Goal: Task Accomplishment & Management: Manage account settings

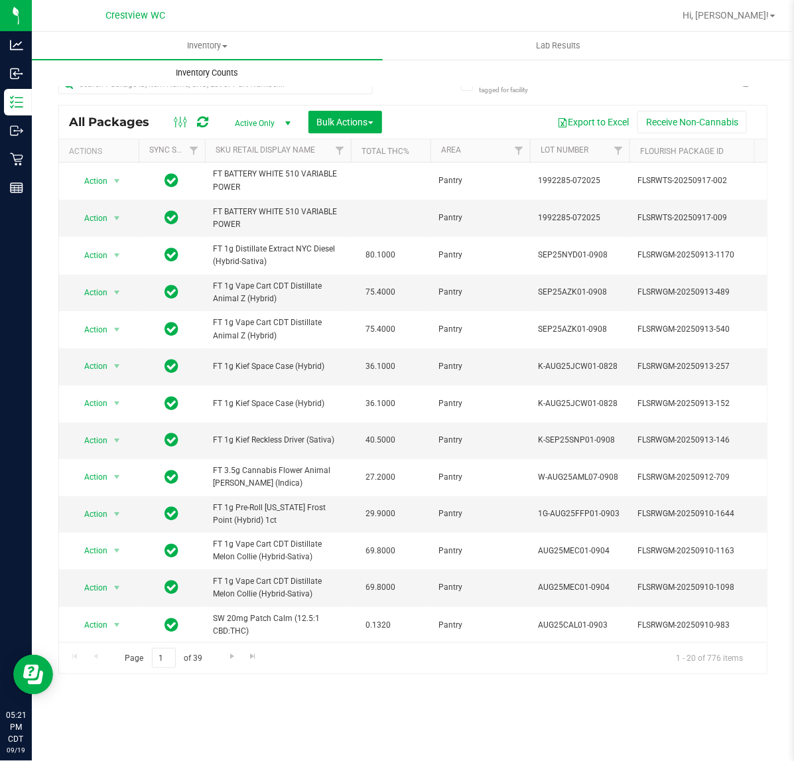
click at [220, 83] on uib-tab-heading "Inventory Counts" at bounding box center [206, 73] width 349 height 27
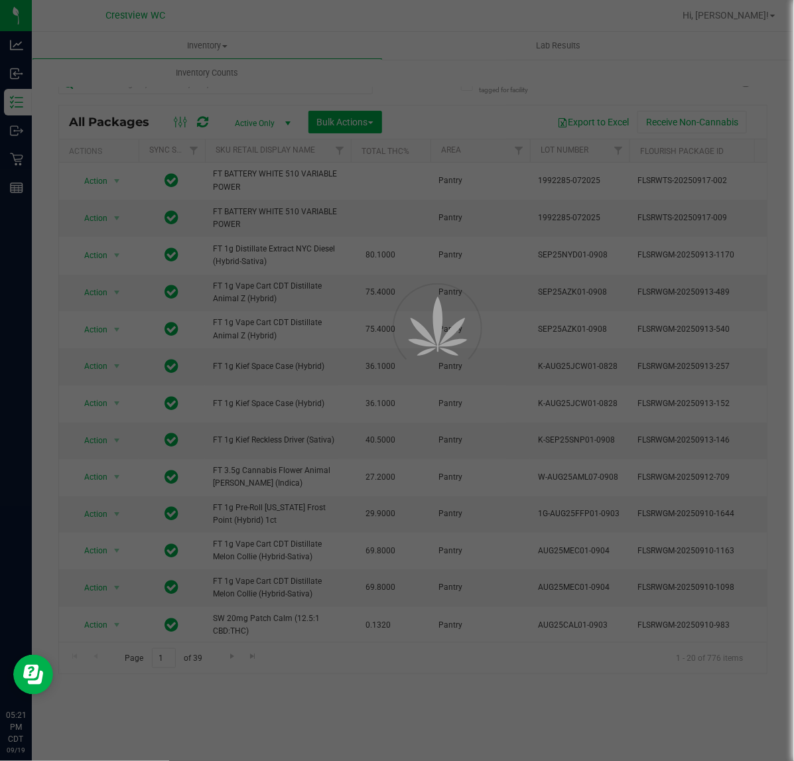
click at [210, 90] on div at bounding box center [397, 380] width 794 height 761
click at [213, 83] on uib-tab-heading "Inventory Counts" at bounding box center [207, 73] width 351 height 28
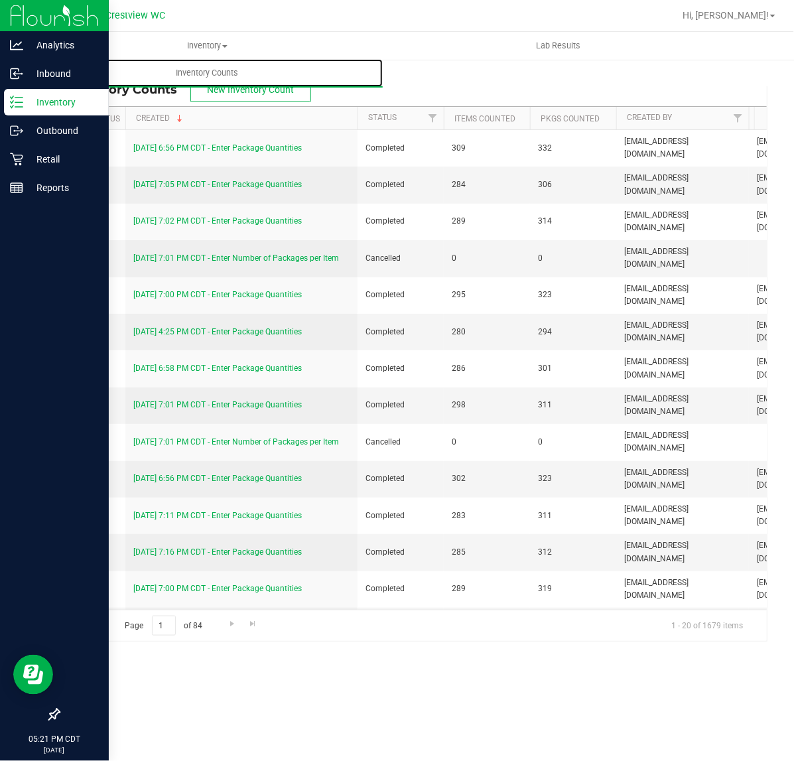
click at [18, 97] on line at bounding box center [18, 97] width 7 height 0
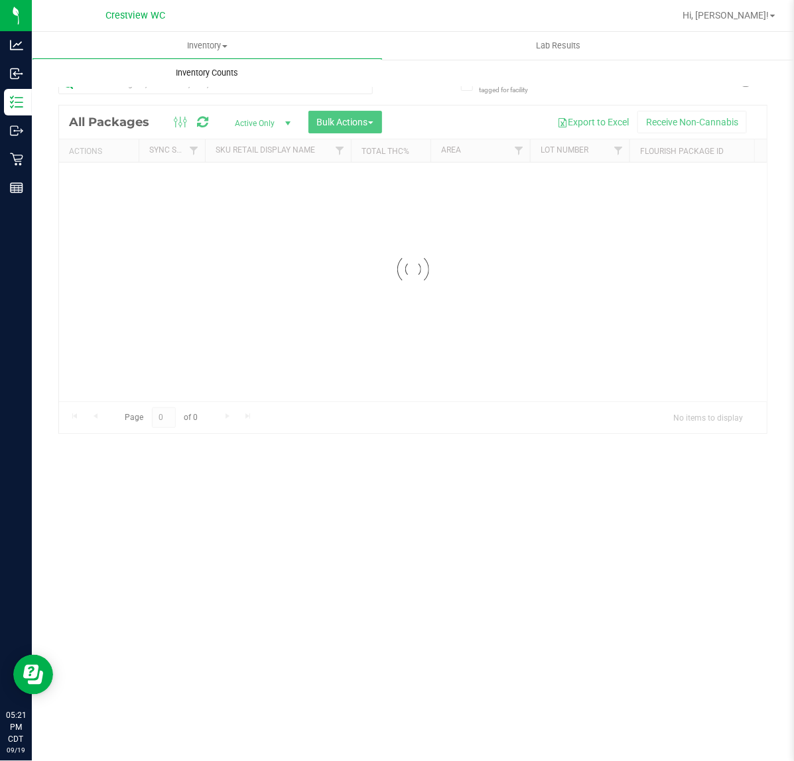
click at [226, 85] on uib-tab-heading "Inventory Counts" at bounding box center [207, 73] width 351 height 28
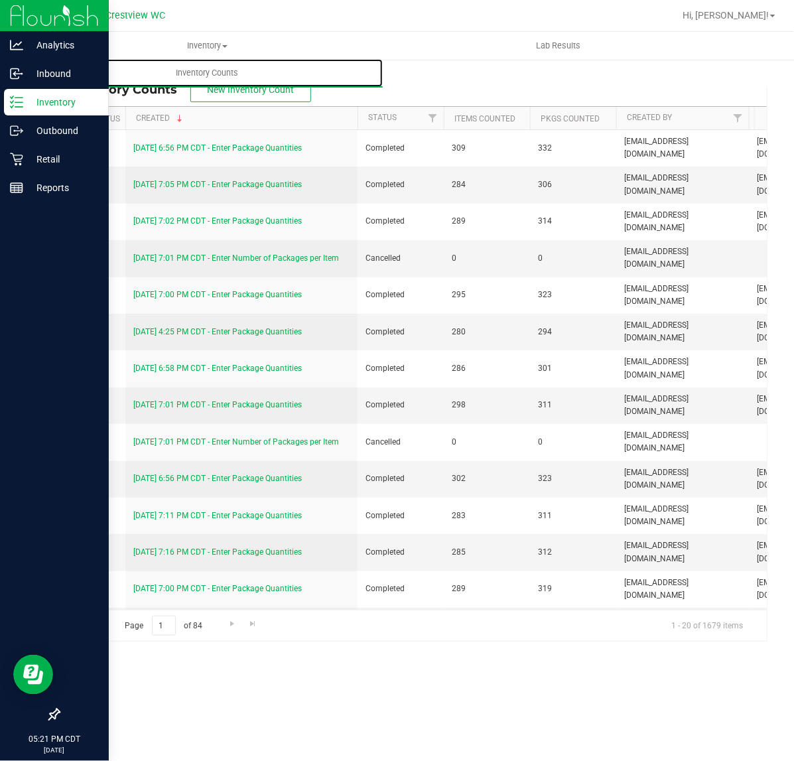
click at [18, 107] on line at bounding box center [18, 107] width 7 height 0
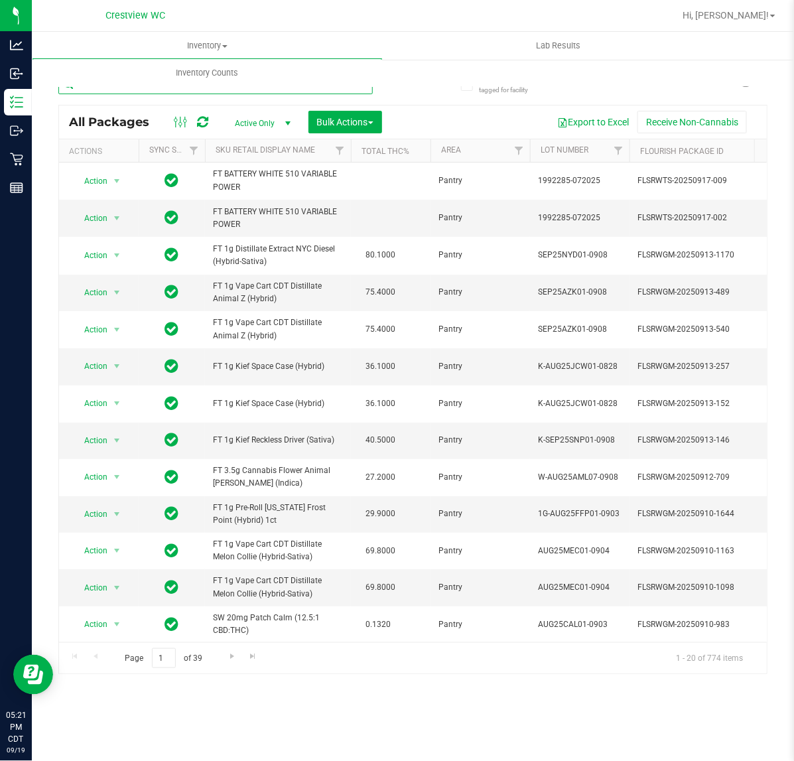
click at [100, 93] on input "text" at bounding box center [215, 84] width 314 height 20
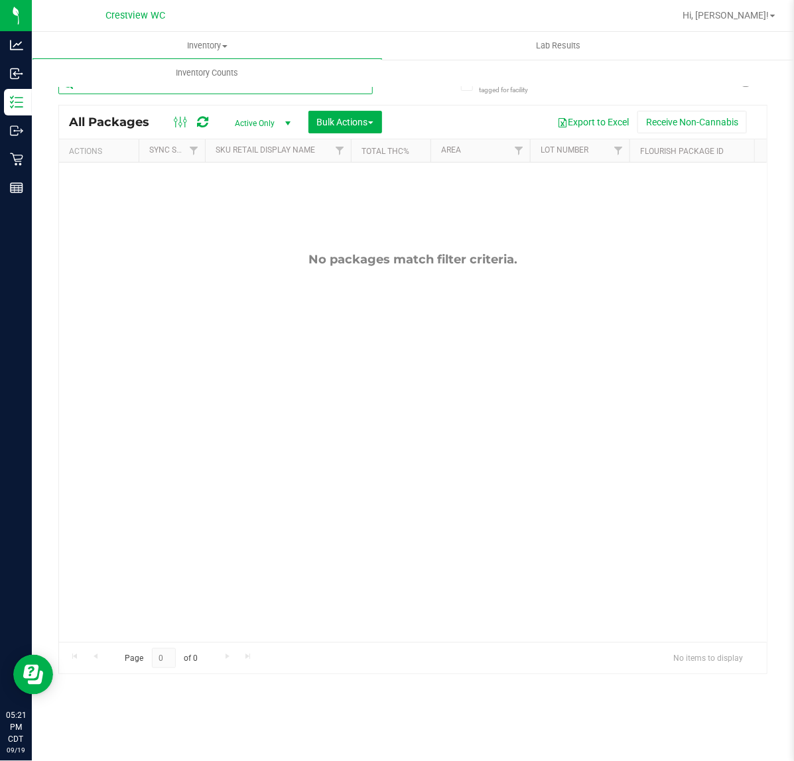
click at [94, 93] on input "t08" at bounding box center [215, 84] width 314 height 20
click at [109, 87] on input "t08" at bounding box center [215, 84] width 314 height 20
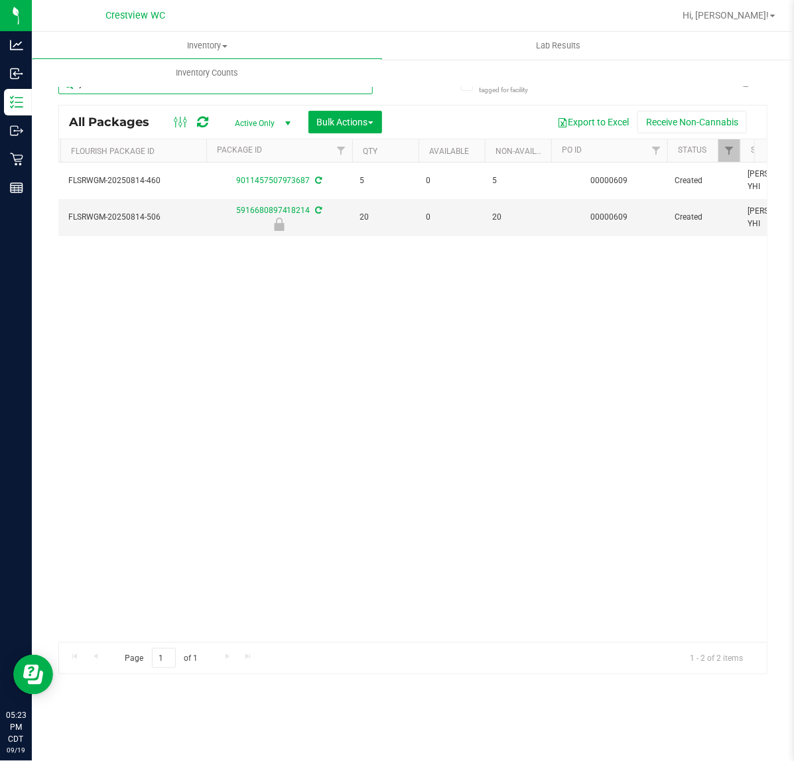
scroll to position [0, 574]
click at [237, 495] on div "Action Action Adjust qty Create package Edit attributes Global inventory Locate…" at bounding box center [412, 401] width 707 height 479
click at [114, 90] on input "yhi" at bounding box center [215, 84] width 314 height 20
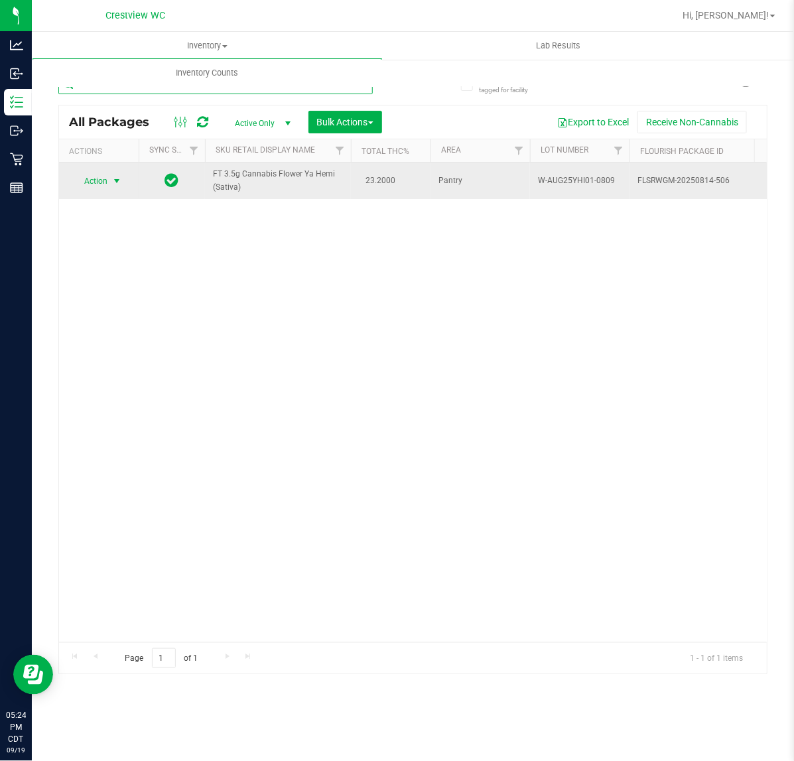
type input "5916680897418214"
click at [109, 180] on span "select" at bounding box center [117, 181] width 17 height 19
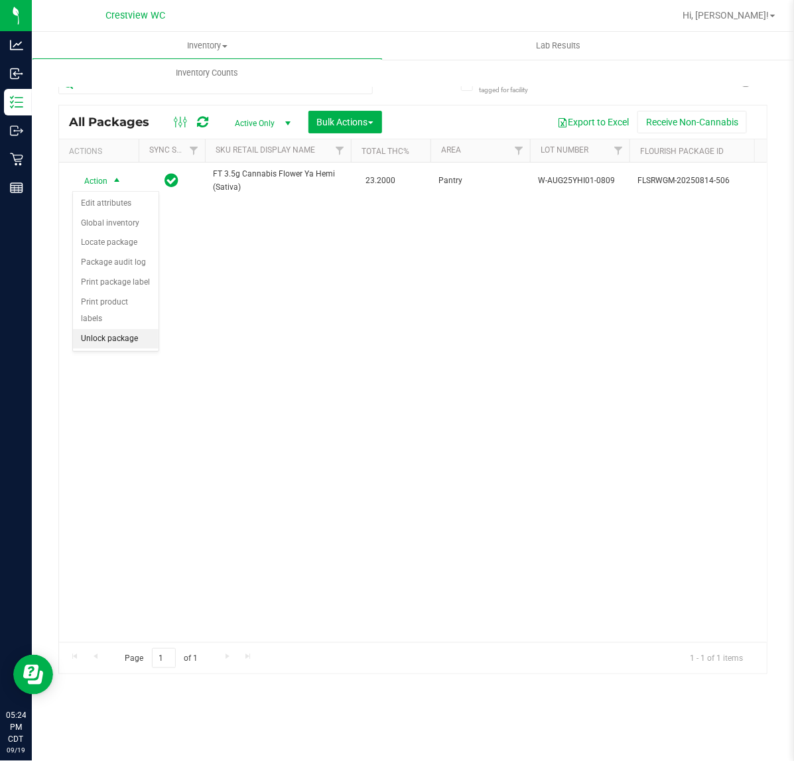
click at [117, 329] on li "Unlock package" at bounding box center [116, 339] width 86 height 20
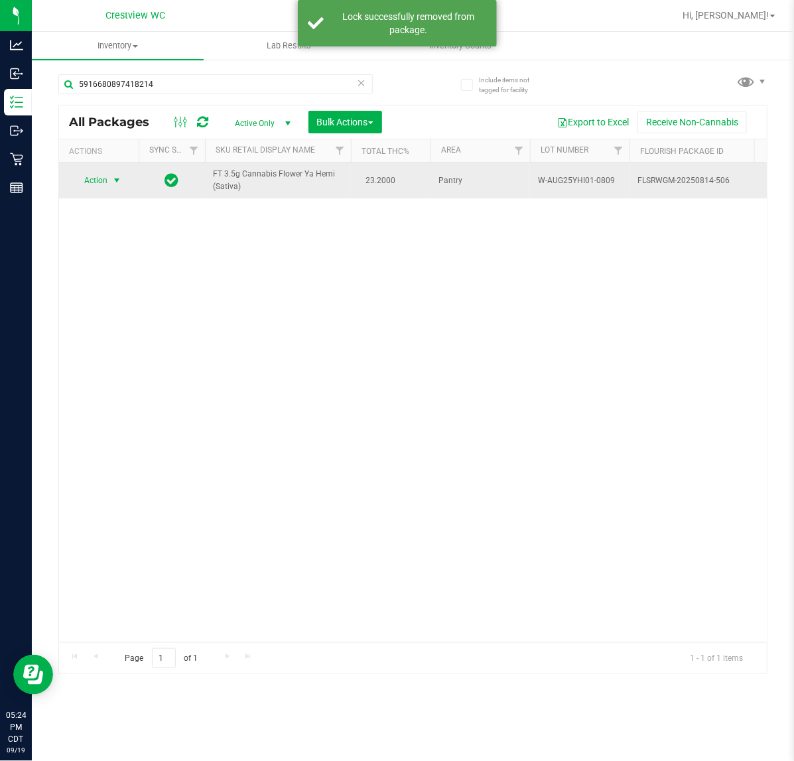
click at [110, 180] on span "select" at bounding box center [117, 180] width 17 height 19
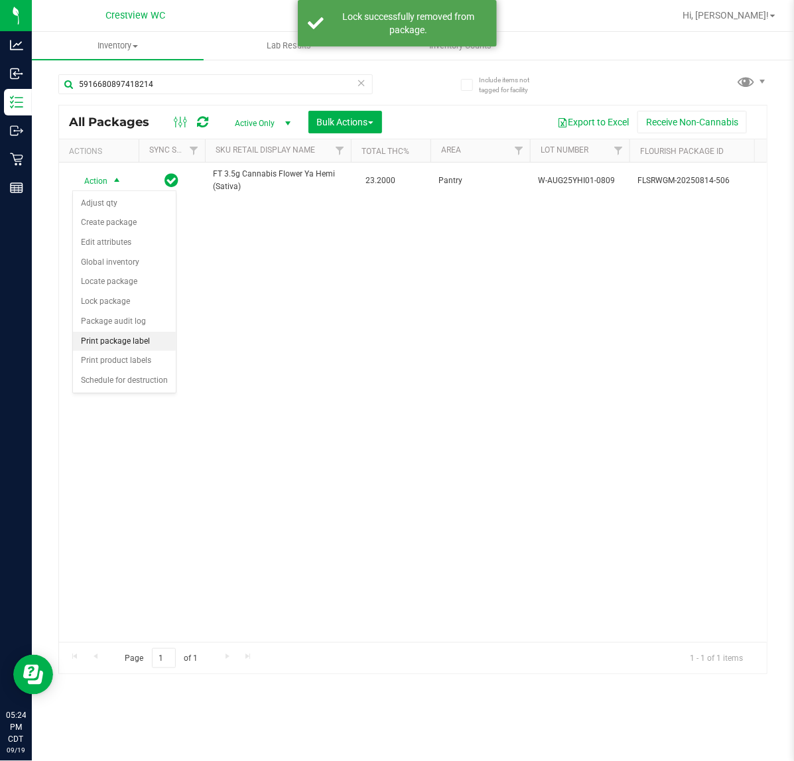
click at [154, 340] on li "Print package label" at bounding box center [124, 342] width 103 height 20
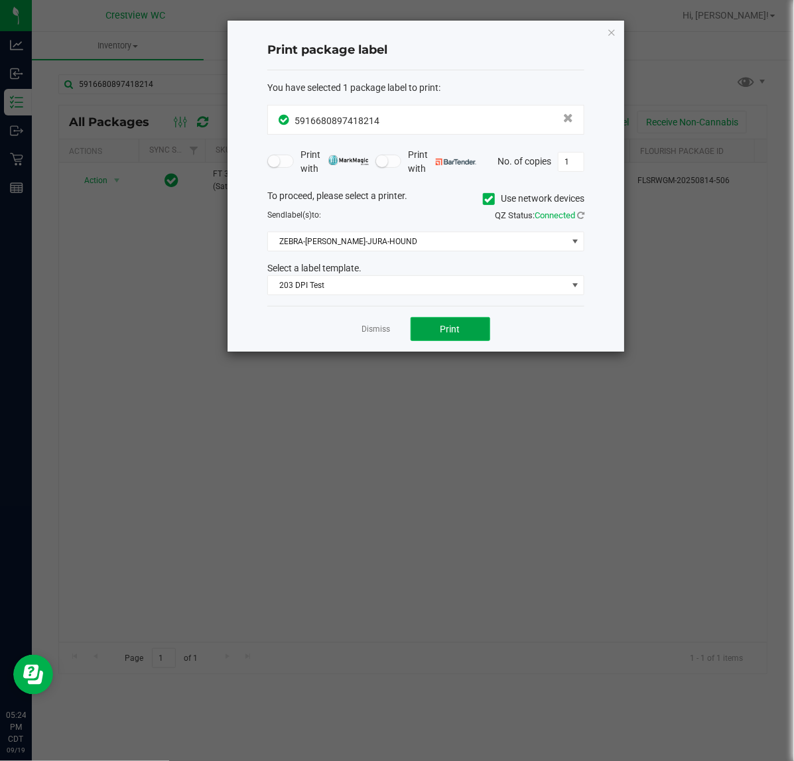
click at [449, 328] on span "Print" at bounding box center [450, 329] width 20 height 11
click at [385, 330] on link "Dismiss" at bounding box center [376, 329] width 29 height 11
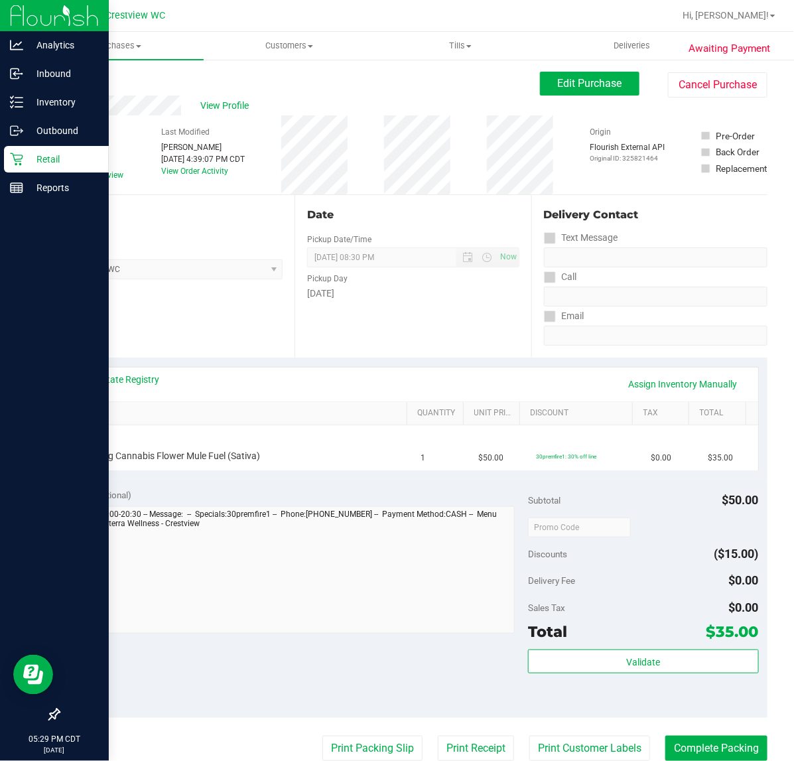
click at [23, 164] on p "Retail" at bounding box center [63, 159] width 80 height 16
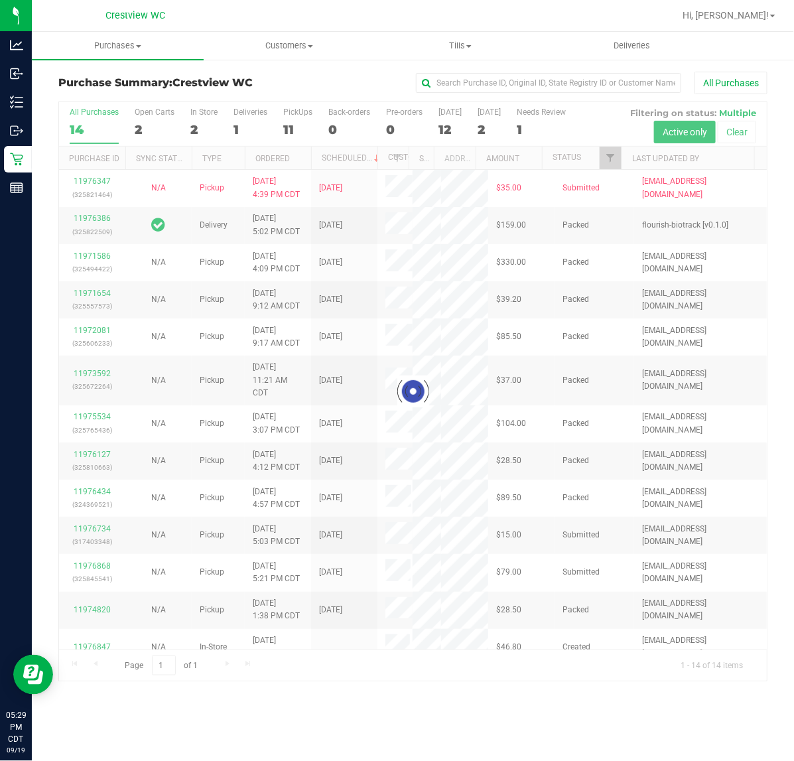
click at [292, 127] on div at bounding box center [412, 391] width 707 height 579
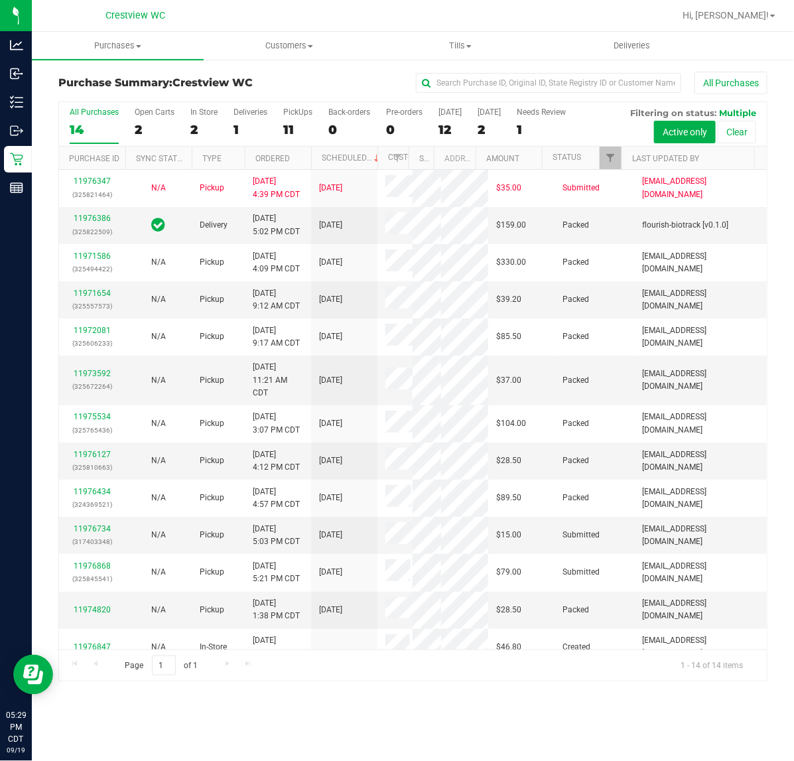
click at [292, 127] on div "11" at bounding box center [297, 129] width 29 height 15
click at [0, 0] on input "PickUps 11" at bounding box center [0, 0] width 0 height 0
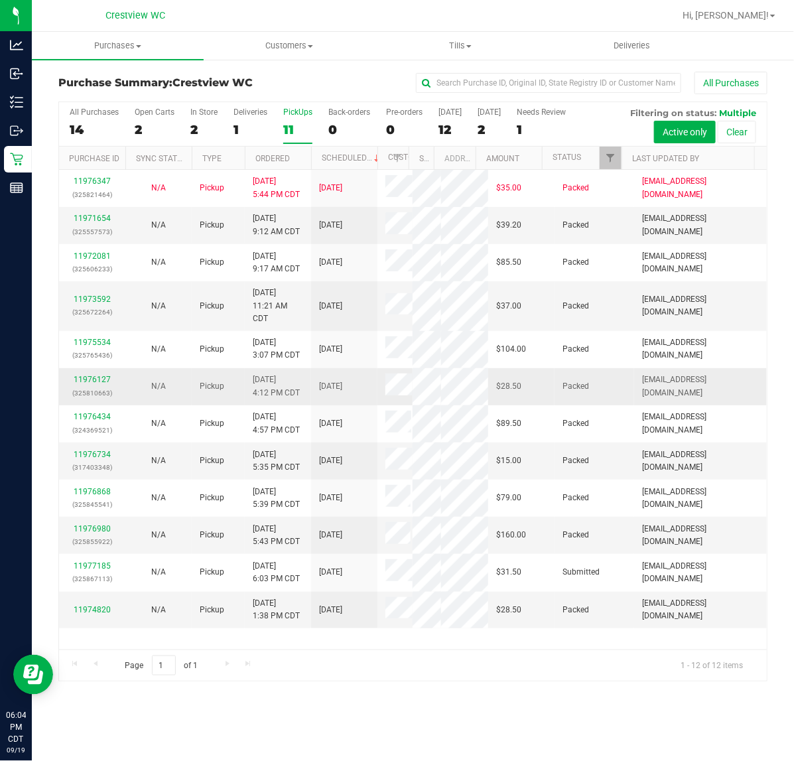
scroll to position [217, 0]
click at [82, 614] on link "11974820" at bounding box center [92, 609] width 37 height 9
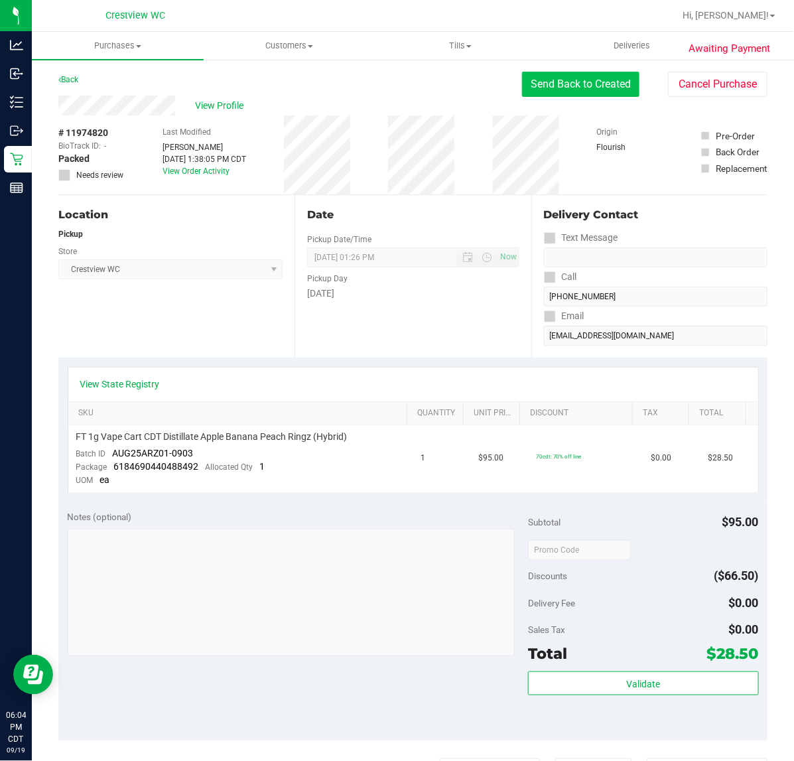
click at [556, 85] on button "Send Back to Created" at bounding box center [580, 84] width 117 height 25
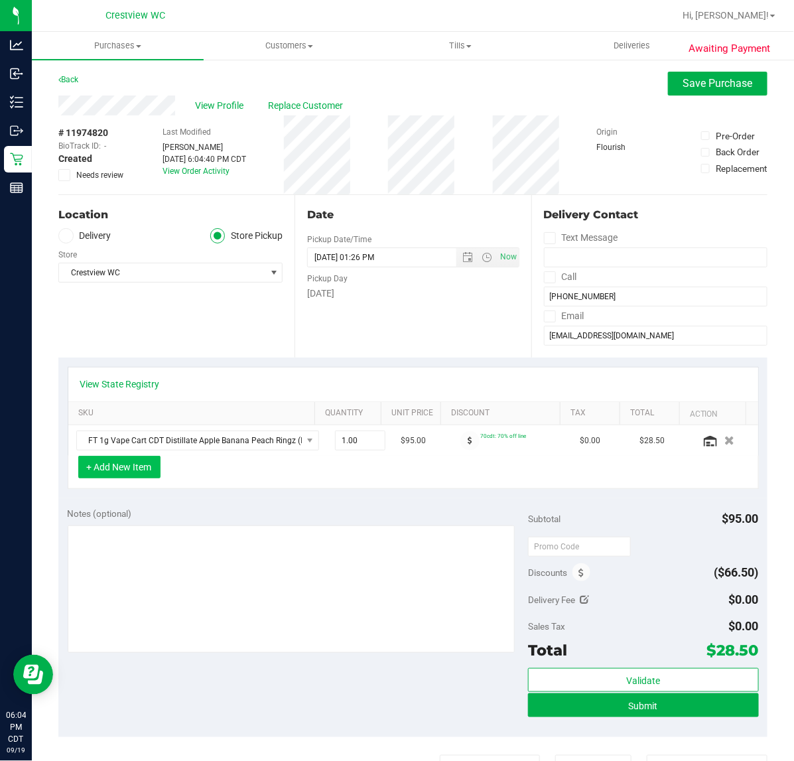
click at [126, 465] on button "+ Add New Item" at bounding box center [119, 467] width 82 height 23
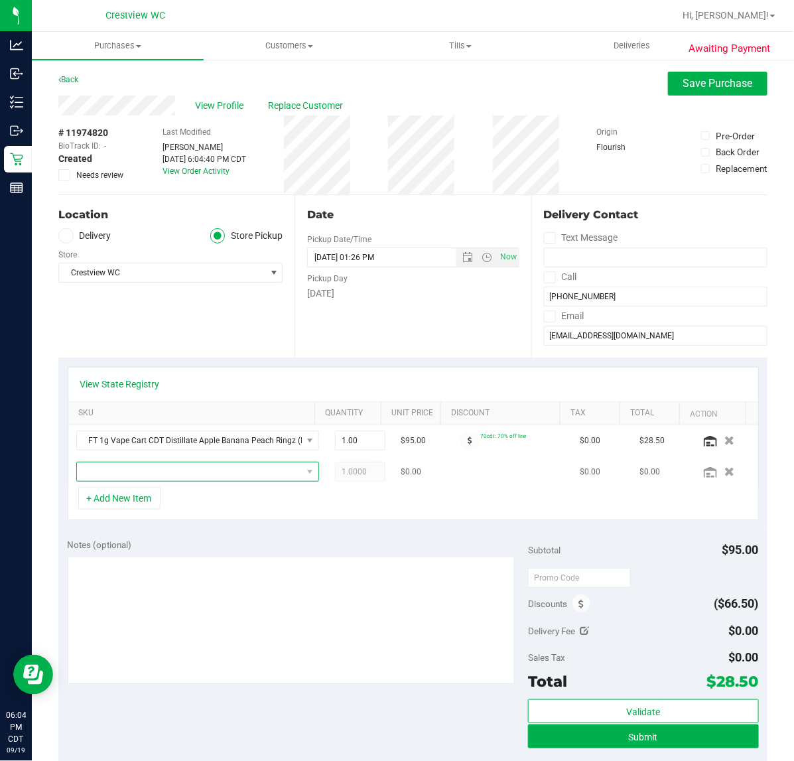
click at [169, 474] on span "NO DATA FOUND" at bounding box center [189, 471] width 225 height 19
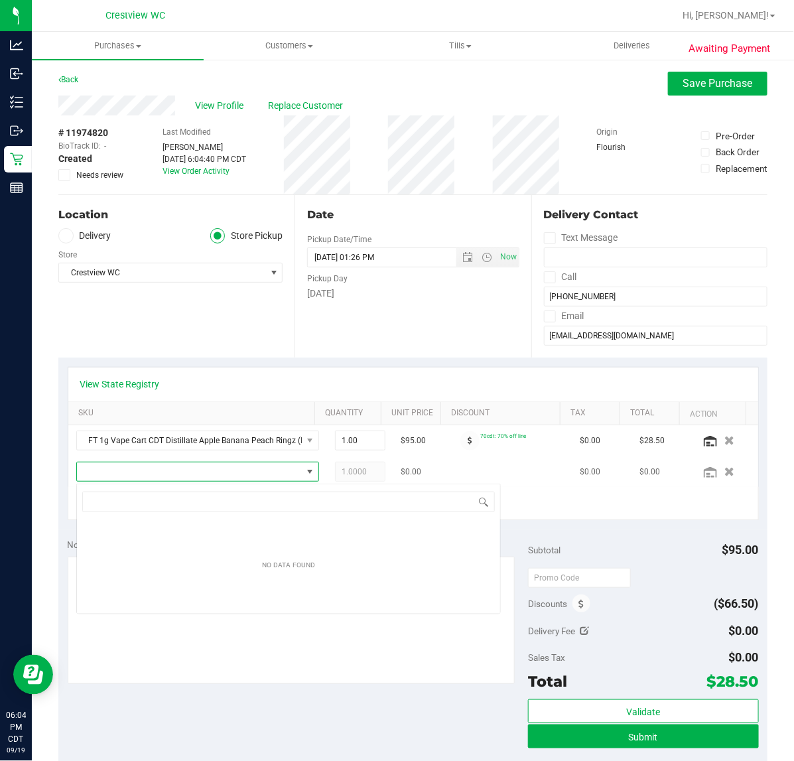
scroll to position [21, 217]
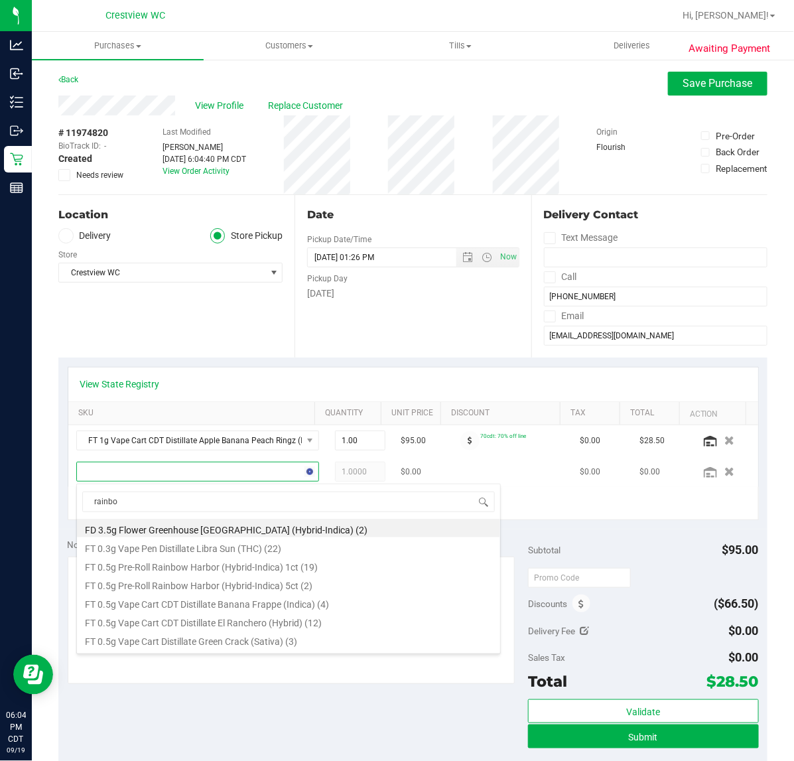
type input "rainbow"
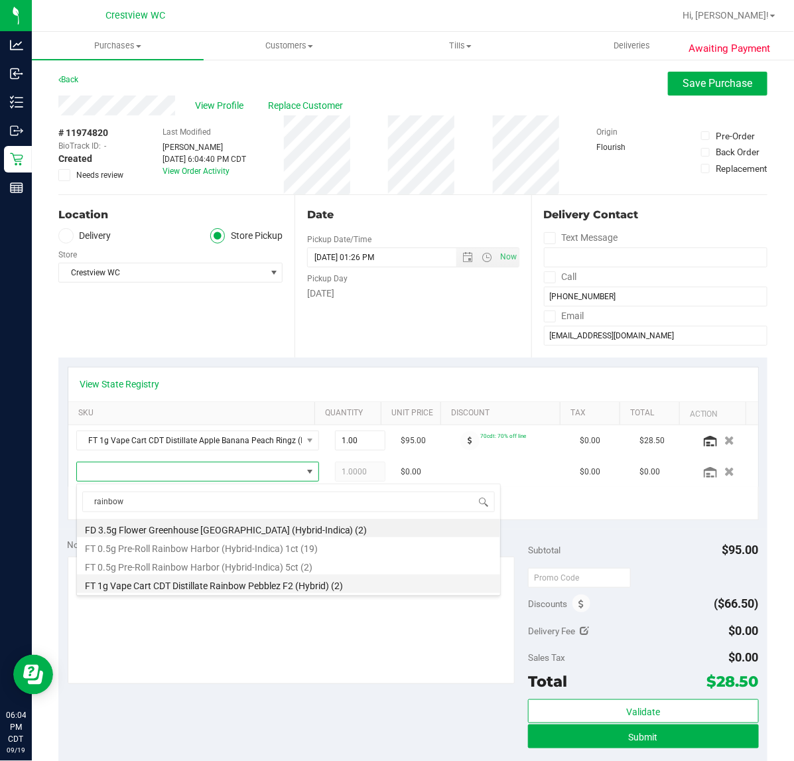
click at [290, 587] on li "FT 1g Vape Cart CDT Distillate Rainbow Pebblez F2 (Hybrid) (2)" at bounding box center [288, 583] width 423 height 19
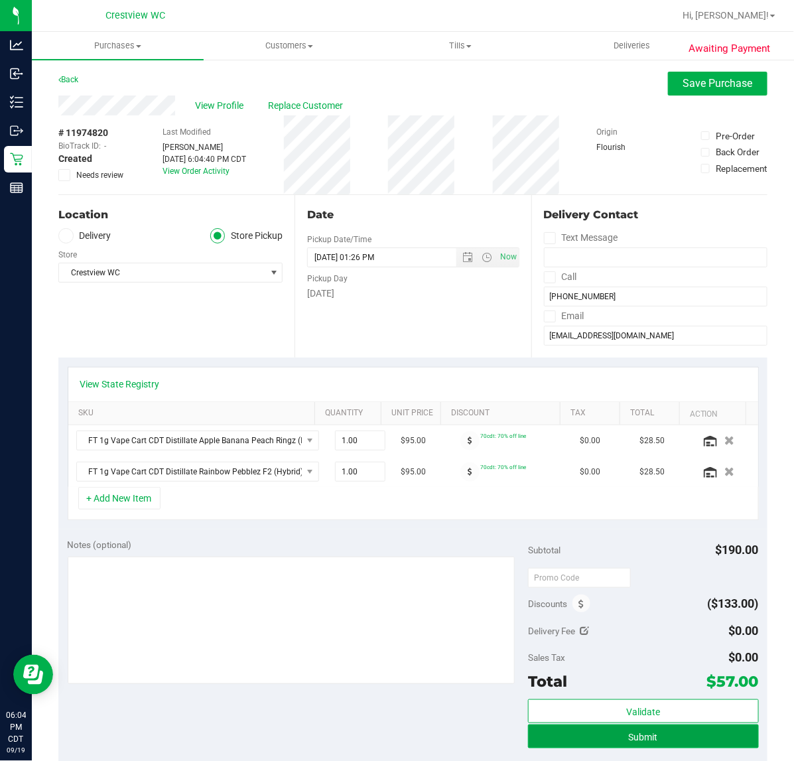
click at [647, 742] on span "Submit" at bounding box center [643, 736] width 29 height 11
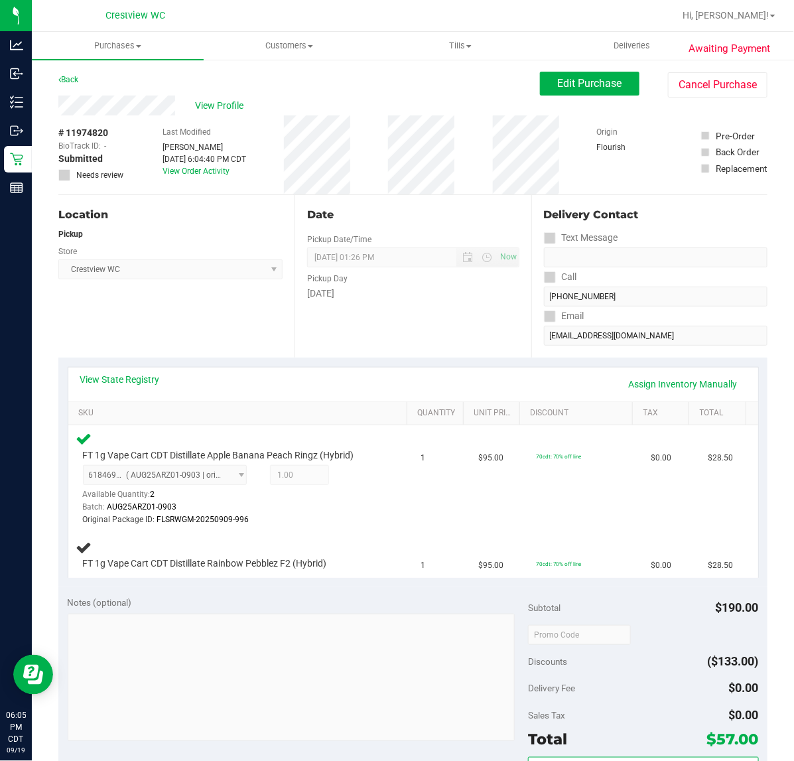
click at [75, 73] on div "Back" at bounding box center [68, 80] width 20 height 16
click at [67, 78] on link "Back" at bounding box center [68, 79] width 20 height 9
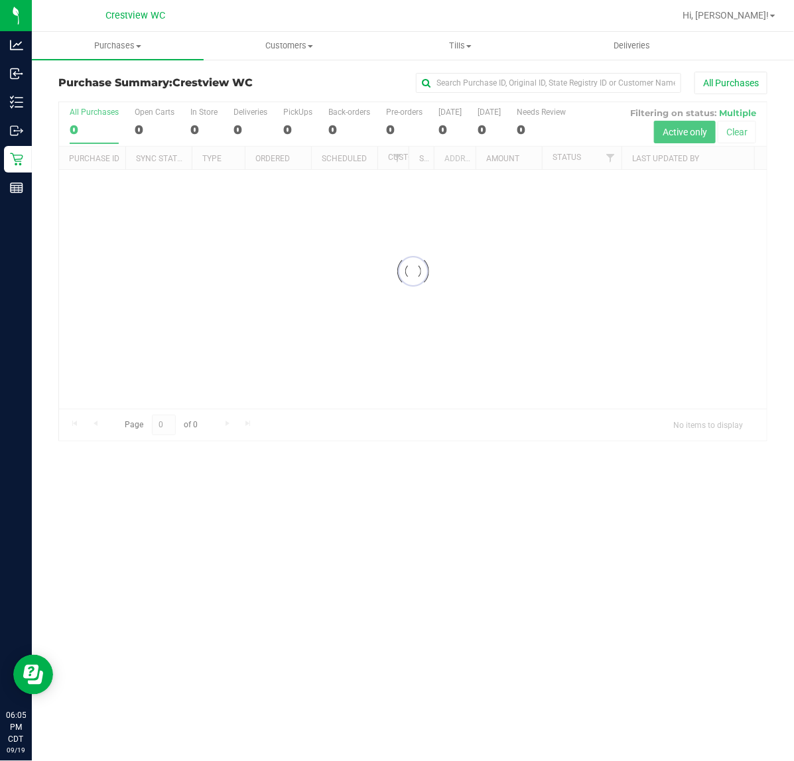
click at [327, 91] on div "All Purchases" at bounding box center [530, 83] width 473 height 23
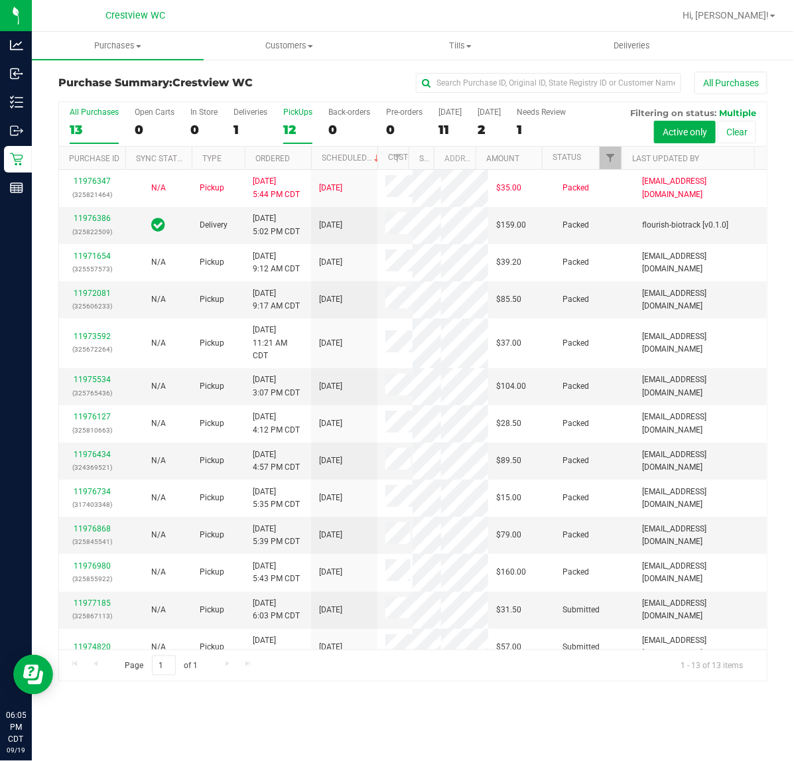
click at [290, 127] on div "12" at bounding box center [297, 129] width 29 height 15
click at [0, 0] on input "PickUps 12" at bounding box center [0, 0] width 0 height 0
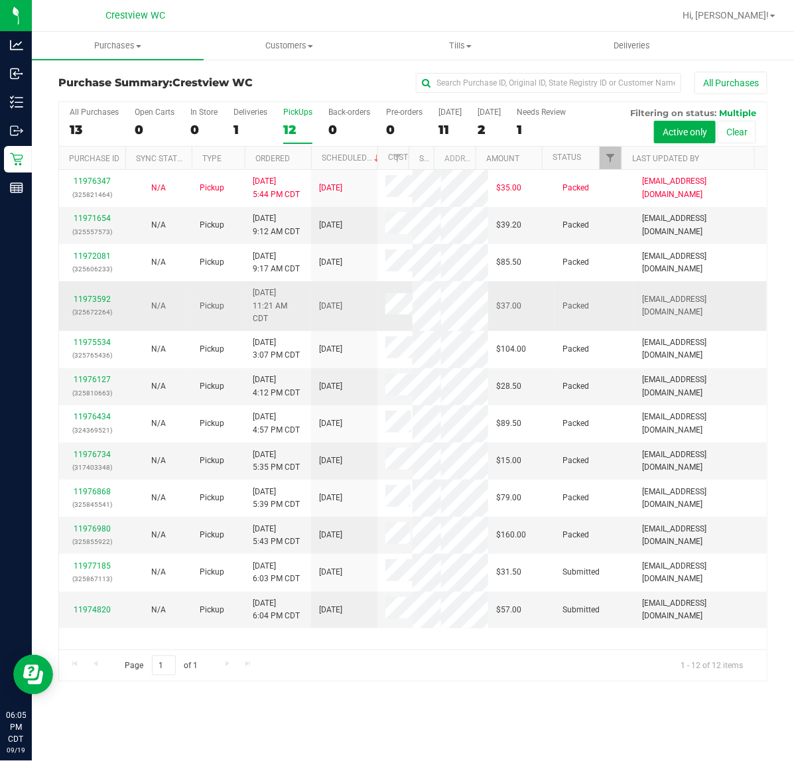
scroll to position [217, 0]
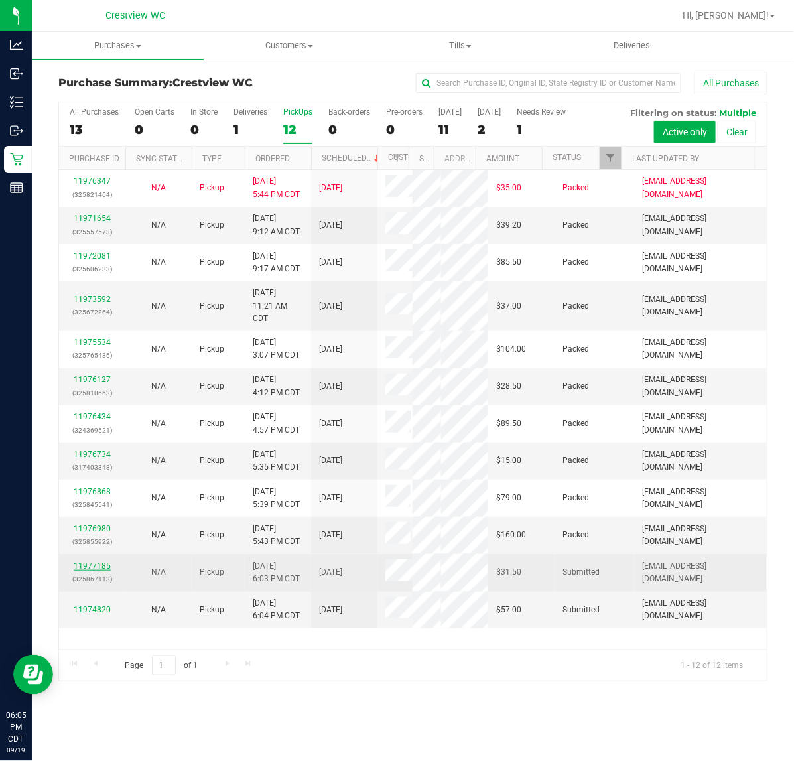
click at [99, 570] on link "11977185" at bounding box center [92, 565] width 37 height 9
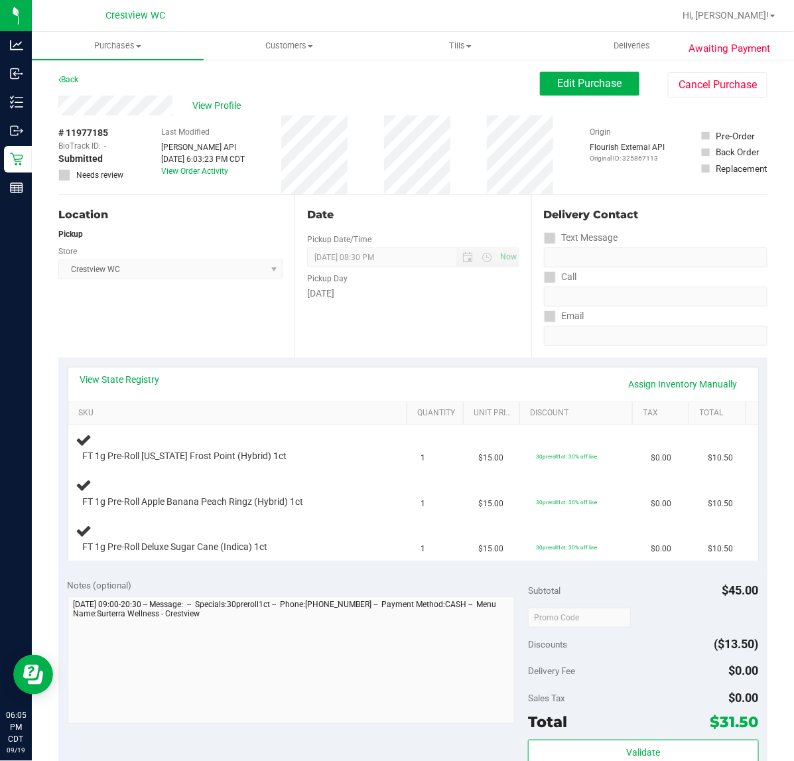
click at [224, 317] on div "Location Pickup Store Crestview WC Select Store Bonita Springs WC Boynton Beach…" at bounding box center [176, 276] width 236 height 162
click at [176, 286] on div "Location Pickup Store Crestview WC Select Store Bonita Springs WC Boynton Beach…" at bounding box center [176, 276] width 236 height 162
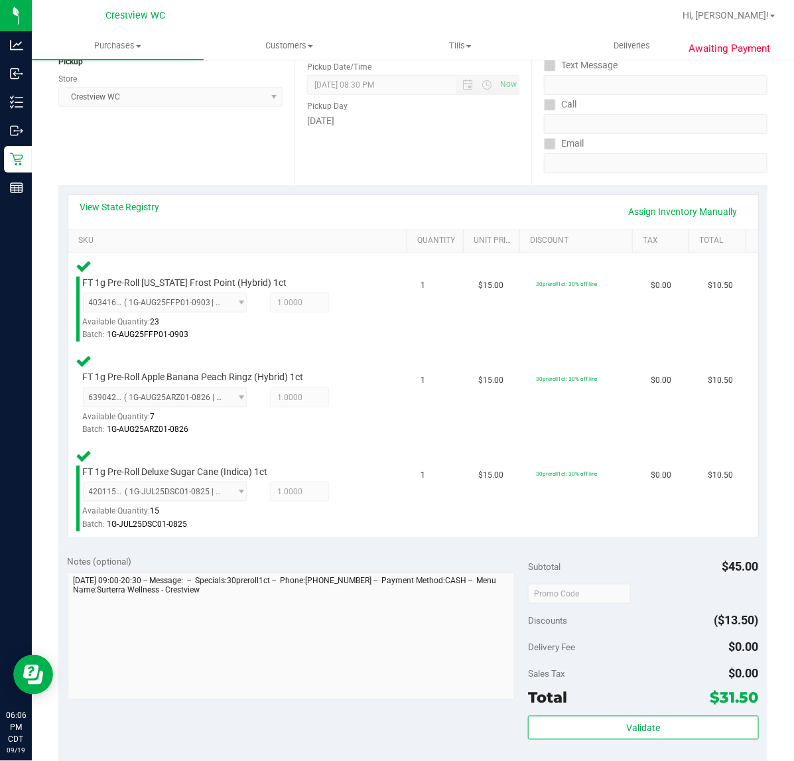
scroll to position [414, 0]
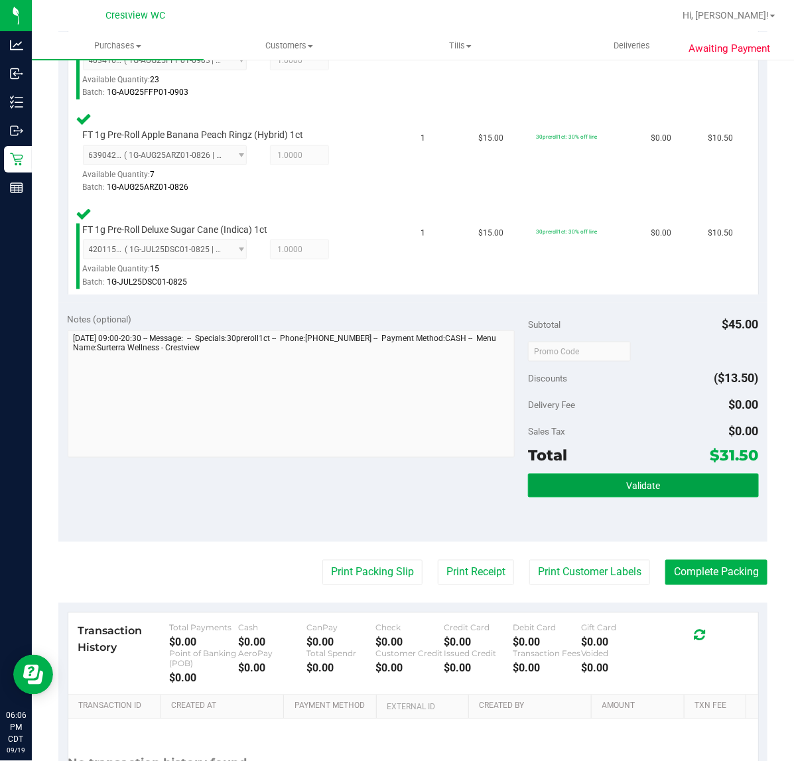
click at [562, 494] on button "Validate" at bounding box center [643, 485] width 230 height 24
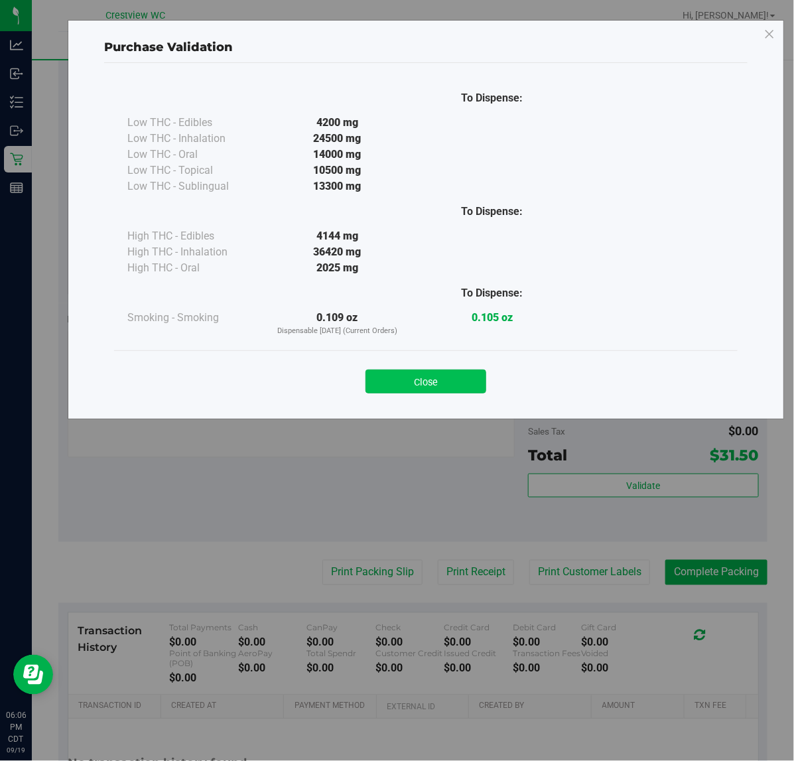
click at [443, 380] on button "Close" at bounding box center [425, 381] width 121 height 24
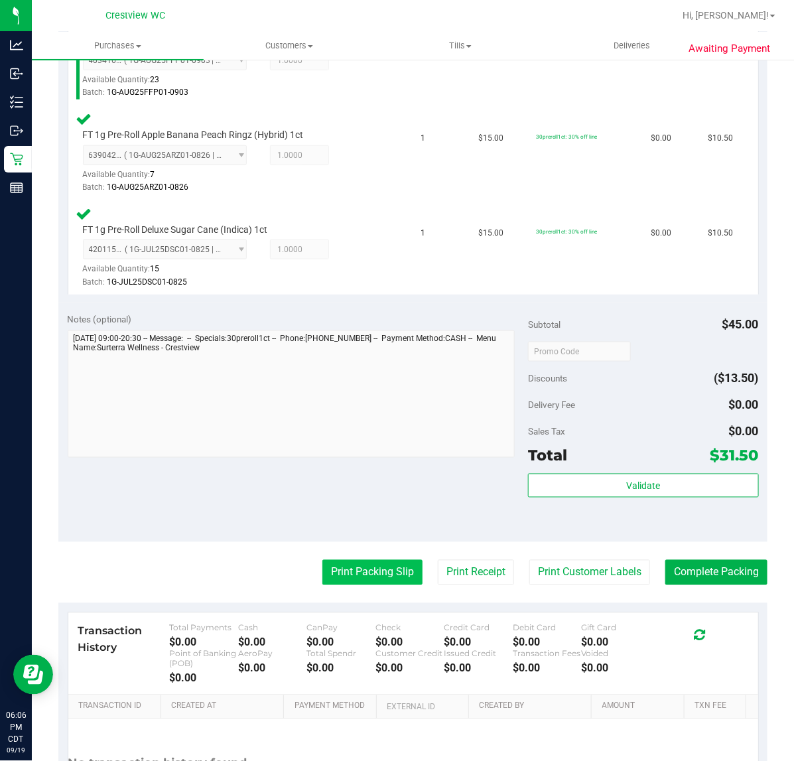
click at [360, 580] on button "Print Packing Slip" at bounding box center [372, 572] width 100 height 25
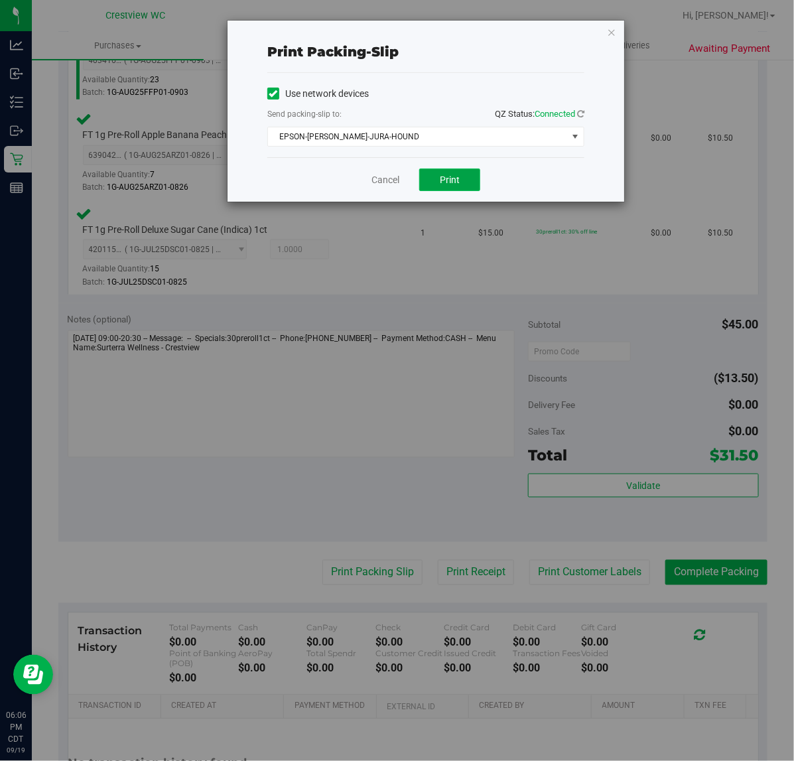
click at [426, 179] on button "Print" at bounding box center [449, 179] width 61 height 23
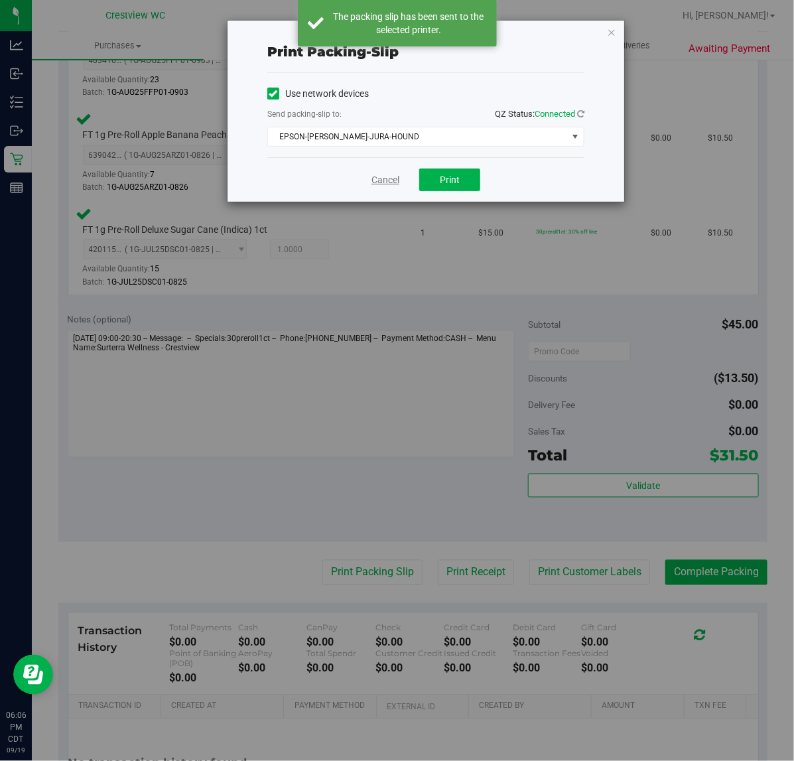
click at [386, 182] on link "Cancel" at bounding box center [385, 180] width 28 height 14
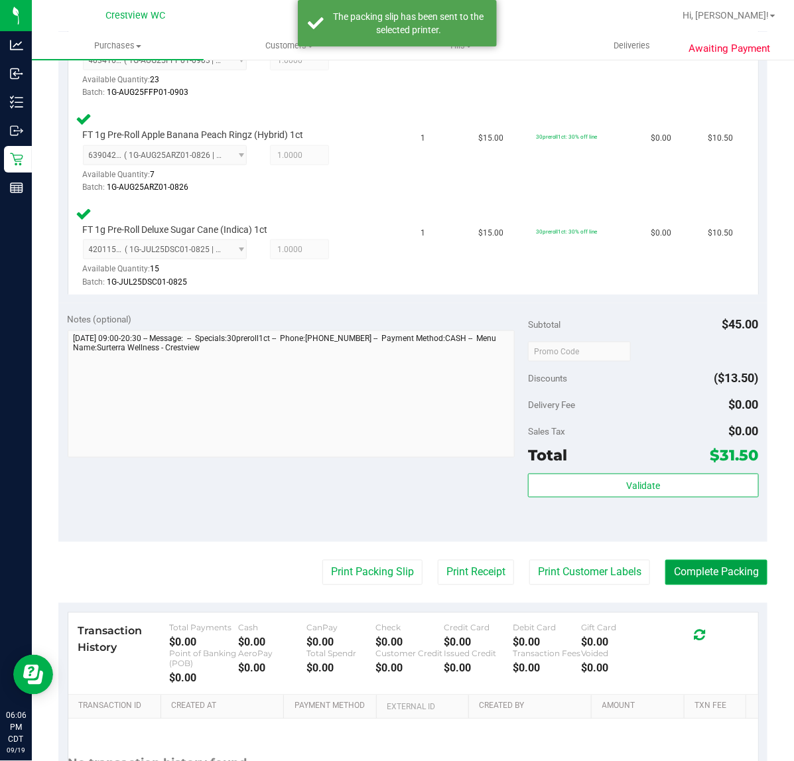
click at [676, 564] on button "Complete Packing" at bounding box center [716, 572] width 102 height 25
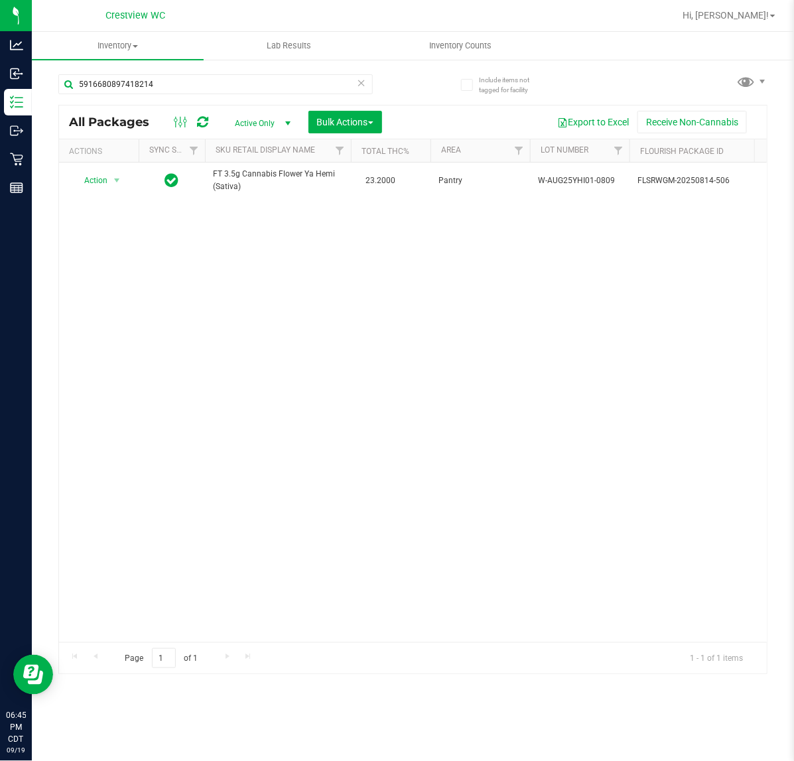
click at [206, 84] on input "5916680897418214" at bounding box center [215, 84] width 314 height 20
click at [202, 86] on input "5916680897418214" at bounding box center [215, 84] width 314 height 20
click at [193, 84] on input "5916680897418214" at bounding box center [215, 84] width 314 height 20
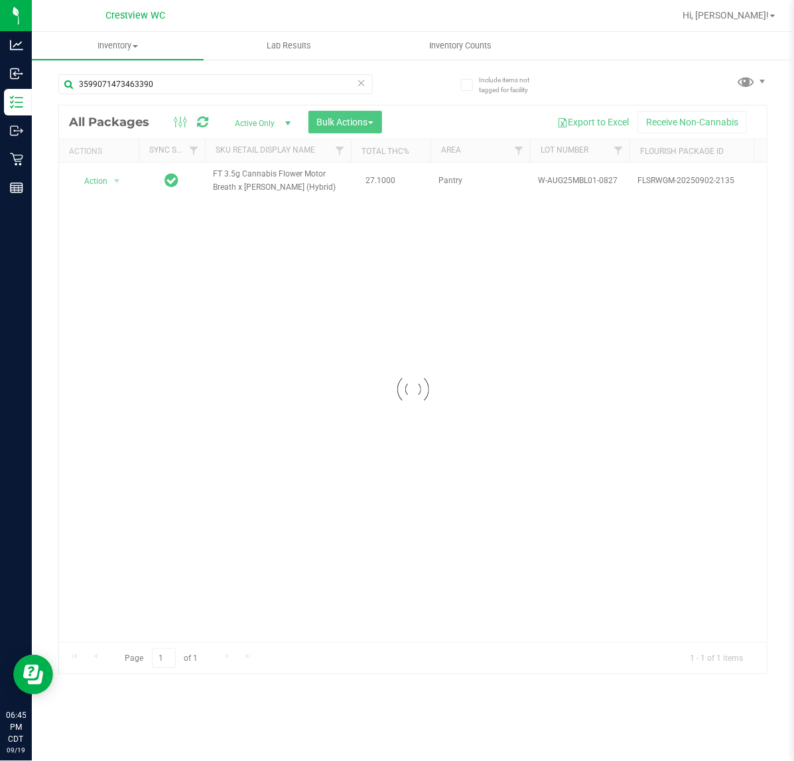
type input "3599071473463390"
click at [94, 182] on span "Action" at bounding box center [90, 181] width 36 height 19
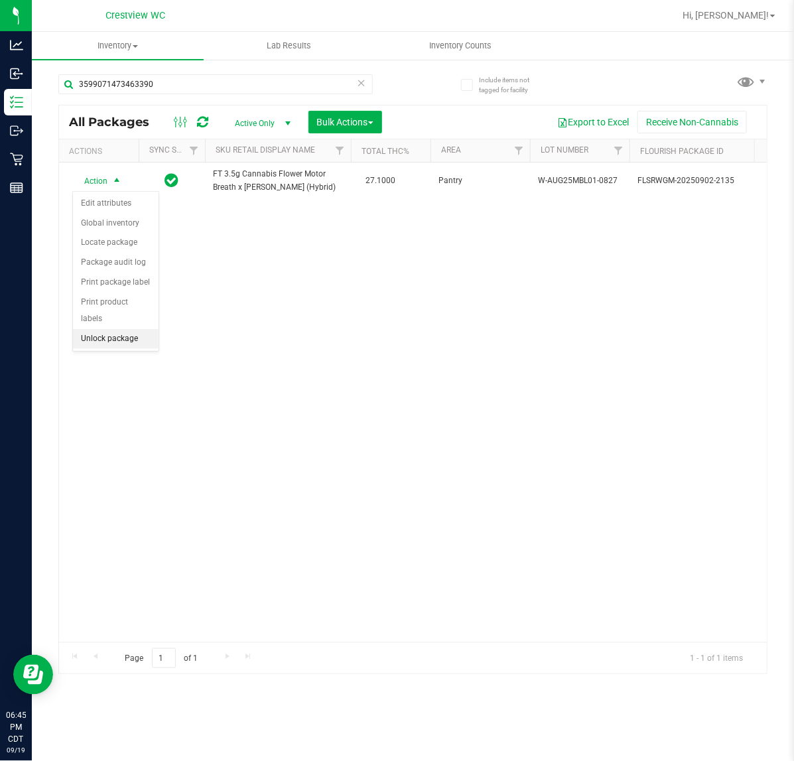
click at [125, 332] on li "Unlock package" at bounding box center [116, 339] width 86 height 20
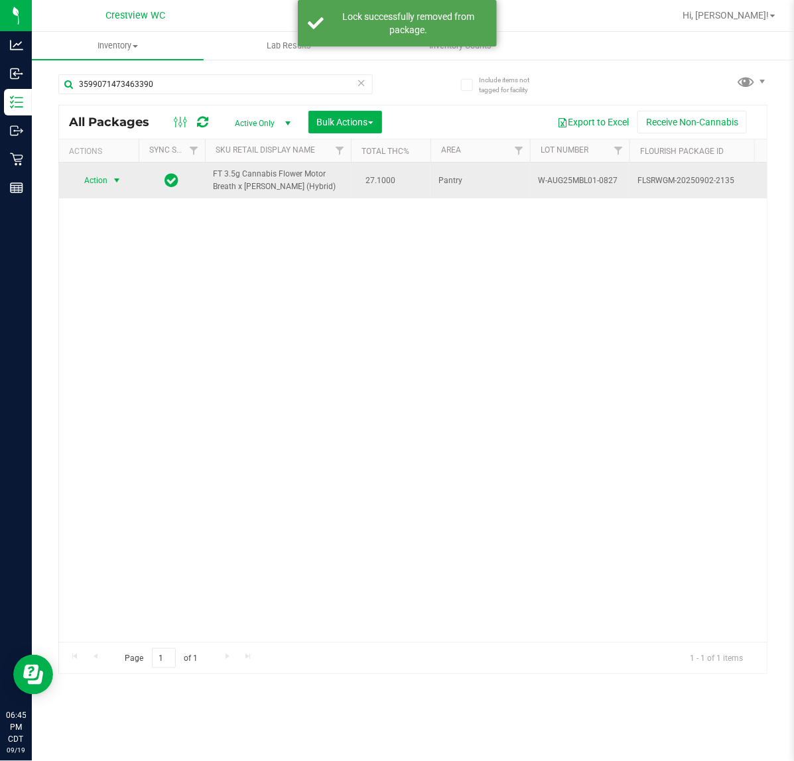
click at [117, 186] on span "select" at bounding box center [116, 180] width 11 height 11
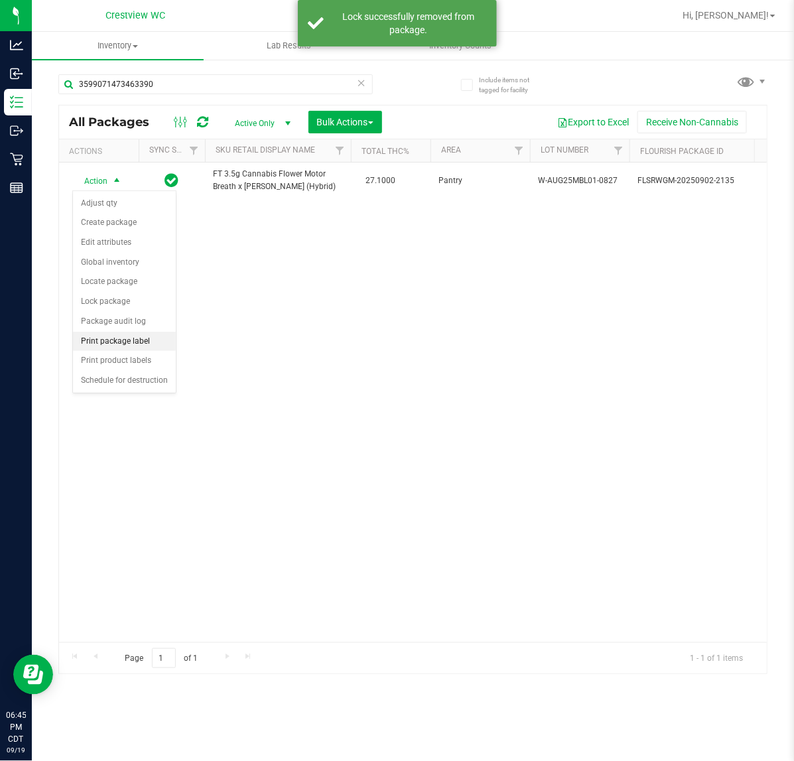
click at [137, 342] on li "Print package label" at bounding box center [124, 342] width 103 height 20
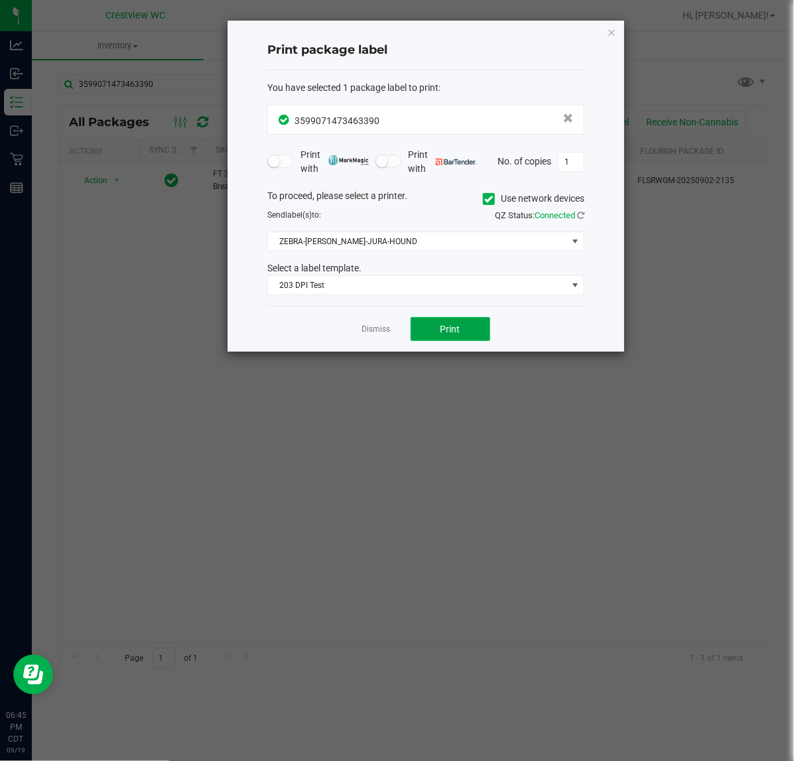
click at [432, 341] on button "Print" at bounding box center [450, 329] width 80 height 24
click at [377, 332] on link "Dismiss" at bounding box center [376, 329] width 29 height 11
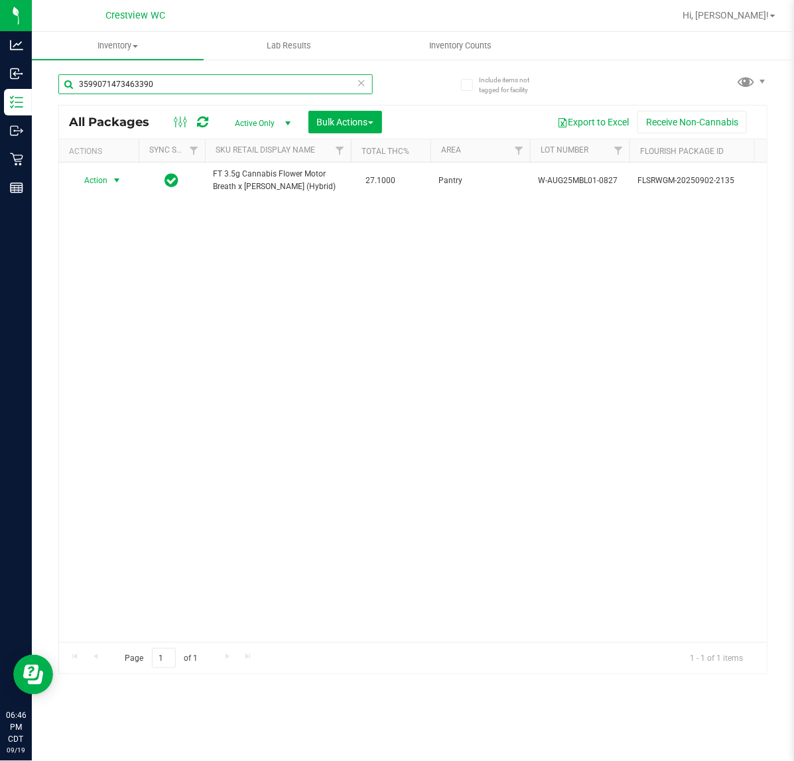
click at [242, 90] on input "3599071473463390" at bounding box center [215, 84] width 314 height 20
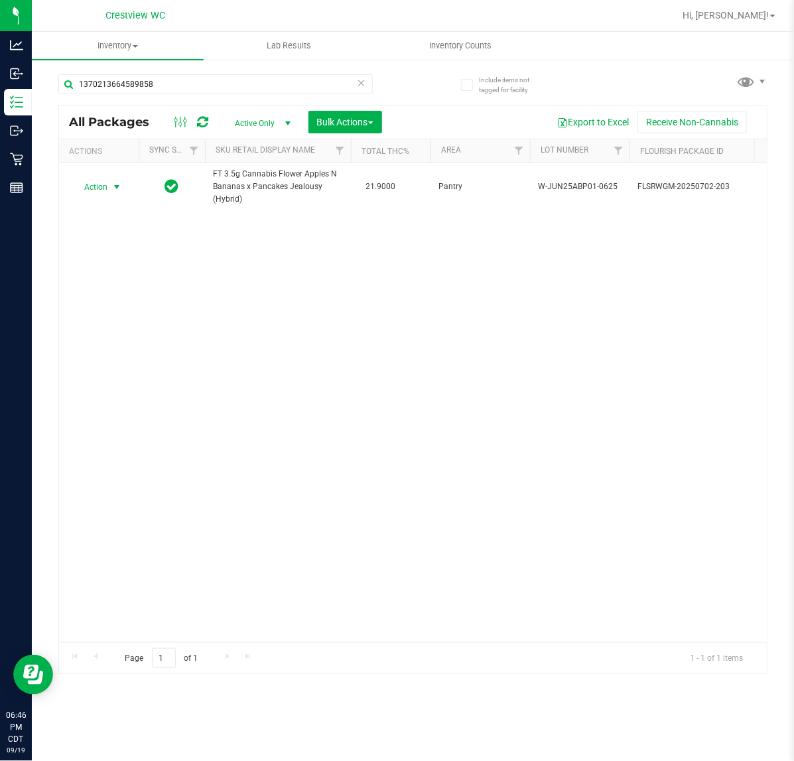
click at [107, 186] on span "Action" at bounding box center [90, 187] width 36 height 19
click at [136, 345] on li "Print package label" at bounding box center [124, 347] width 103 height 20
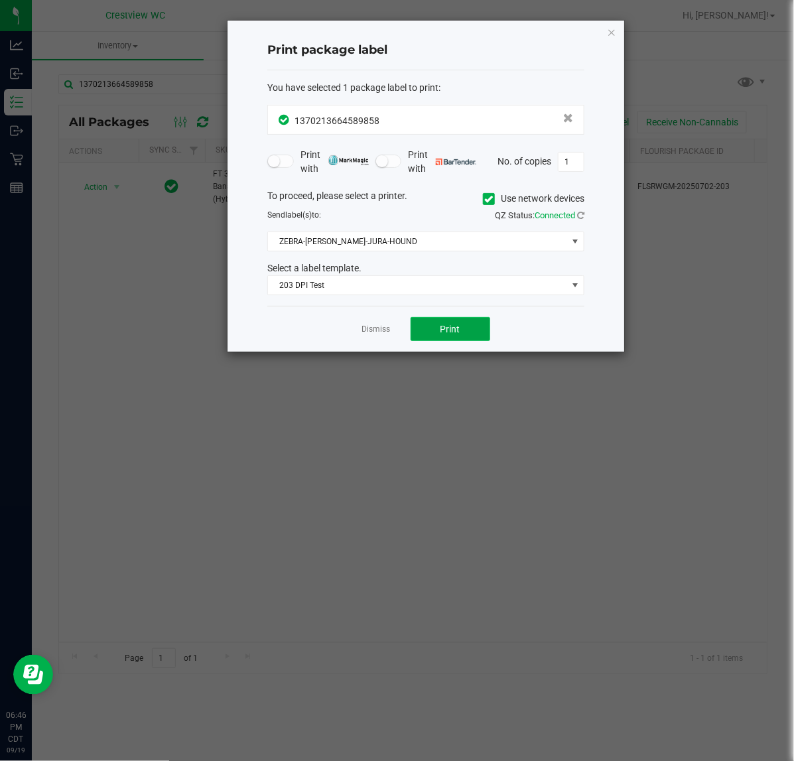
click at [465, 322] on button "Print" at bounding box center [450, 329] width 80 height 24
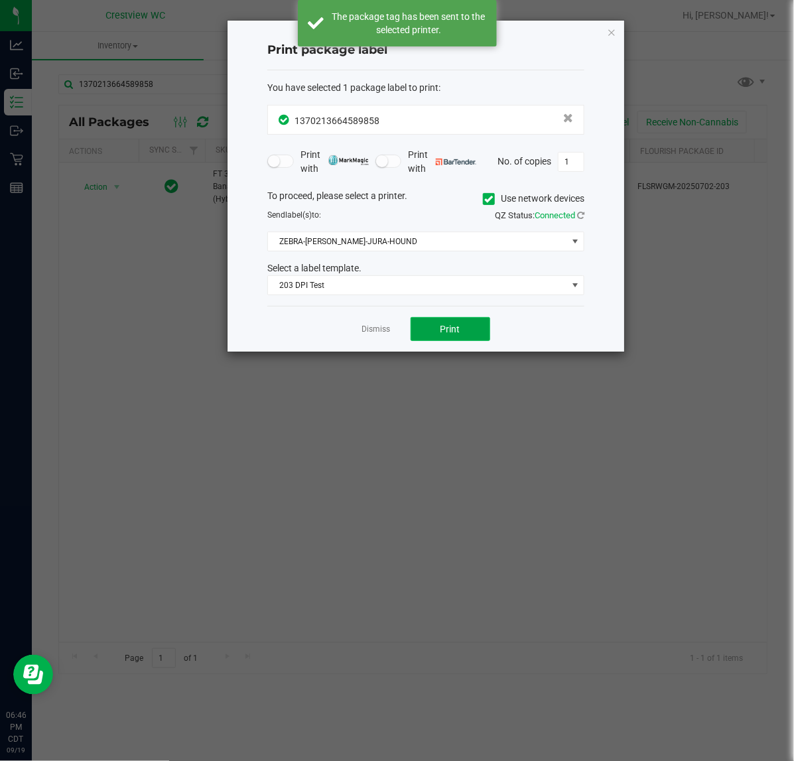
click at [465, 322] on button "Print" at bounding box center [450, 329] width 80 height 24
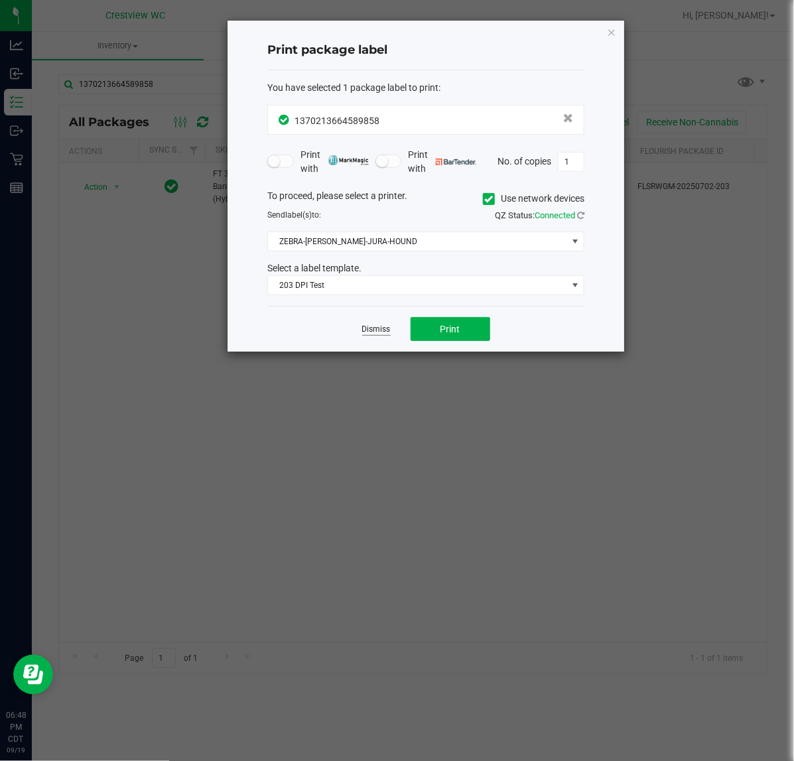
click at [379, 332] on link "Dismiss" at bounding box center [376, 329] width 29 height 11
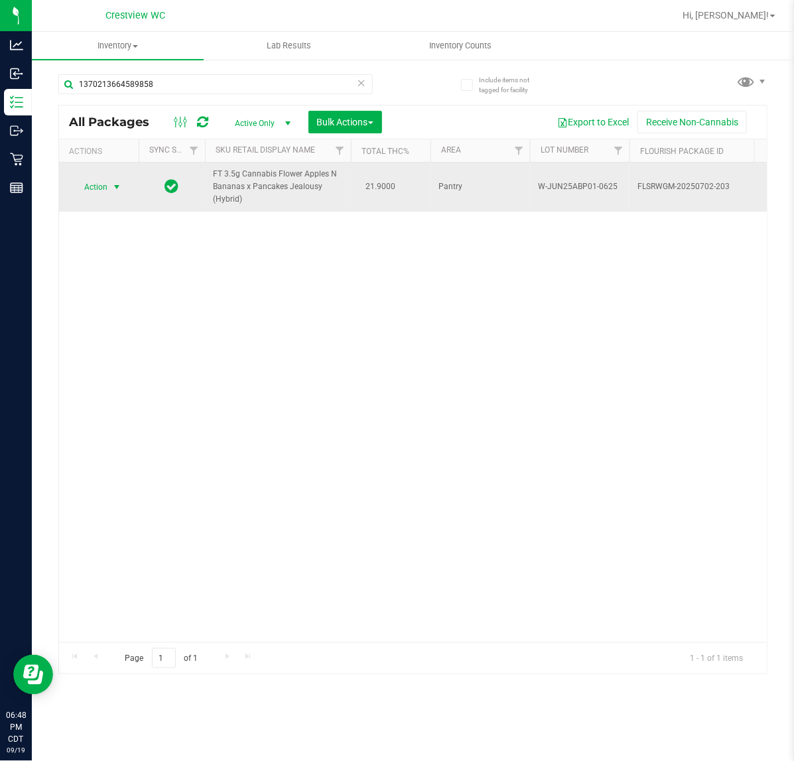
click at [101, 186] on span "Action" at bounding box center [90, 187] width 36 height 19
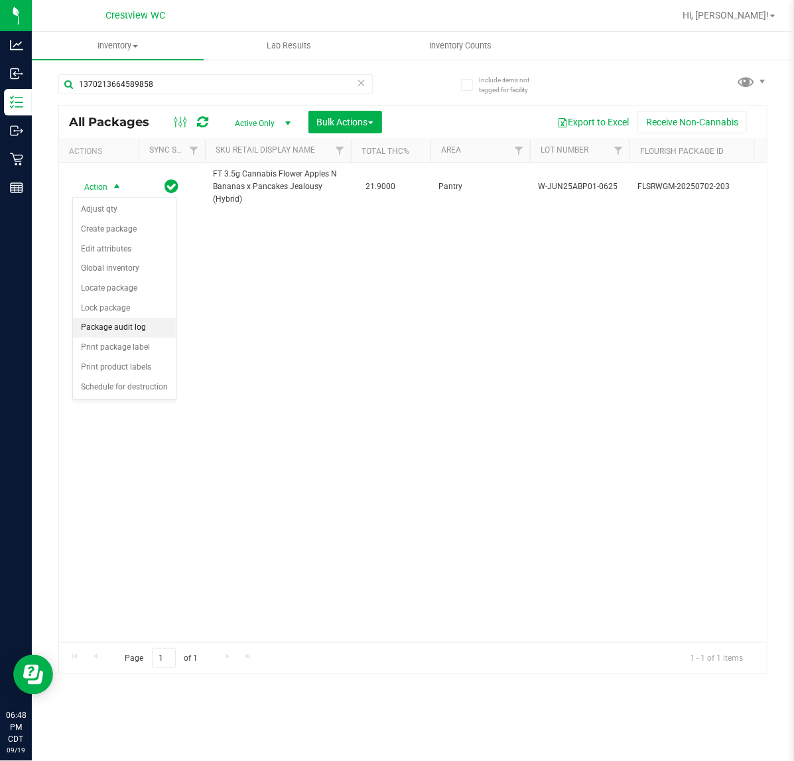
click at [145, 337] on li "Package audit log" at bounding box center [124, 328] width 103 height 20
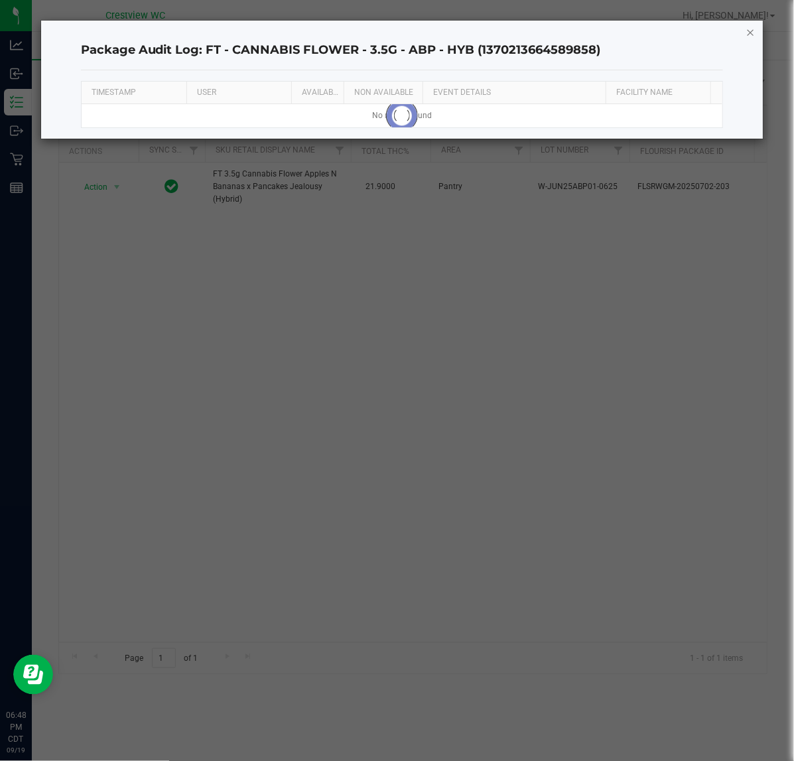
click at [747, 35] on icon "button" at bounding box center [750, 32] width 9 height 16
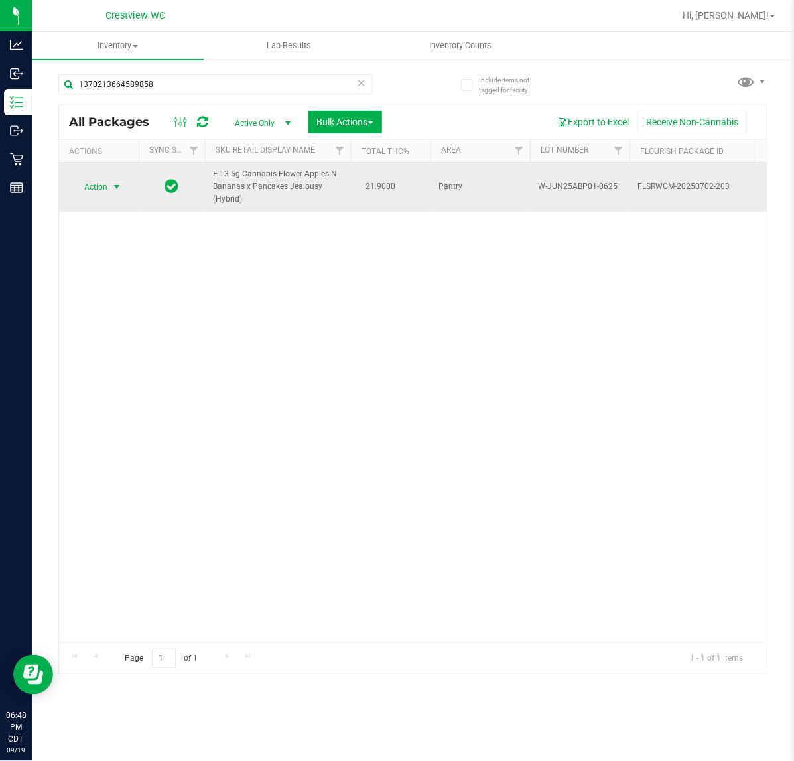
click at [116, 188] on span "select" at bounding box center [116, 187] width 11 height 11
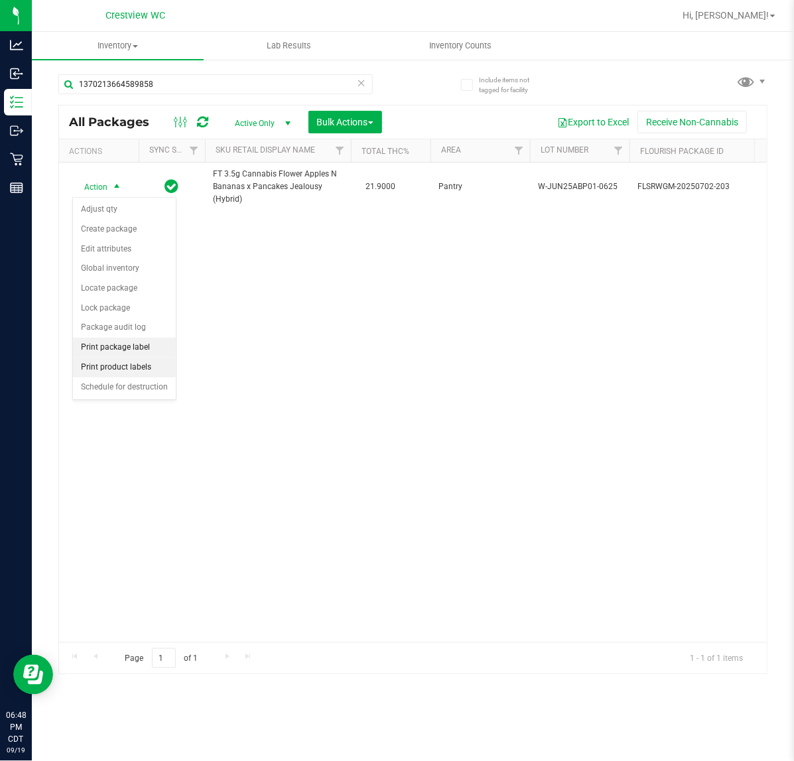
click at [150, 345] on li "Print package label" at bounding box center [124, 347] width 103 height 20
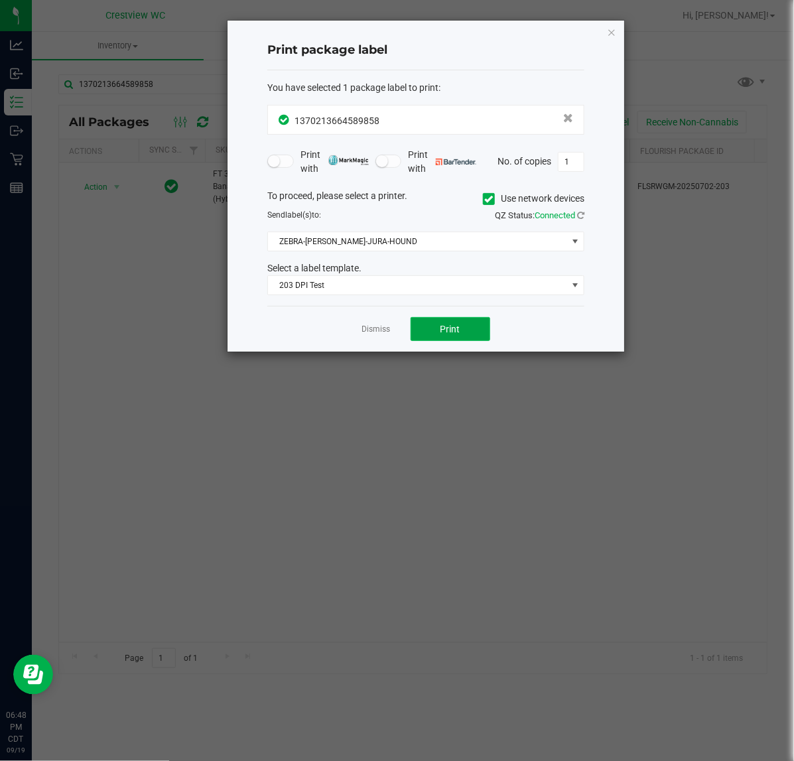
click at [436, 327] on button "Print" at bounding box center [450, 329] width 80 height 24
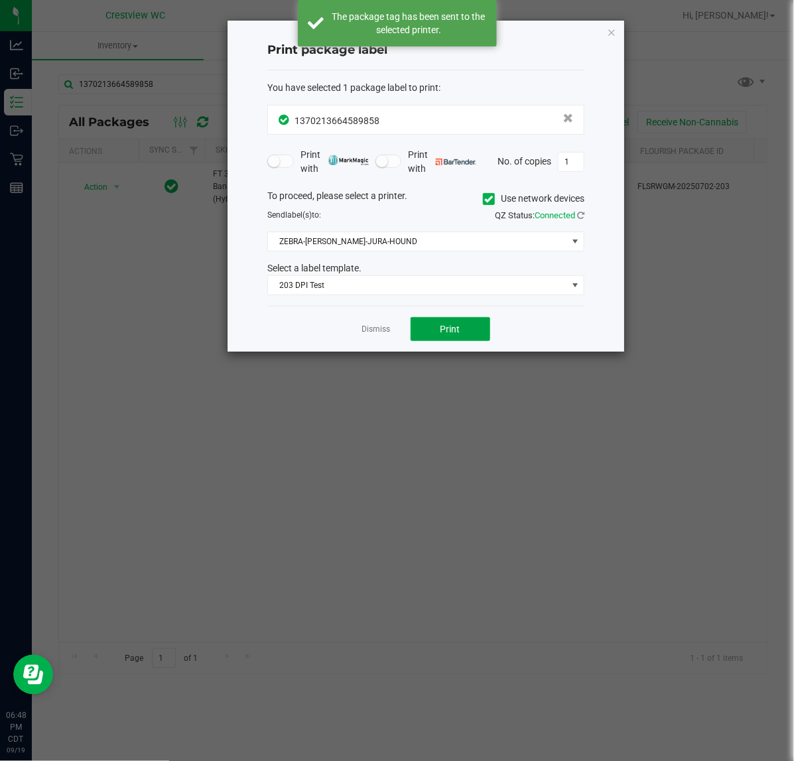
click at [436, 327] on button "Print" at bounding box center [450, 329] width 80 height 24
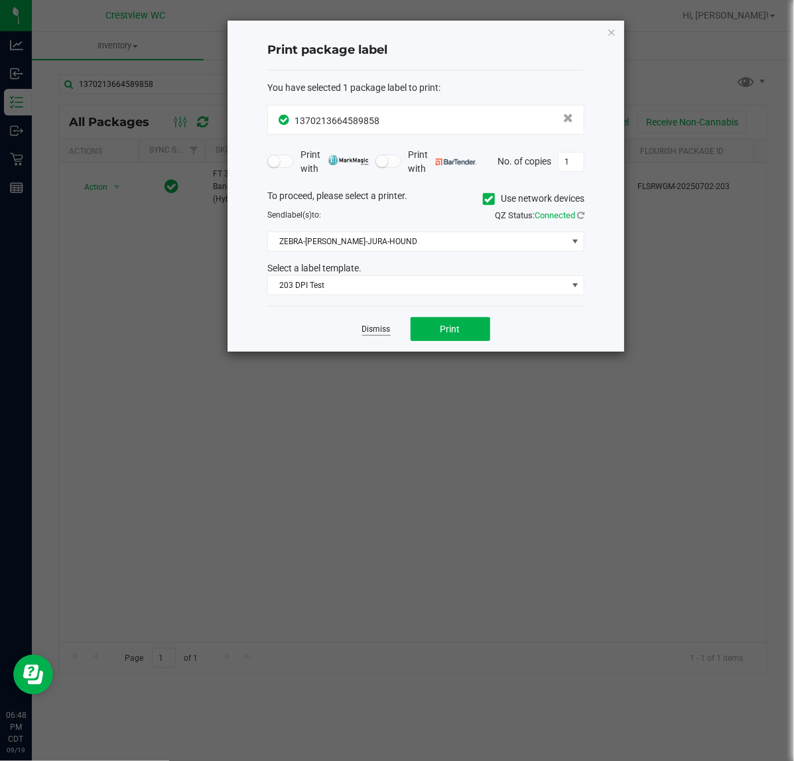
click at [379, 328] on link "Dismiss" at bounding box center [376, 329] width 29 height 11
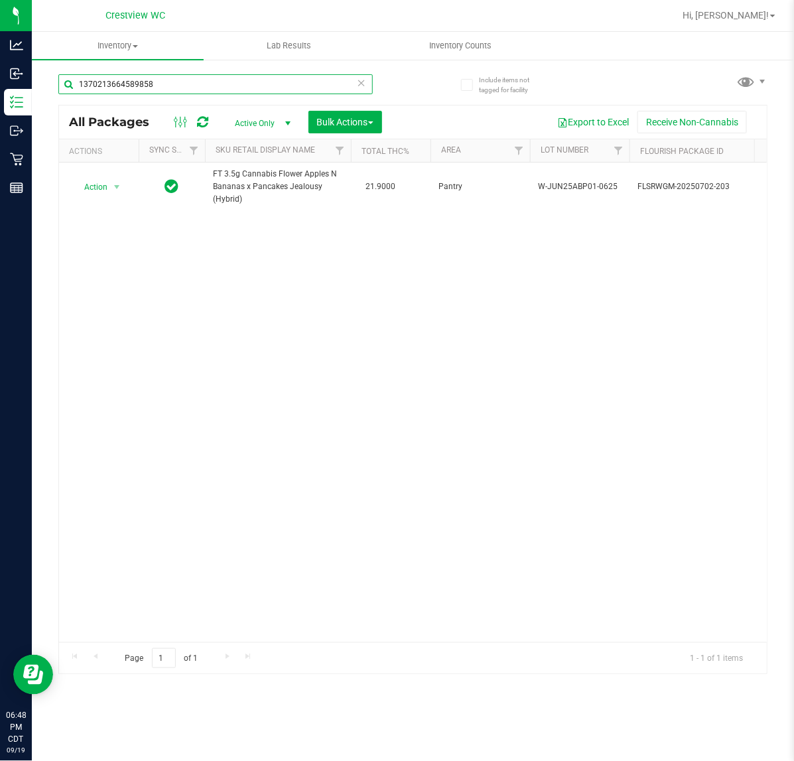
click at [190, 74] on input "1370213664589858" at bounding box center [215, 84] width 314 height 20
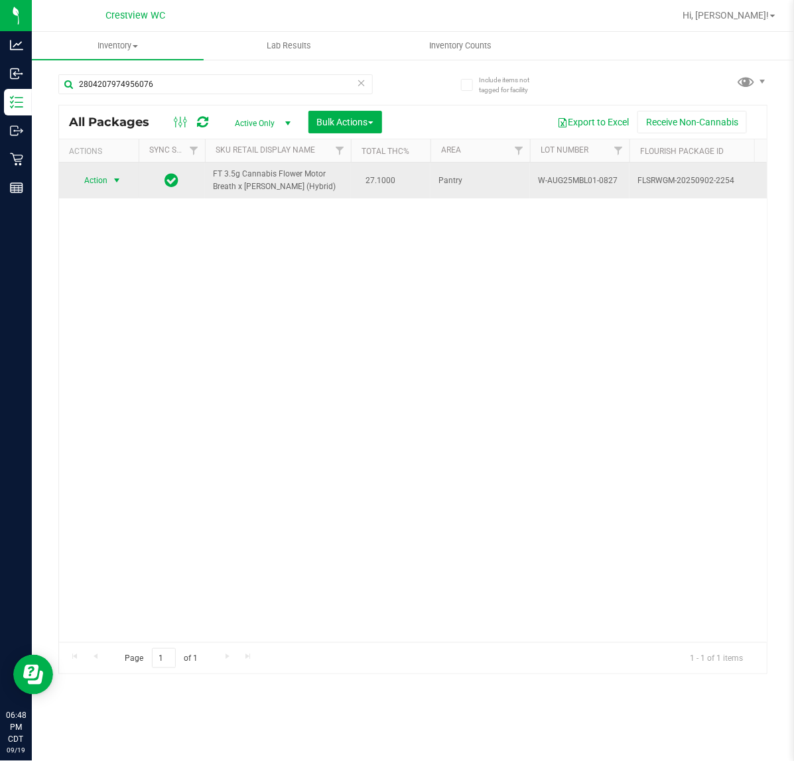
click at [111, 181] on span "select" at bounding box center [116, 180] width 11 height 11
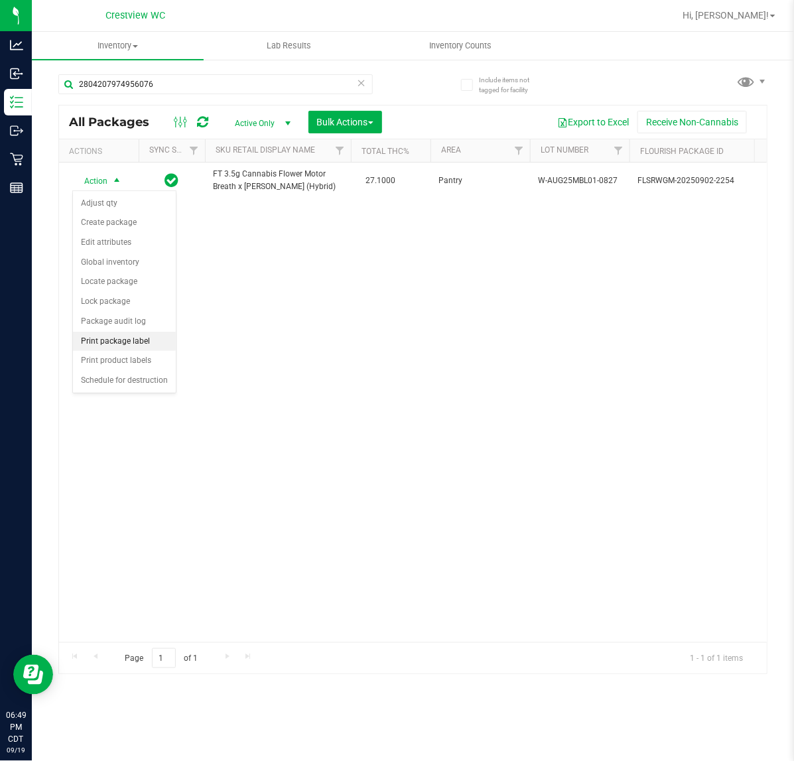
click at [143, 338] on li "Print package label" at bounding box center [124, 342] width 103 height 20
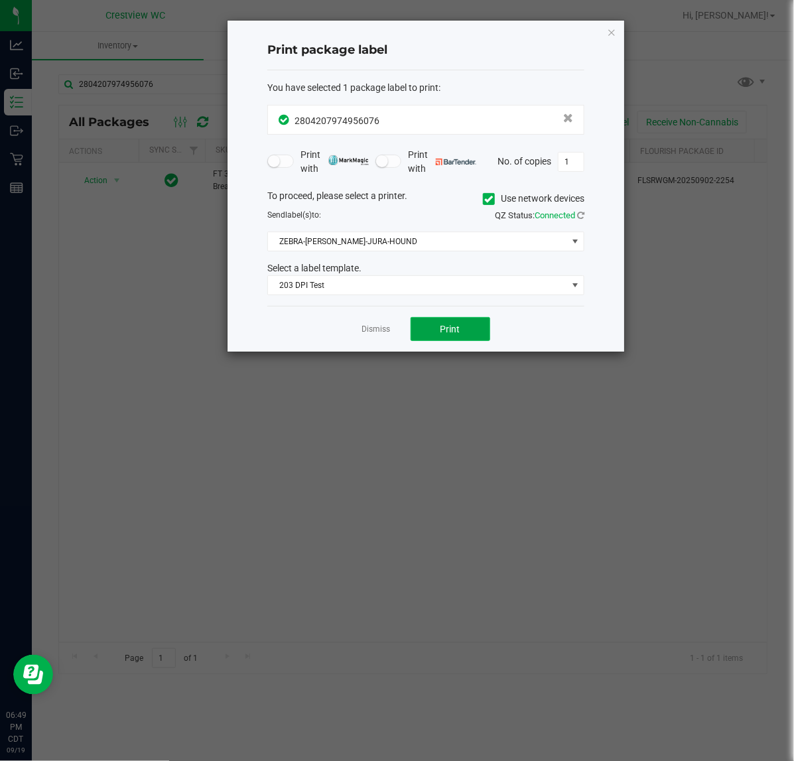
click at [420, 335] on button "Print" at bounding box center [450, 329] width 80 height 24
click at [373, 335] on link "Dismiss" at bounding box center [376, 329] width 29 height 11
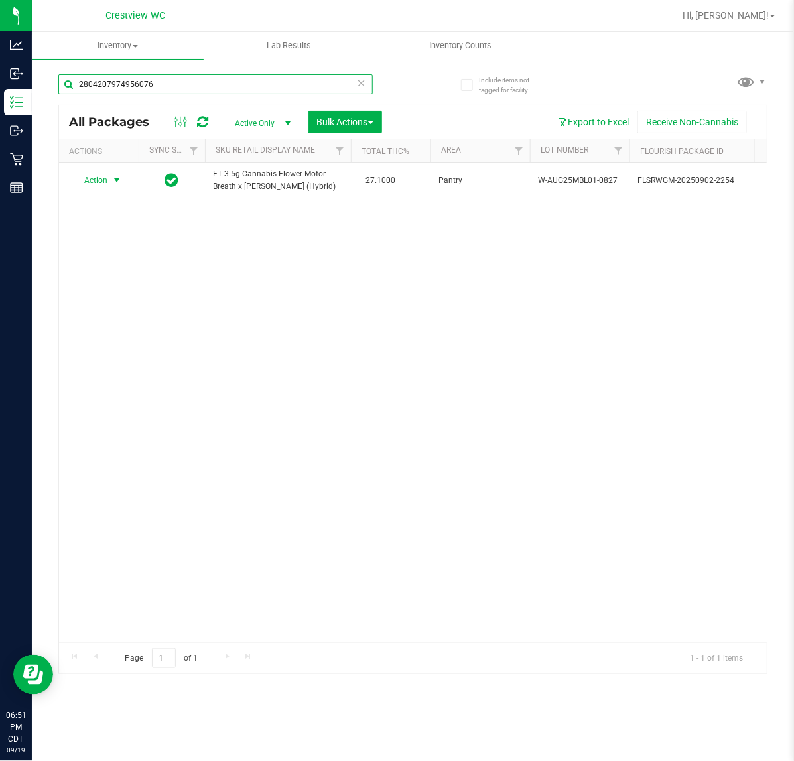
click at [194, 80] on input "2804207974956076" at bounding box center [215, 84] width 314 height 20
click at [201, 84] on input "2804207974956076" at bounding box center [215, 84] width 314 height 20
click at [197, 58] on link "Inventory All packages All inventory Waste log Create inventory" at bounding box center [118, 46] width 172 height 28
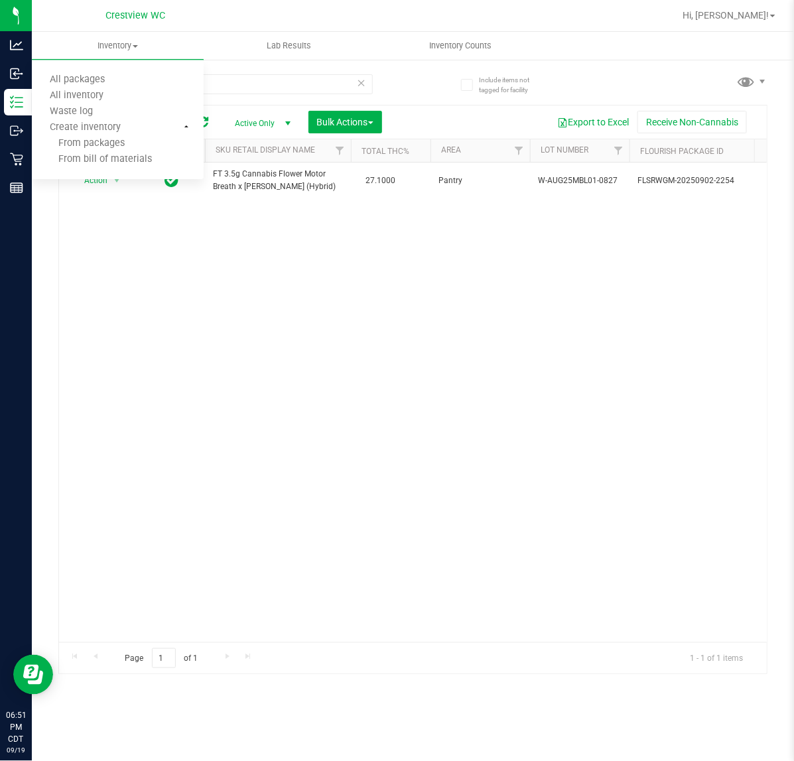
click at [169, 378] on div "Action Action Adjust qty Create package Edit attributes Global inventory Locate…" at bounding box center [412, 401] width 707 height 479
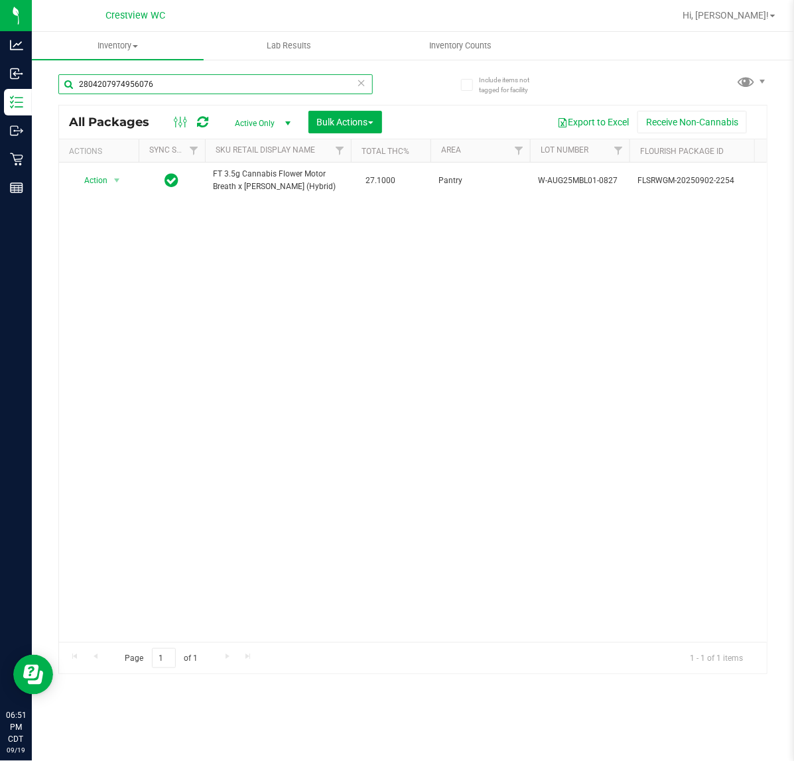
click at [241, 82] on input "2804207974956076" at bounding box center [215, 84] width 314 height 20
click at [237, 84] on input "2804207974956076" at bounding box center [215, 84] width 314 height 20
click at [242, 81] on input "2804207974956076" at bounding box center [215, 84] width 314 height 20
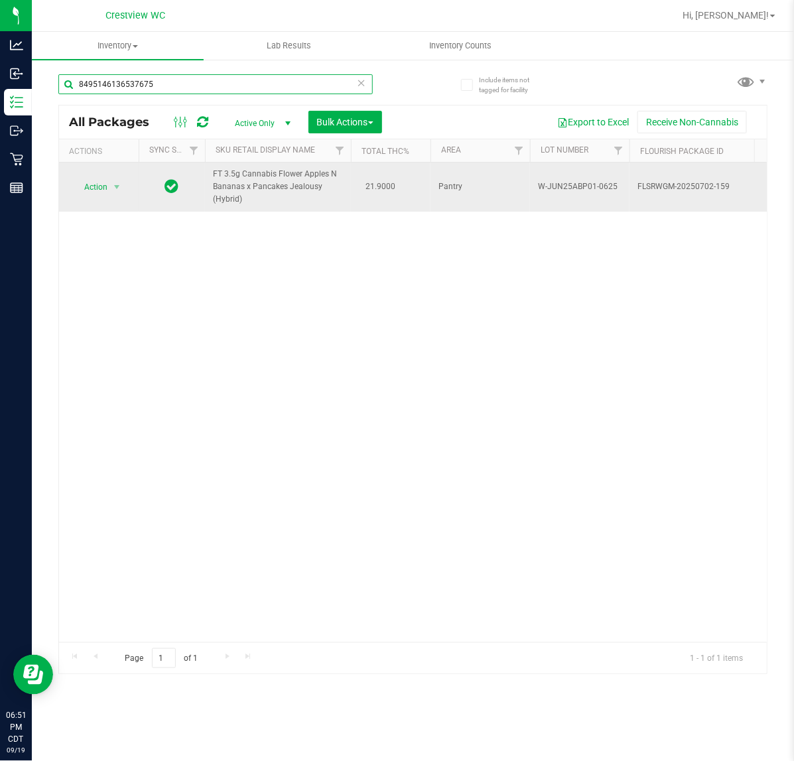
type input "8495146136537675"
click at [86, 180] on span "Action" at bounding box center [90, 187] width 36 height 19
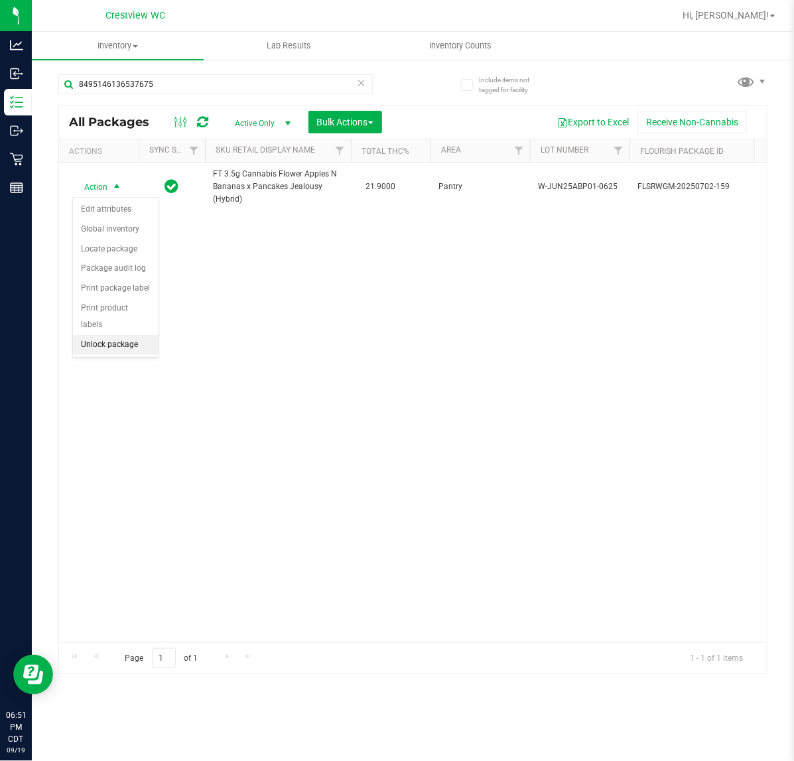
click at [103, 336] on li "Unlock package" at bounding box center [116, 345] width 86 height 20
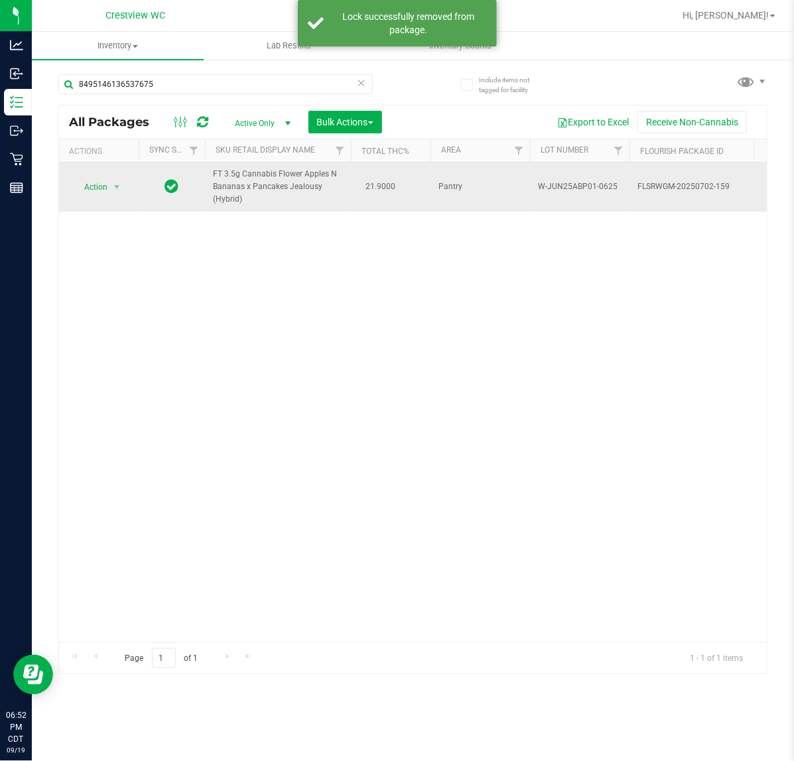
click at [90, 186] on span "Action" at bounding box center [90, 187] width 36 height 19
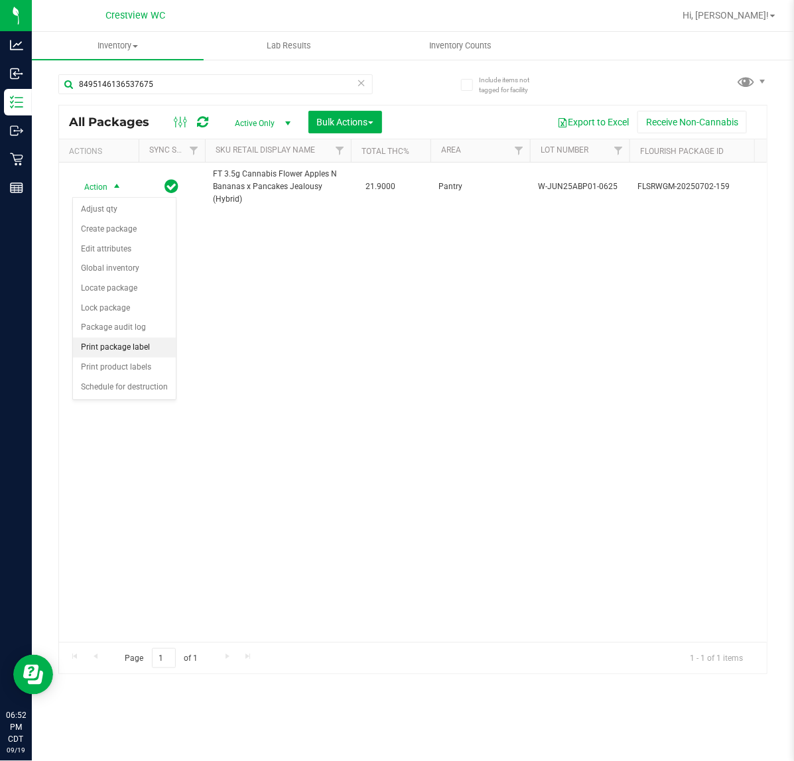
click at [109, 352] on li "Print package label" at bounding box center [124, 347] width 103 height 20
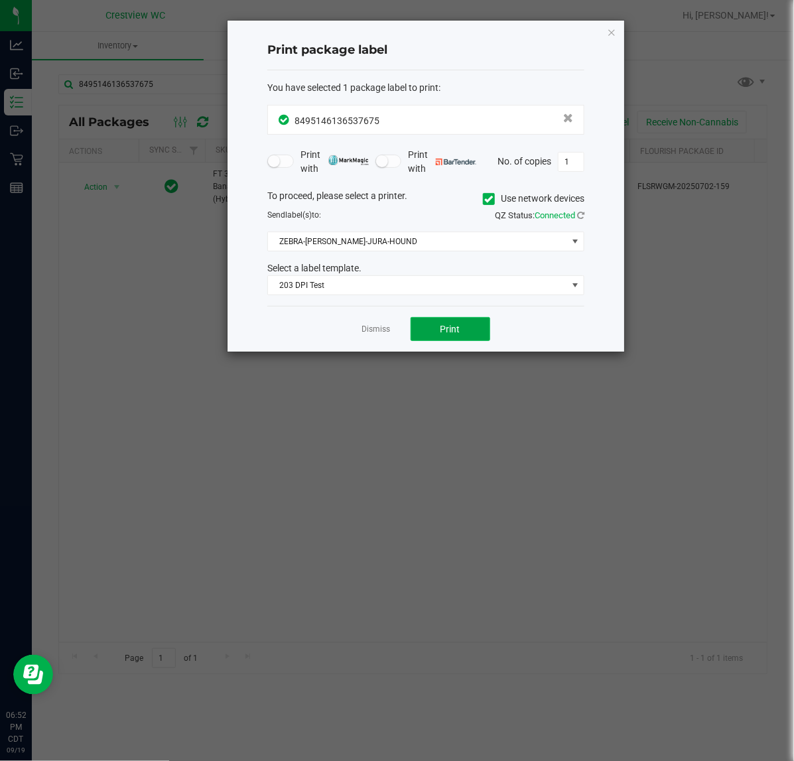
click at [424, 327] on button "Print" at bounding box center [450, 329] width 80 height 24
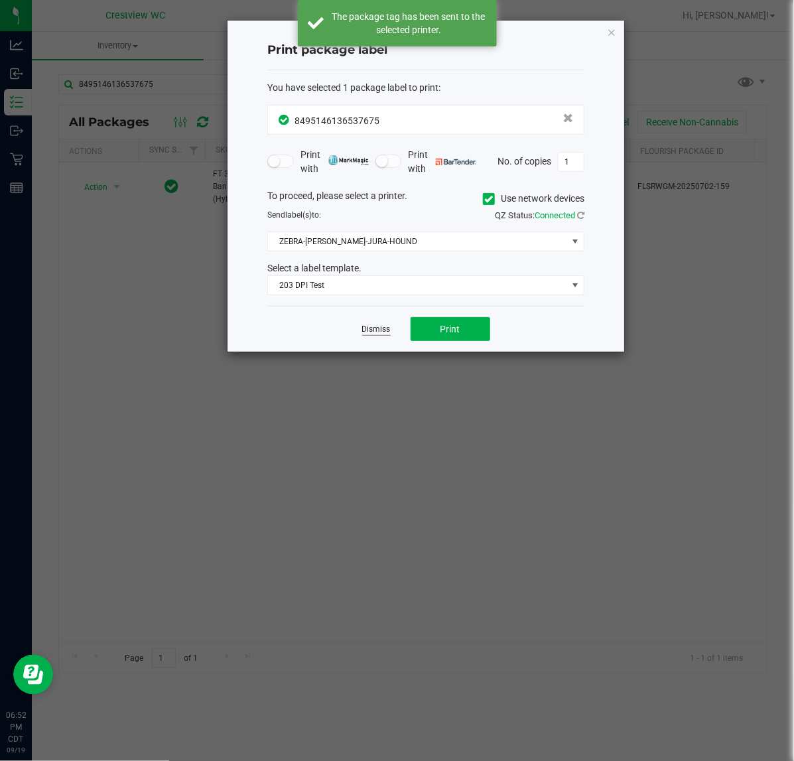
click at [367, 330] on link "Dismiss" at bounding box center [376, 329] width 29 height 11
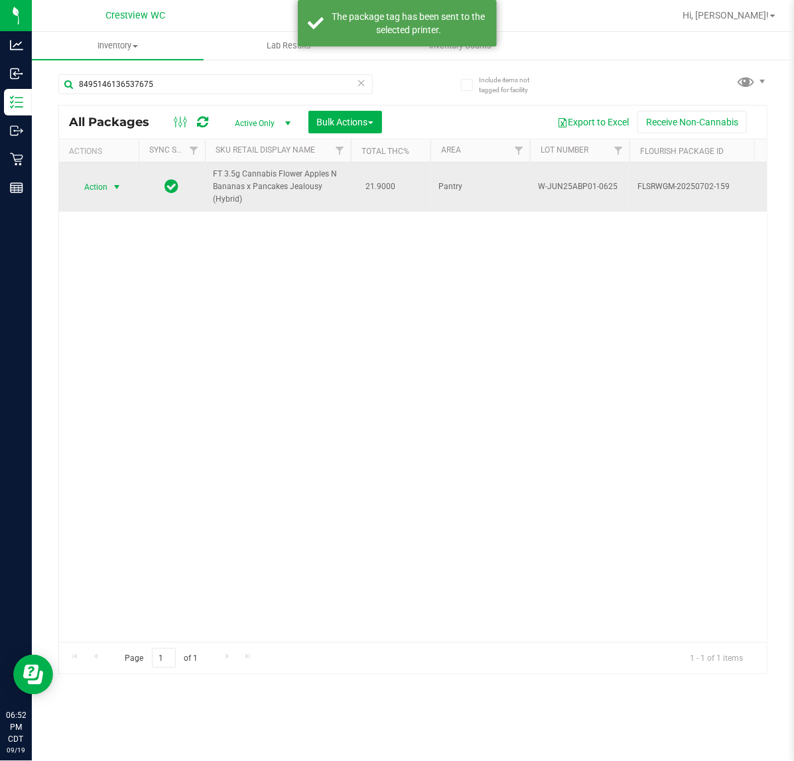
click at [91, 186] on span "Action" at bounding box center [90, 187] width 36 height 19
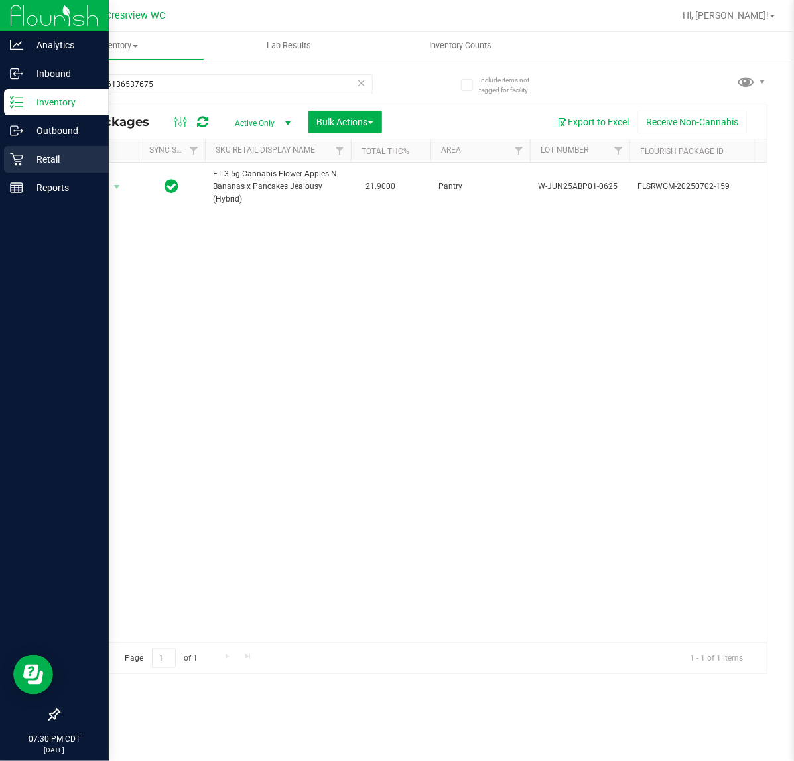
click at [31, 170] on div "Retail" at bounding box center [56, 159] width 105 height 27
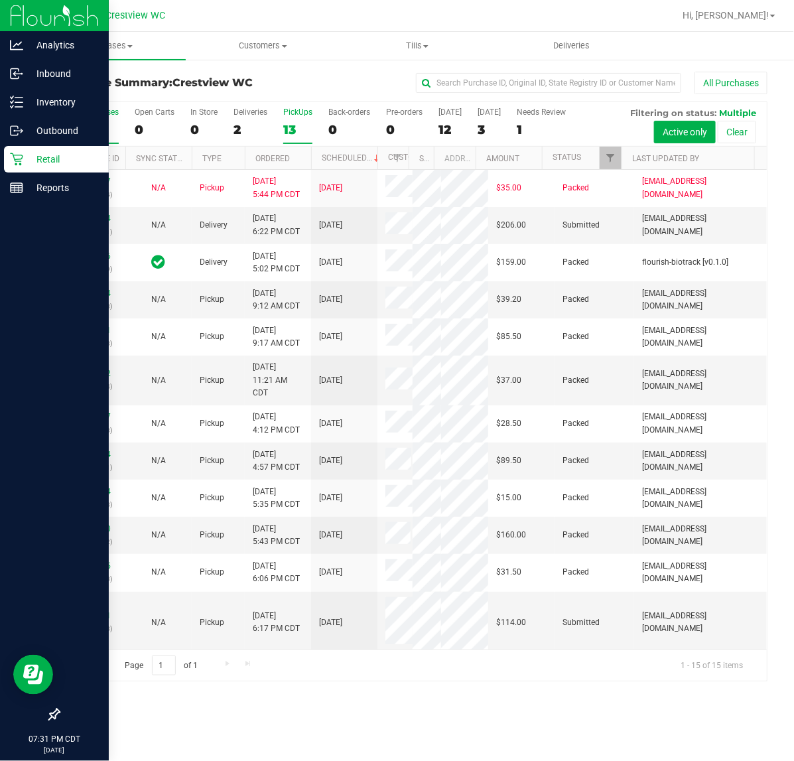
click at [296, 125] on div "13" at bounding box center [297, 129] width 29 height 15
click at [0, 0] on input "PickUps 13" at bounding box center [0, 0] width 0 height 0
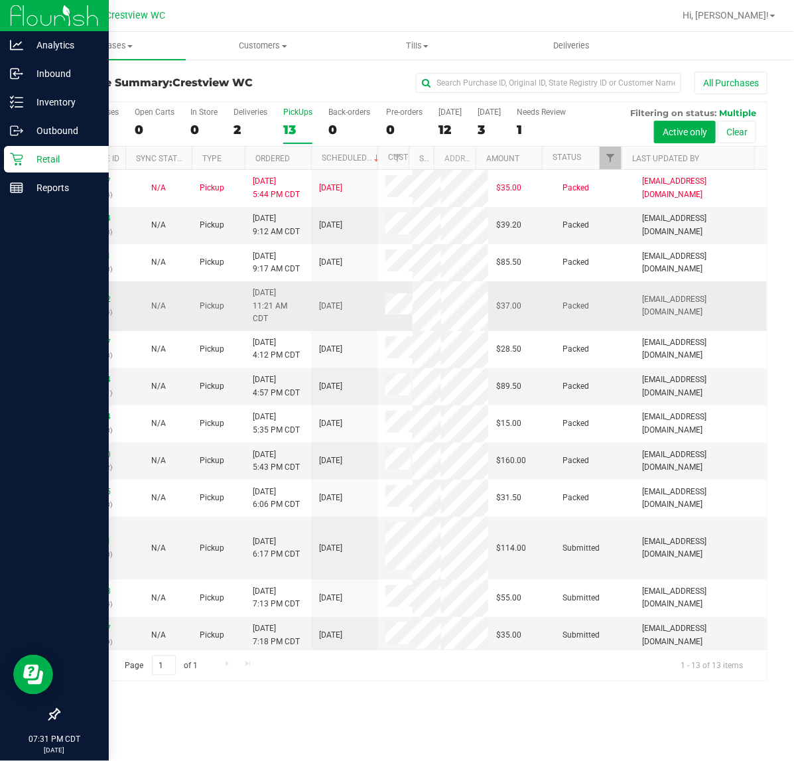
scroll to position [203, 0]
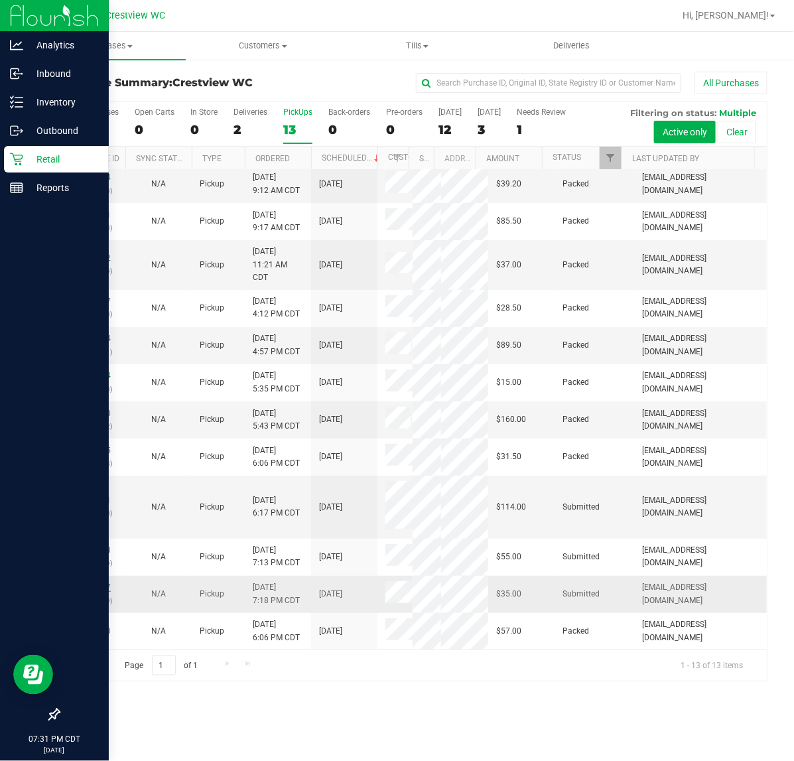
click at [88, 587] on link "11977687" at bounding box center [92, 586] width 37 height 9
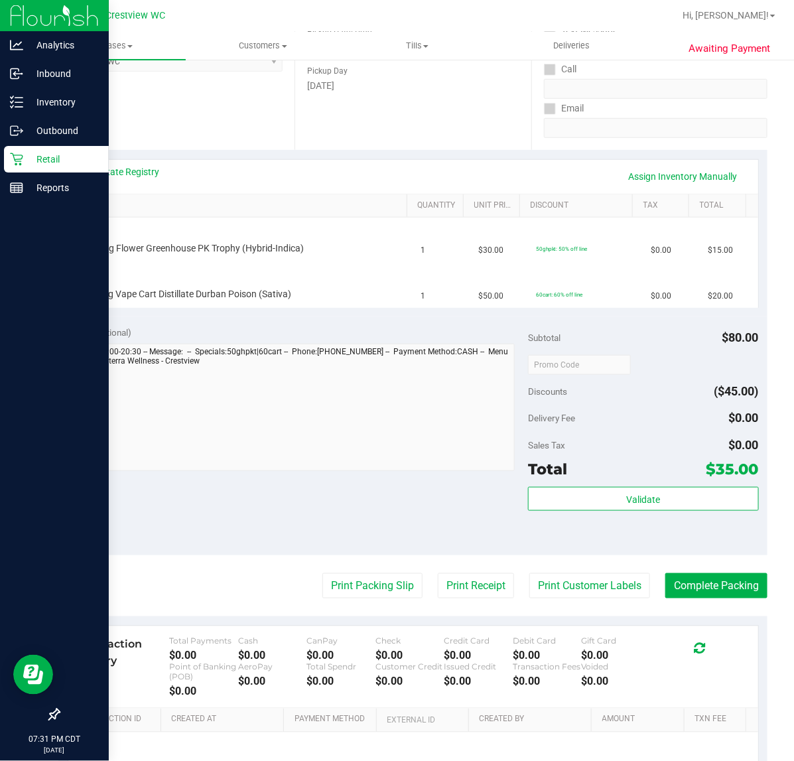
scroll to position [97, 0]
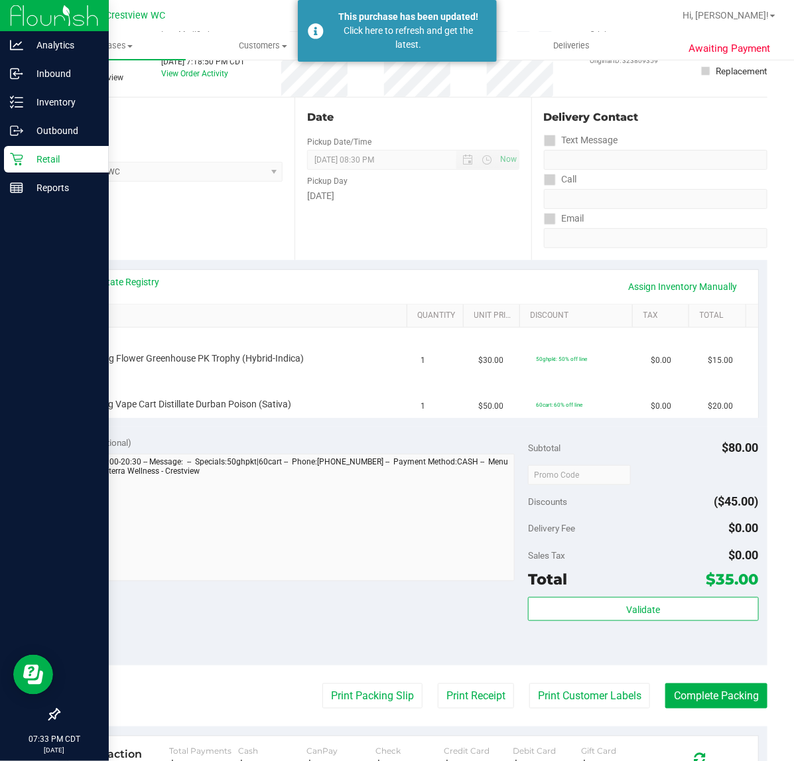
click at [15, 161] on icon at bounding box center [16, 159] width 13 height 13
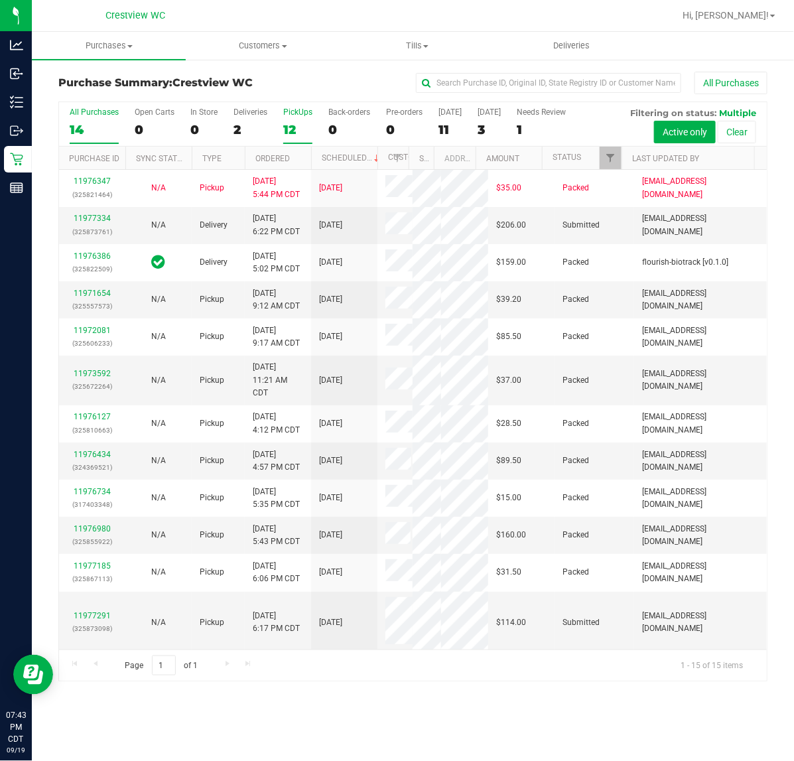
click at [310, 127] on div "12" at bounding box center [297, 129] width 29 height 15
click at [0, 0] on input "PickUps 12" at bounding box center [0, 0] width 0 height 0
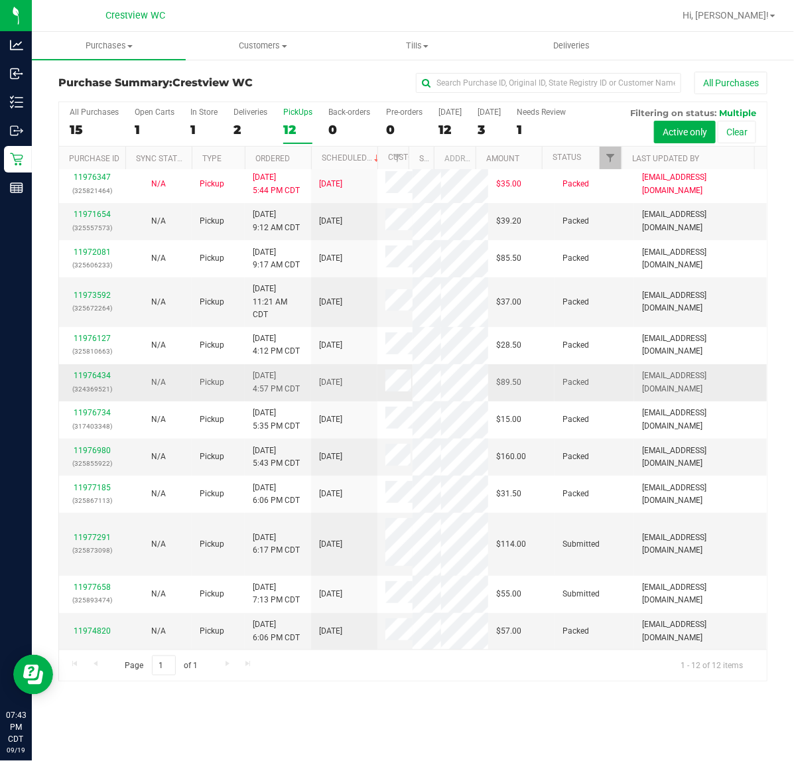
scroll to position [166, 0]
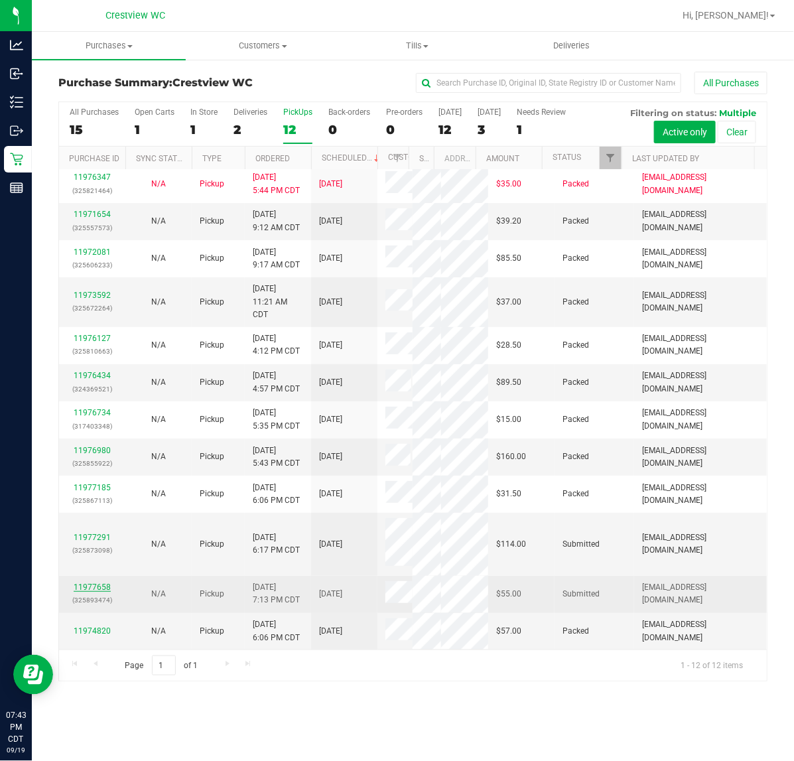
click at [85, 591] on link "11977658" at bounding box center [92, 586] width 37 height 9
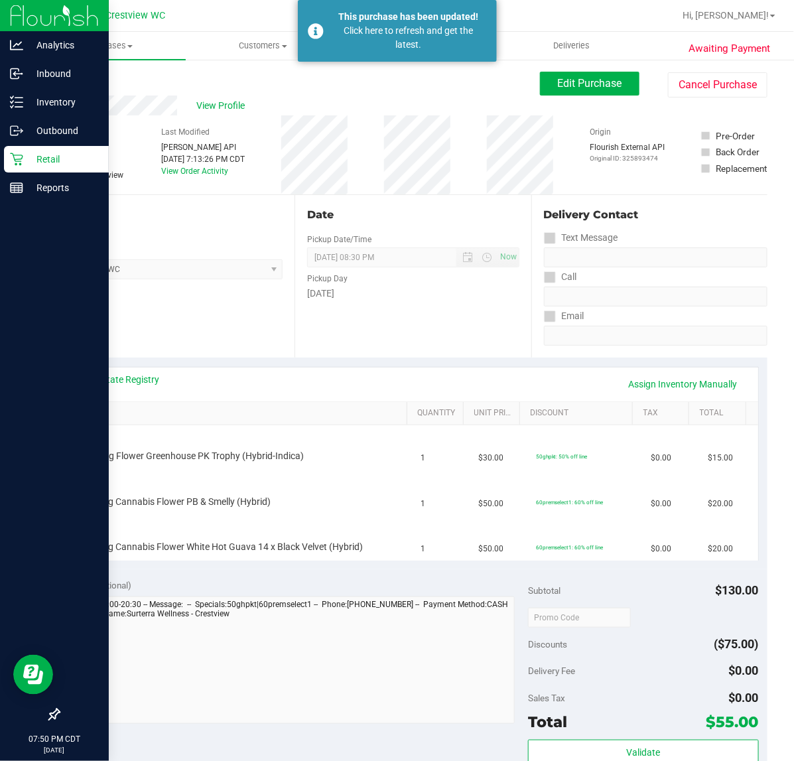
click at [10, 160] on icon at bounding box center [16, 158] width 13 height 13
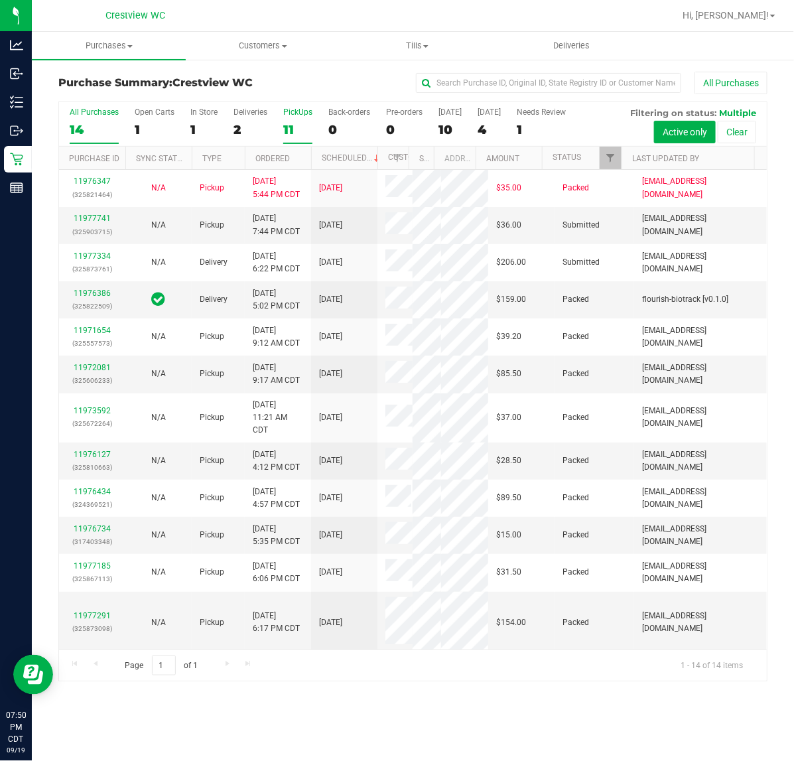
click at [292, 119] on label "PickUps 11" at bounding box center [297, 125] width 29 height 36
click at [0, 0] on input "PickUps 11" at bounding box center [0, 0] width 0 height 0
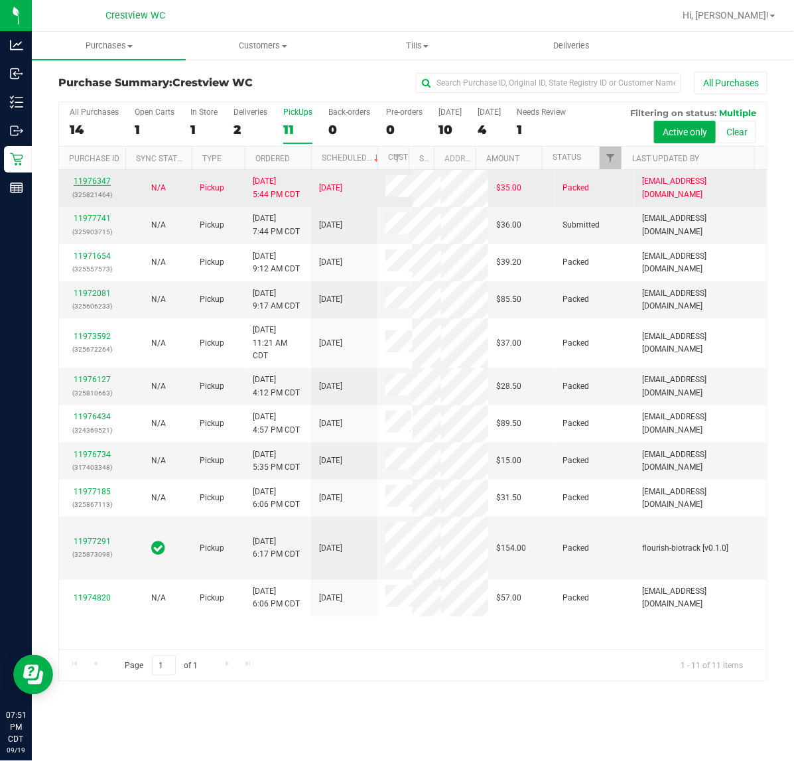
click at [97, 183] on link "11976347" at bounding box center [92, 180] width 37 height 9
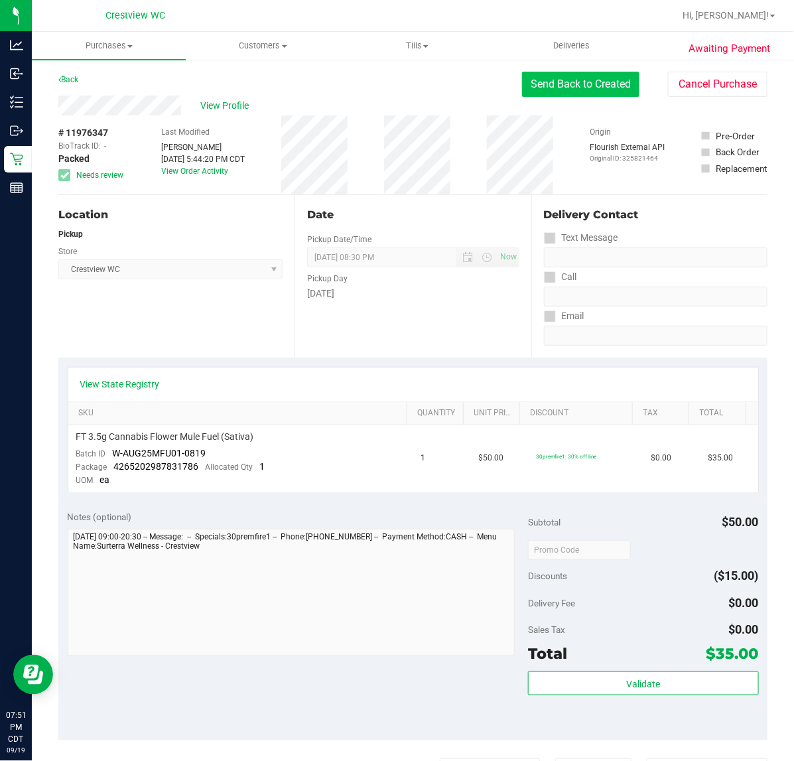
click at [568, 97] on button "Send Back to Created" at bounding box center [580, 84] width 117 height 25
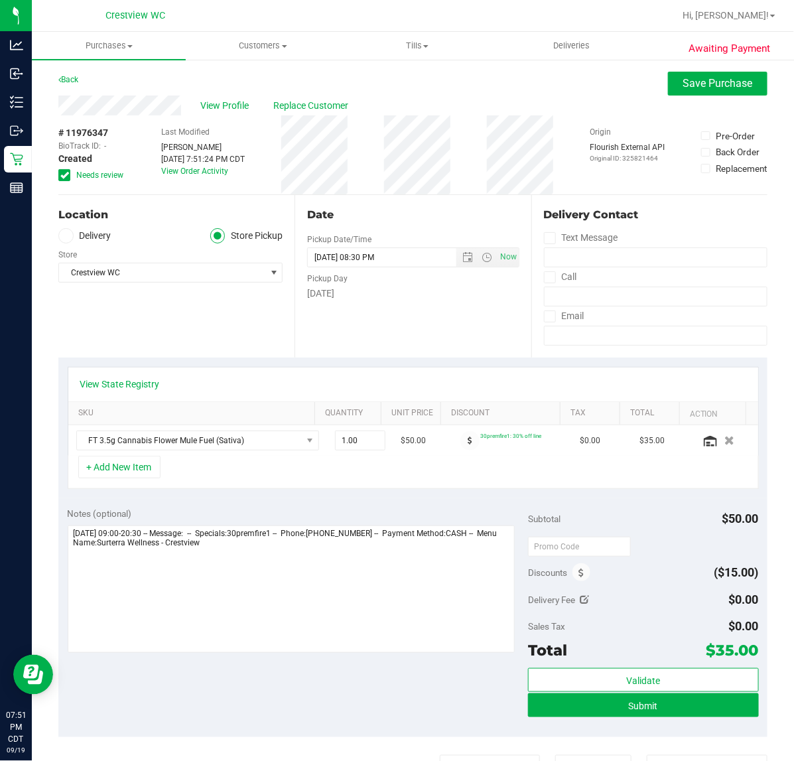
click at [304, 461] on div "+ Add New Item" at bounding box center [413, 472] width 691 height 33
click at [444, 341] on div "Date Pickup Date/Time 09/20/2025 Now 09/20/2025 08:30 PM Now Pickup Day Saturday" at bounding box center [412, 276] width 236 height 162
click at [698, 83] on span "Save Purchase" at bounding box center [718, 83] width 70 height 13
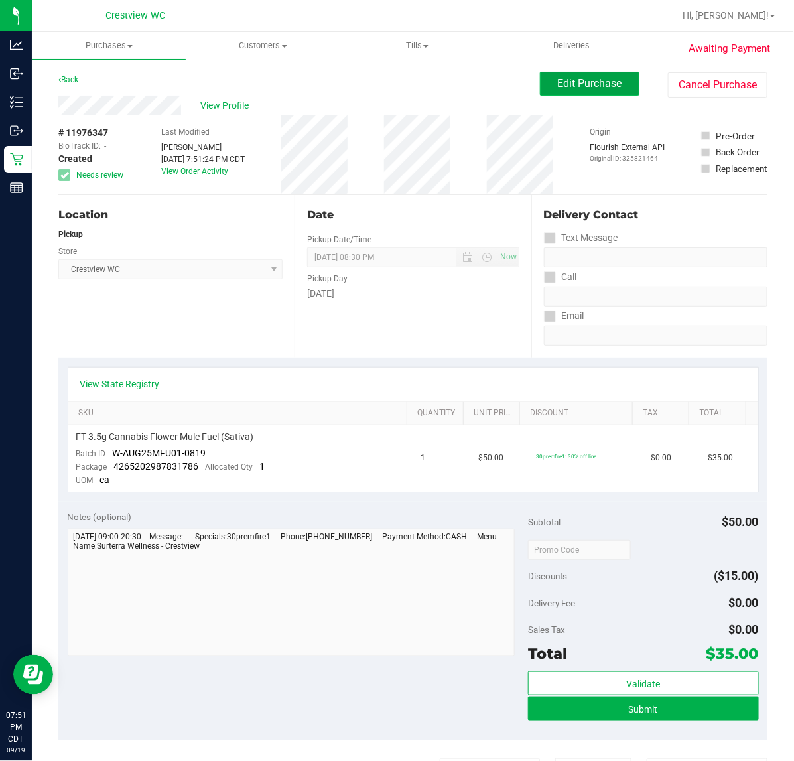
click at [560, 82] on span "Edit Purchase" at bounding box center [590, 83] width 64 height 13
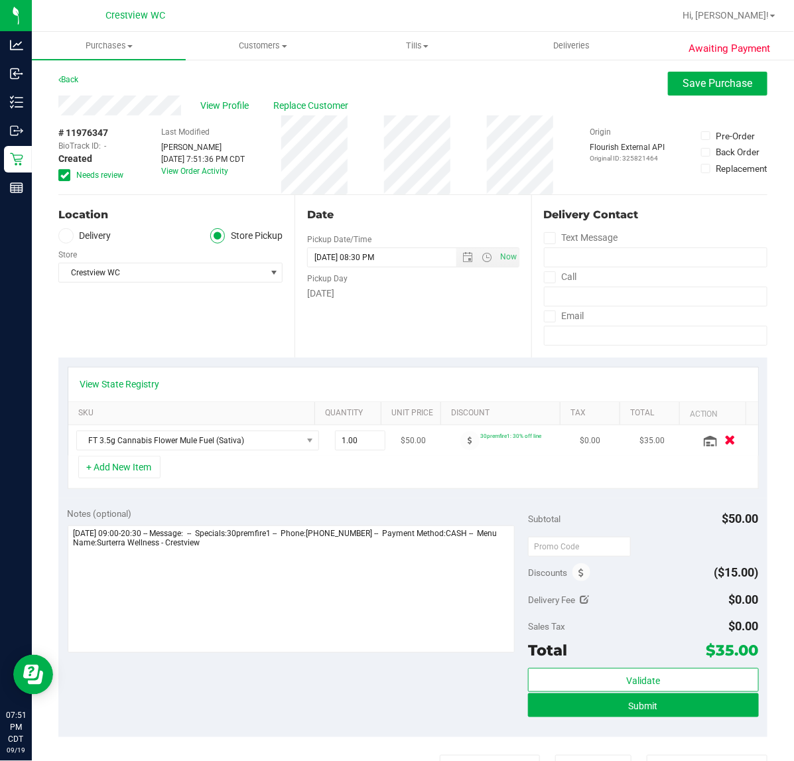
click at [724, 441] on icon "button" at bounding box center [729, 441] width 11 height 10
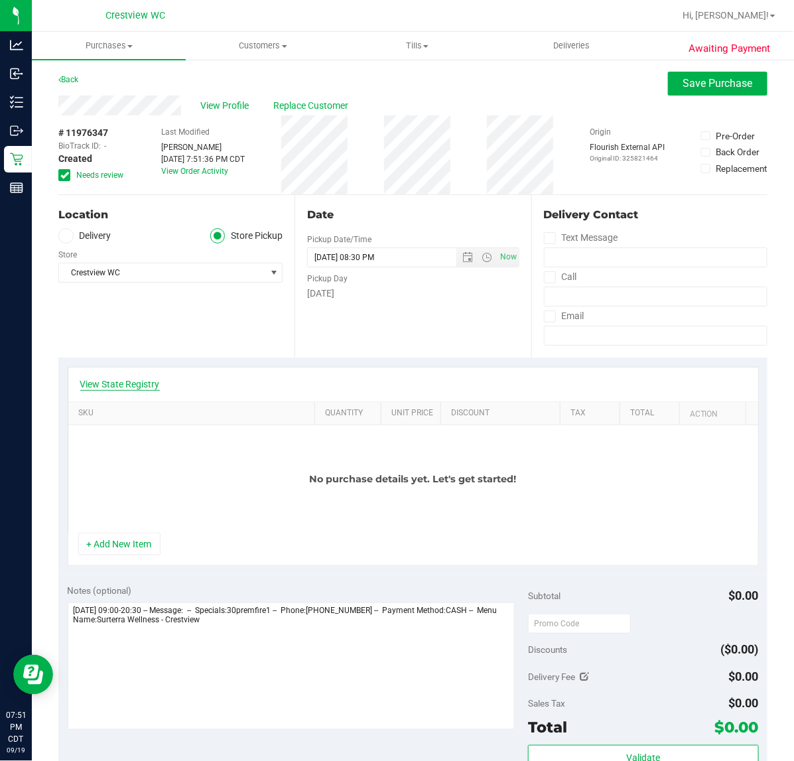
click at [127, 381] on link "View State Registry" at bounding box center [120, 383] width 80 height 13
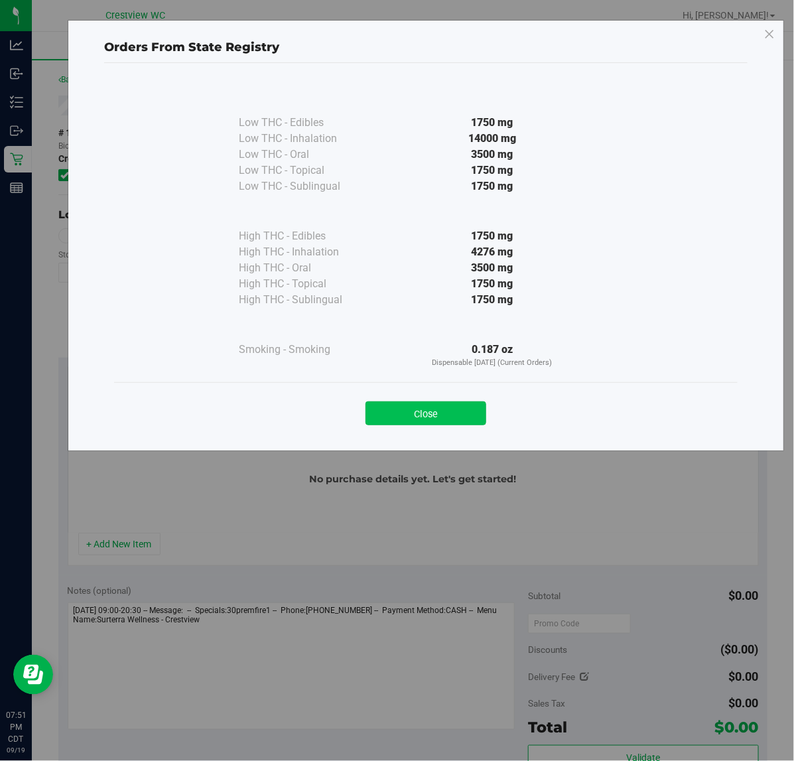
click at [432, 421] on button "Close" at bounding box center [425, 413] width 121 height 24
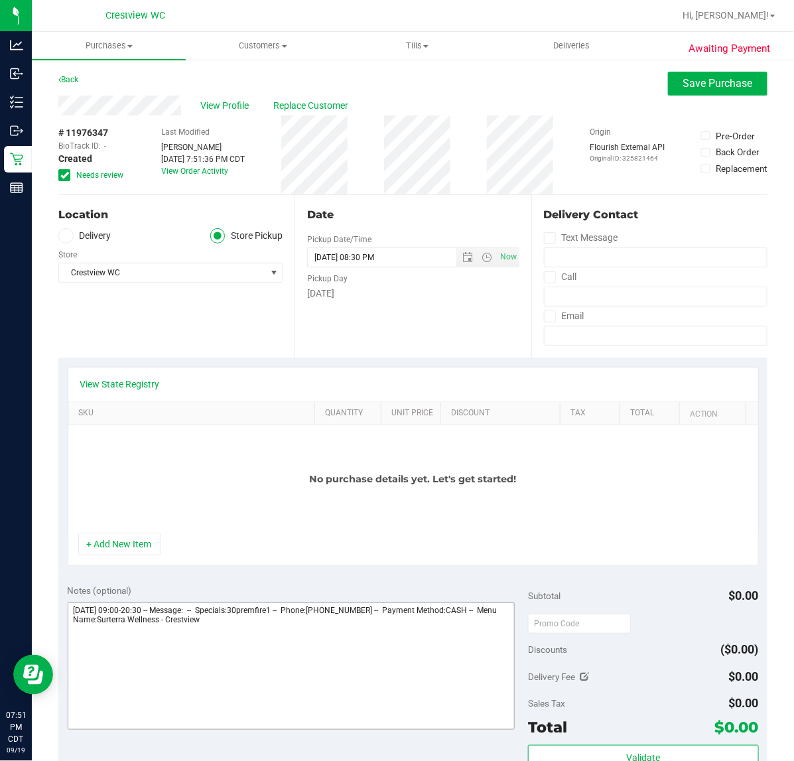
drag, startPoint x: 107, startPoint y: 554, endPoint x: 131, endPoint y: 537, distance: 29.4
click at [108, 554] on button "+ Add New Item" at bounding box center [119, 543] width 82 height 23
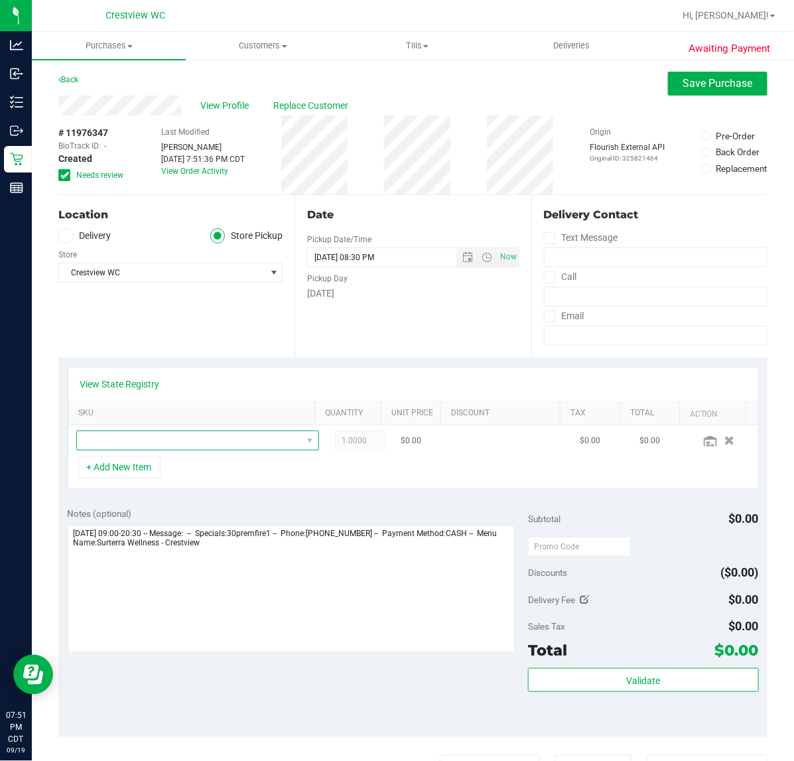
click at [176, 446] on span "NO DATA FOUND" at bounding box center [189, 440] width 225 height 19
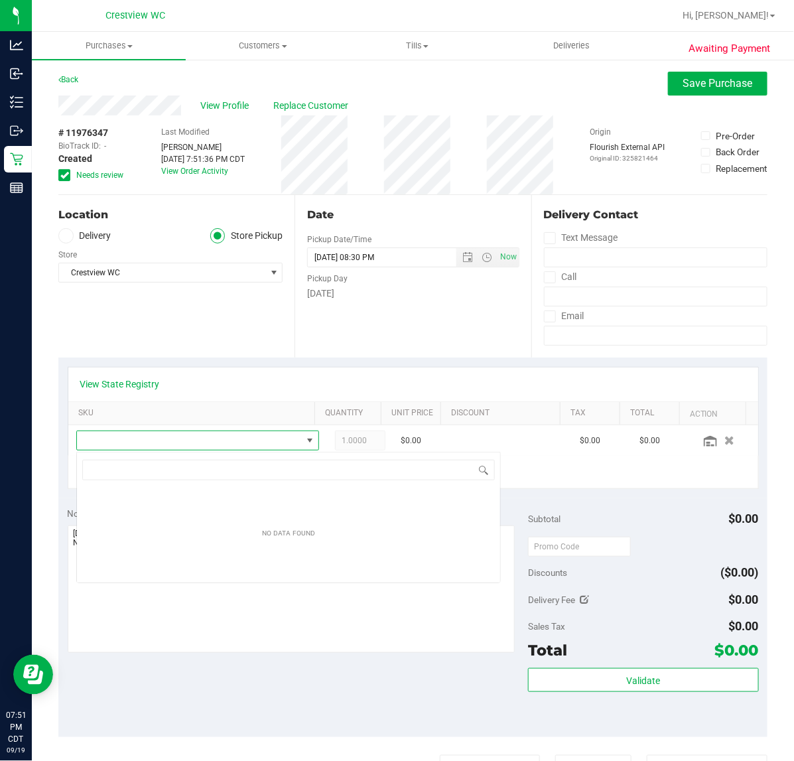
scroll to position [21, 217]
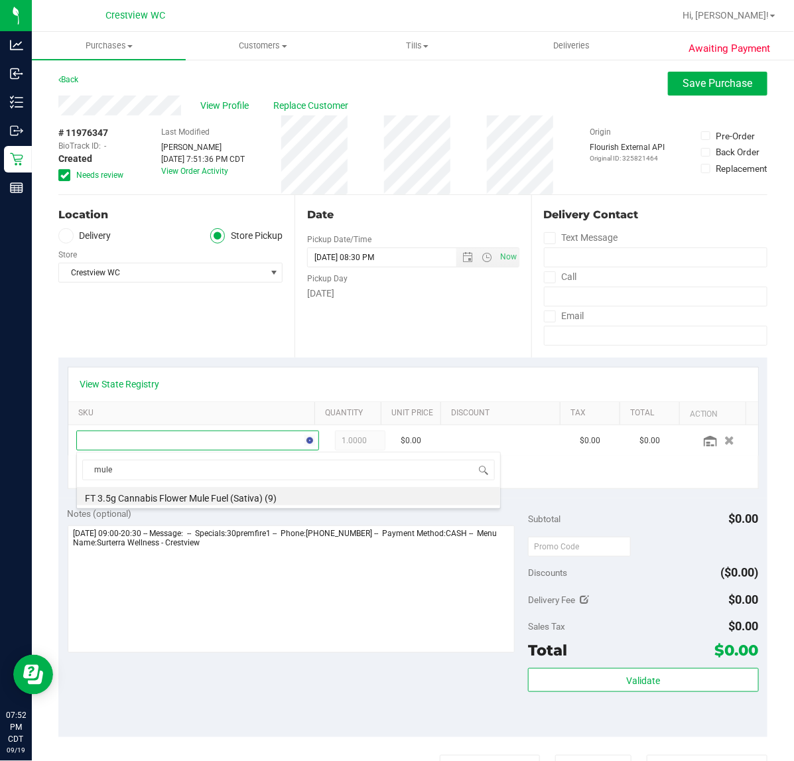
type input "mule f"
click at [249, 501] on li "FT 3.5g Cannabis Flower Mule Fuel (Sativa) (9)" at bounding box center [288, 496] width 423 height 19
click at [225, 457] on div "+ Add New Item" at bounding box center [413, 472] width 691 height 33
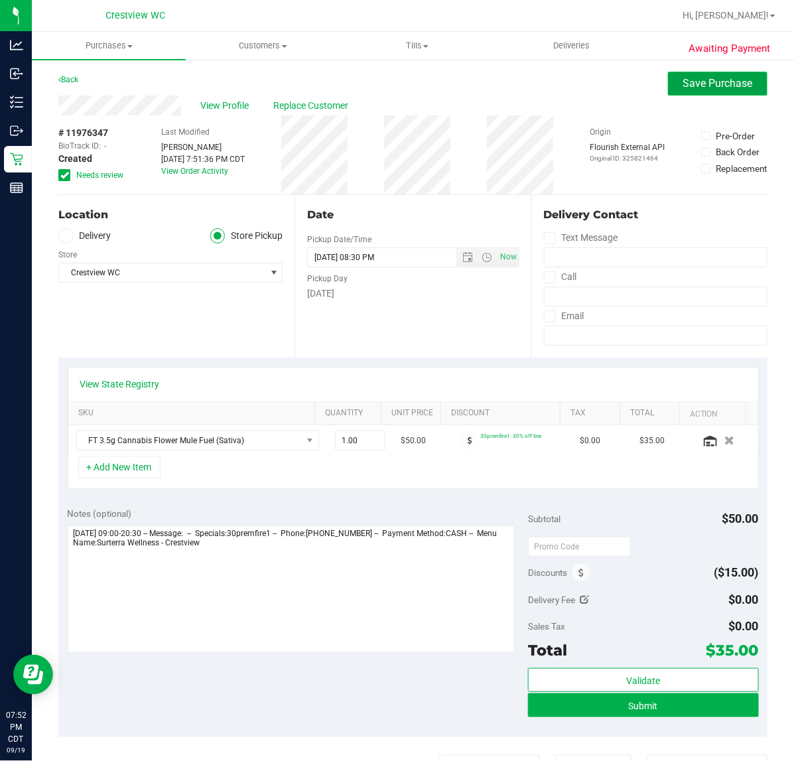
click at [710, 86] on span "Save Purchase" at bounding box center [718, 83] width 70 height 13
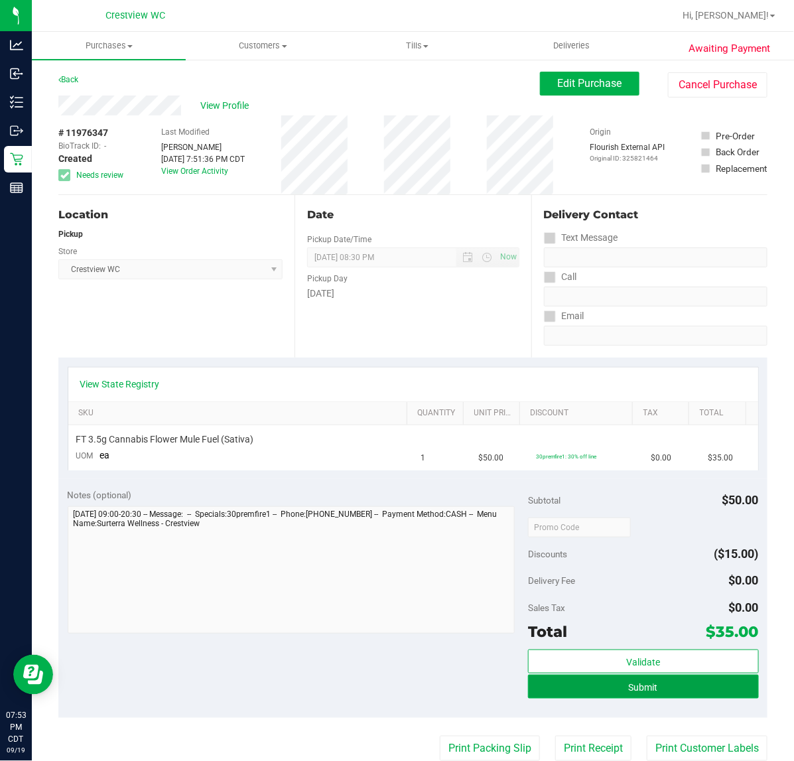
click at [629, 684] on span "Submit" at bounding box center [643, 687] width 29 height 11
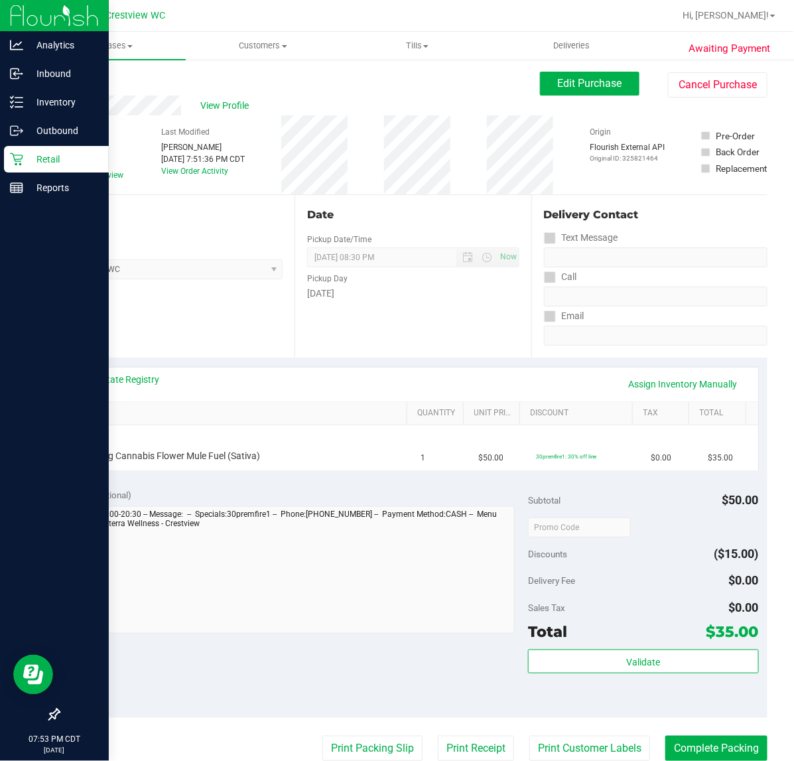
click at [24, 153] on p "Retail" at bounding box center [63, 159] width 80 height 16
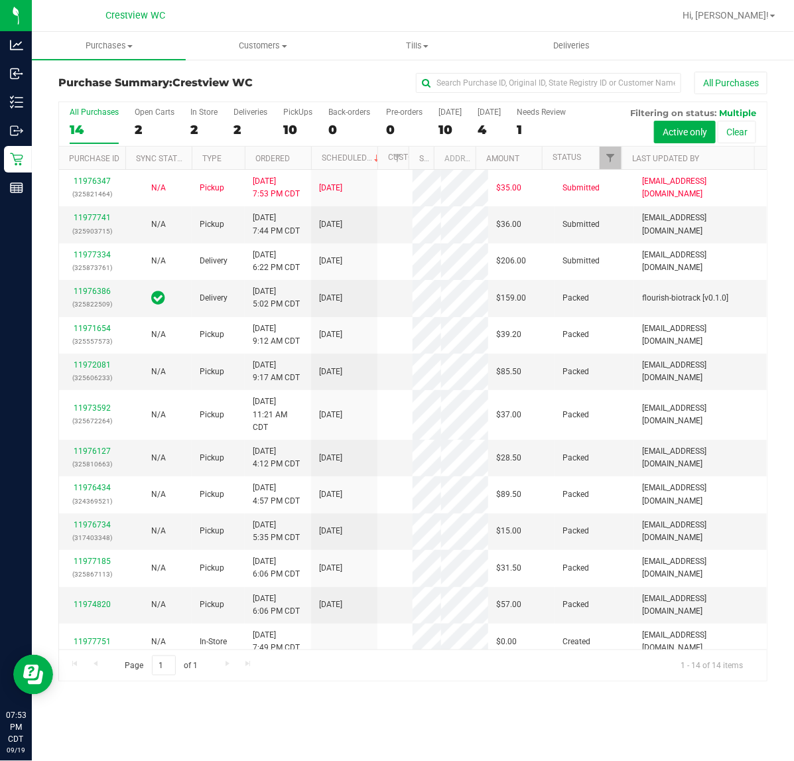
click at [290, 123] on div "10" at bounding box center [297, 129] width 29 height 15
click at [0, 0] on input "PickUps 10" at bounding box center [0, 0] width 0 height 0
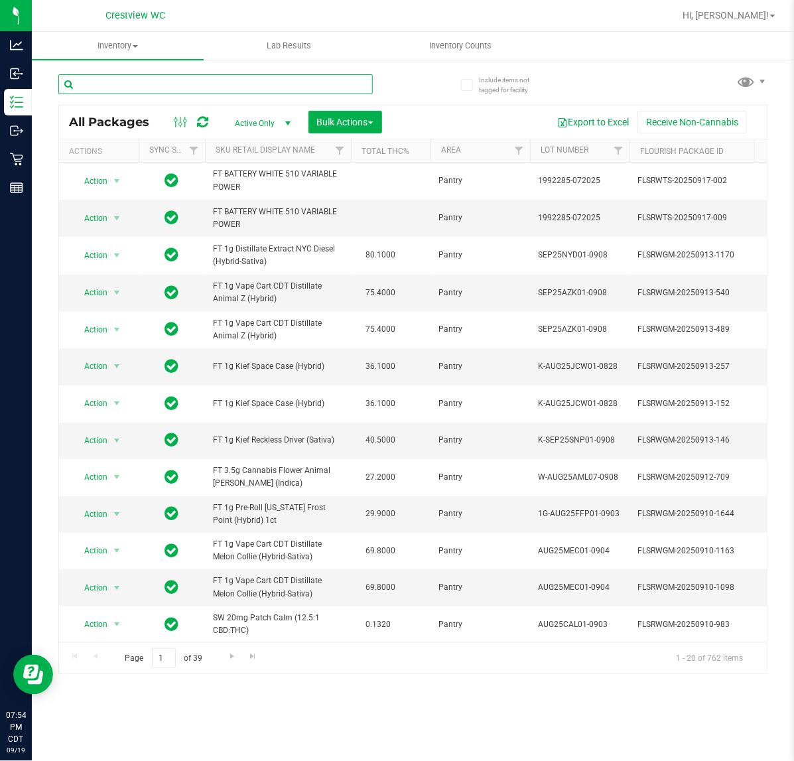
click at [196, 93] on input "text" at bounding box center [215, 84] width 314 height 20
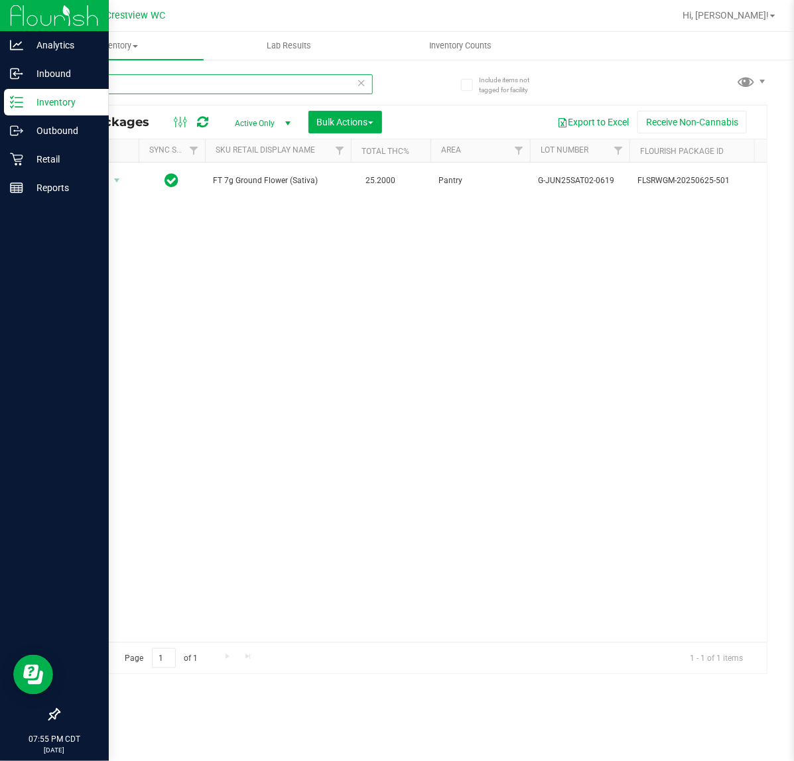
drag, startPoint x: 115, startPoint y: 78, endPoint x: 21, endPoint y: 91, distance: 95.1
click at [17, 98] on div "Analytics Inbound Inventory Outbound Retail Reports 07:55 PM CDT [DATE] 09/19 C…" at bounding box center [397, 380] width 794 height 761
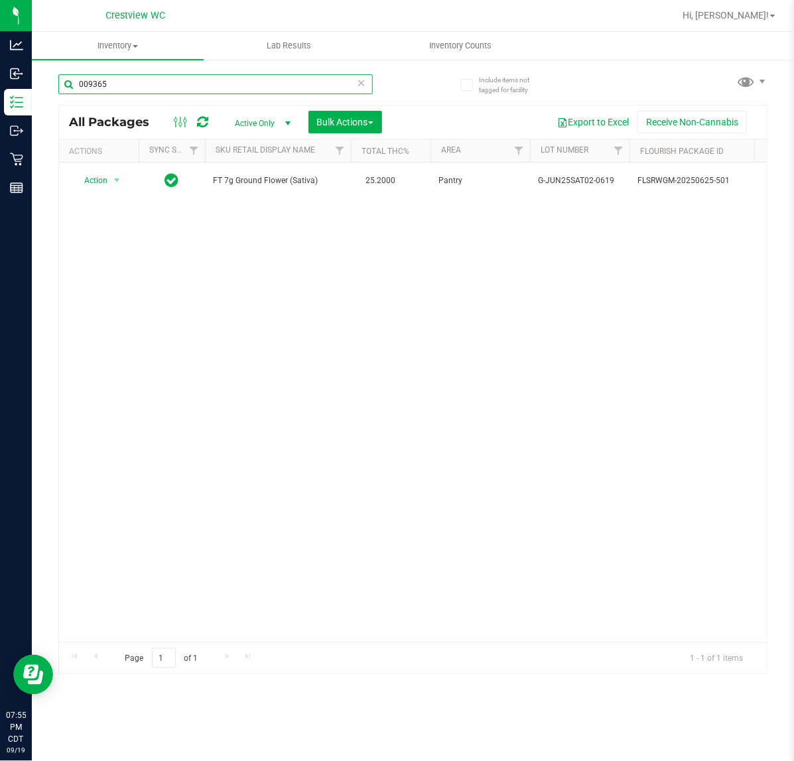
paste input "817894049"
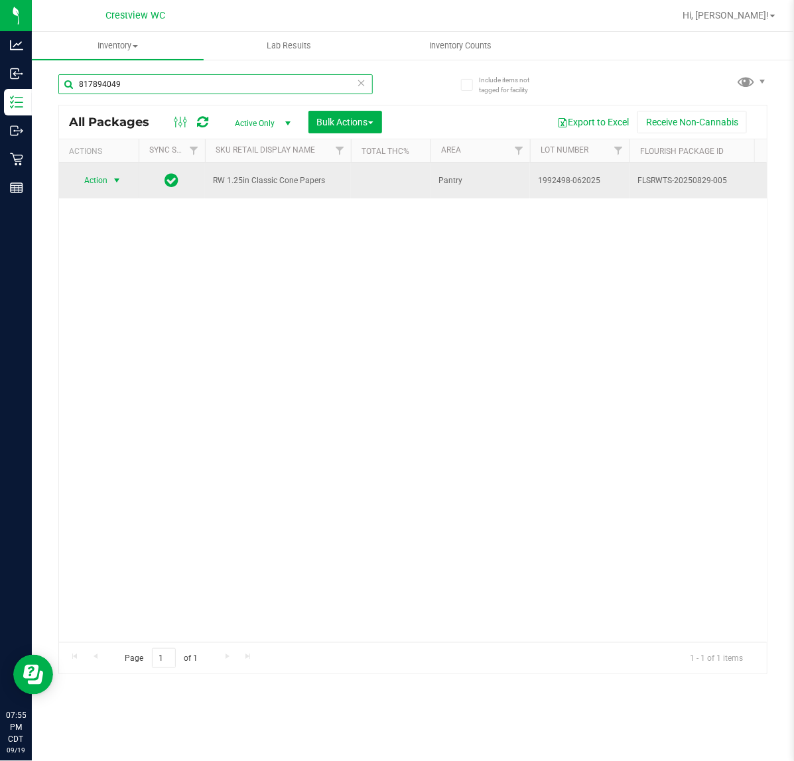
type input "817894049"
click at [91, 183] on span "Action" at bounding box center [90, 180] width 36 height 19
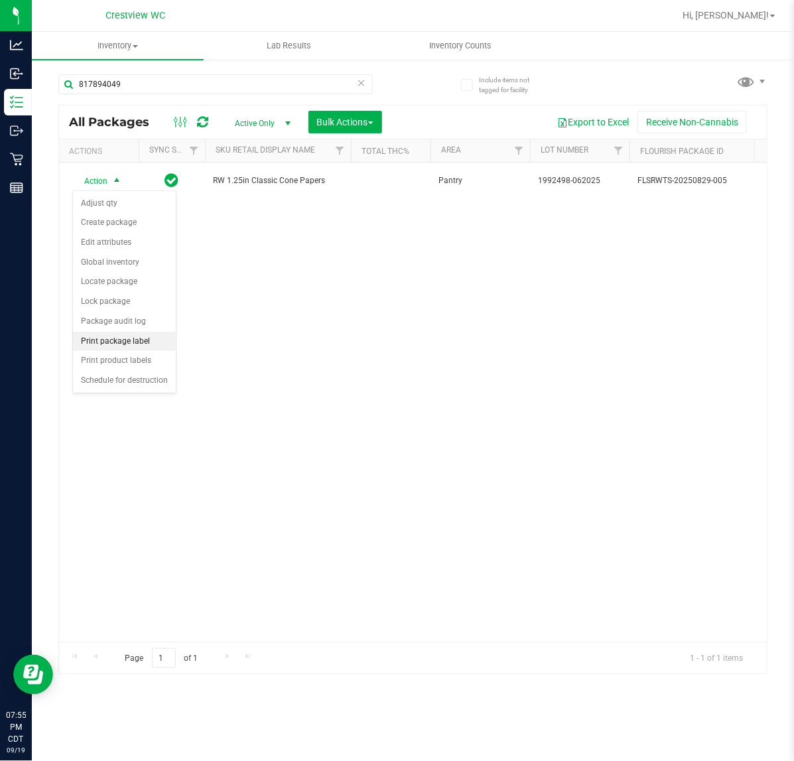
click at [121, 349] on li "Print package label" at bounding box center [124, 342] width 103 height 20
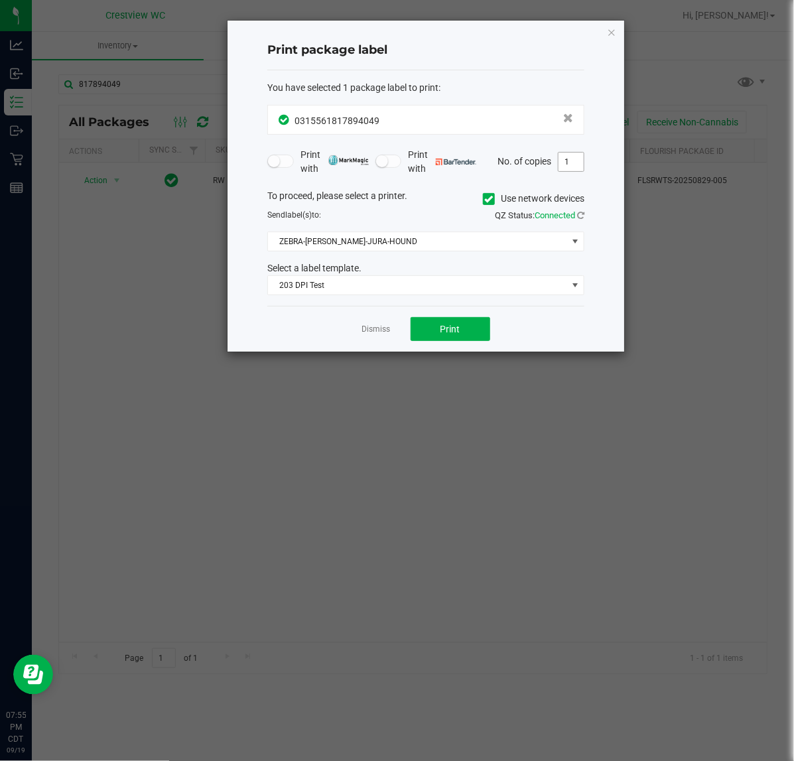
click at [569, 159] on input "1" at bounding box center [570, 161] width 25 height 19
type input "2"
click at [453, 329] on span "Print" at bounding box center [450, 329] width 20 height 11
click at [383, 328] on link "Dismiss" at bounding box center [376, 329] width 29 height 11
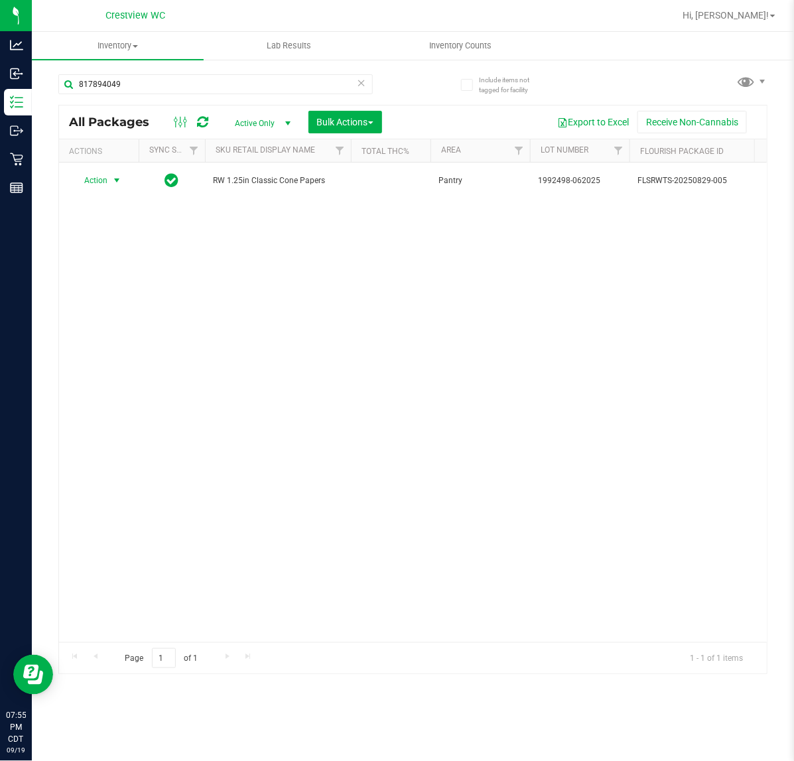
click at [366, 418] on div "Action Action Adjust qty Create package Edit attributes Global inventory Locate…" at bounding box center [412, 401] width 707 height 479
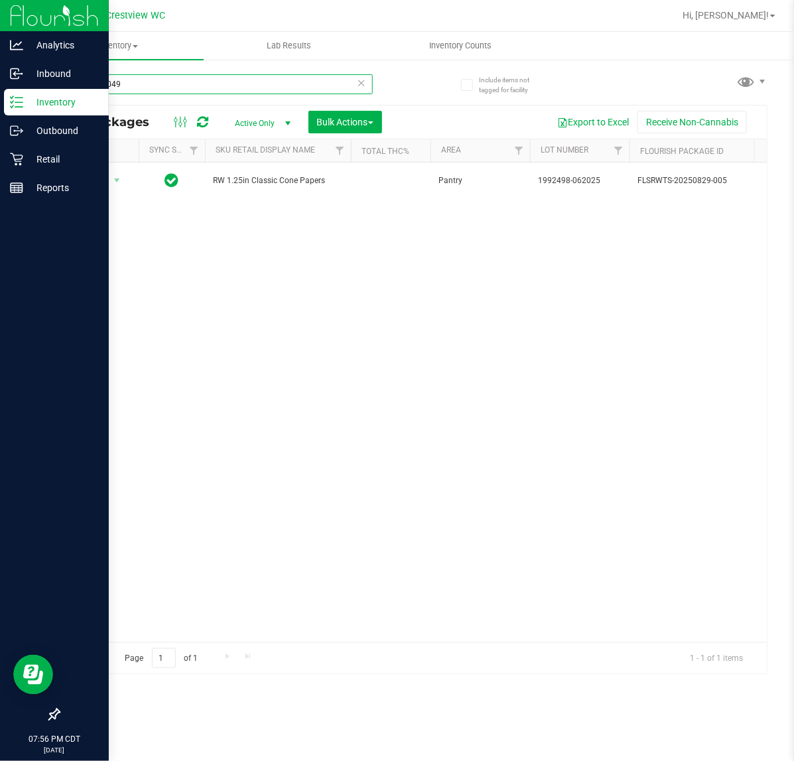
drag, startPoint x: 133, startPoint y: 87, endPoint x: 40, endPoint y: 88, distance: 93.5
click at [11, 87] on div "Analytics Inbound Inventory Outbound Retail Reports 07:56 PM CDT [DATE] 09/19 C…" at bounding box center [397, 380] width 794 height 761
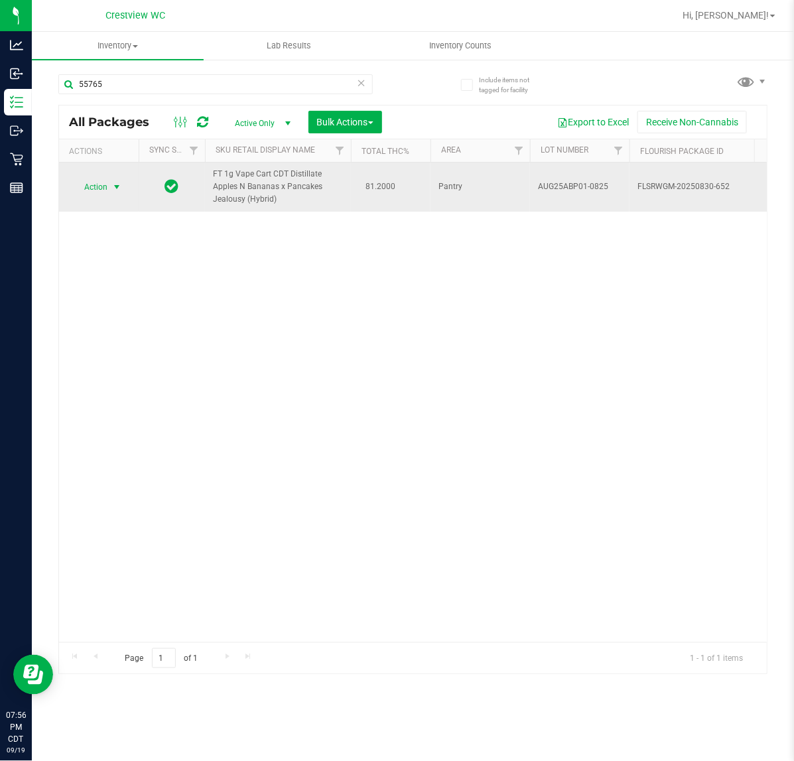
click at [113, 180] on span "select" at bounding box center [117, 187] width 17 height 19
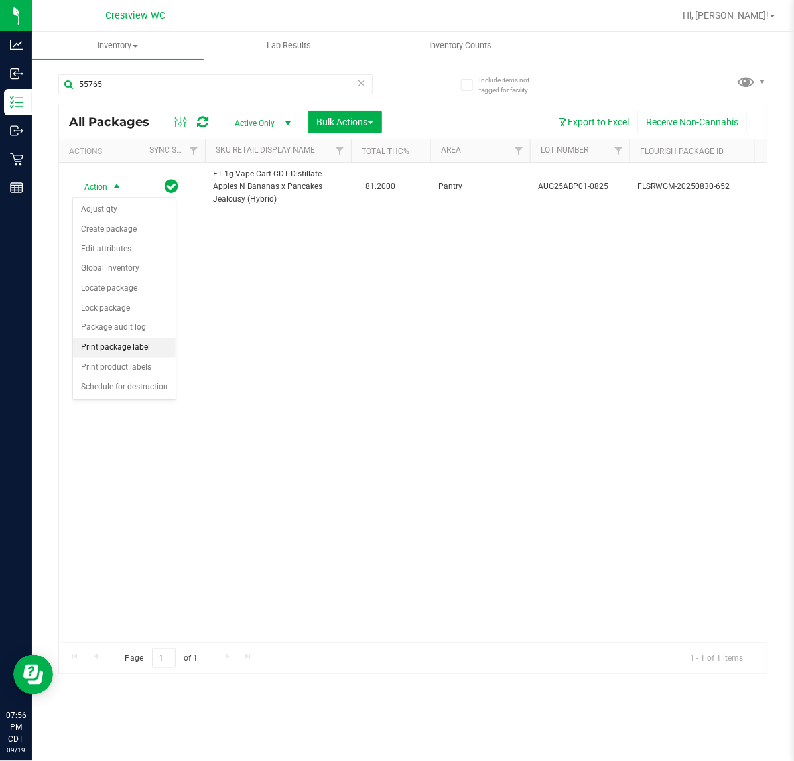
click at [127, 355] on li "Print package label" at bounding box center [124, 347] width 103 height 20
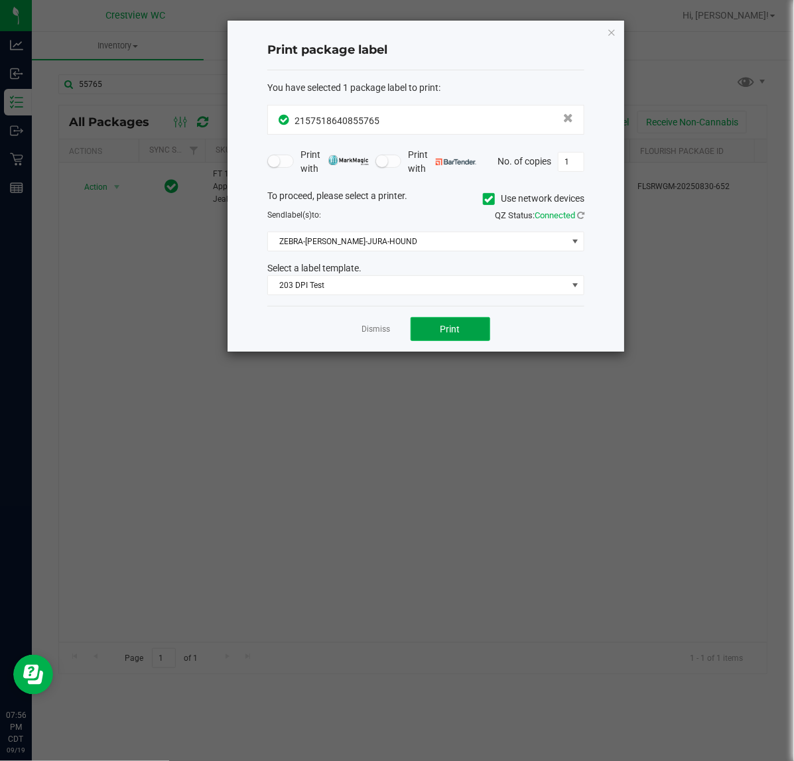
click at [475, 332] on button "Print" at bounding box center [450, 329] width 80 height 24
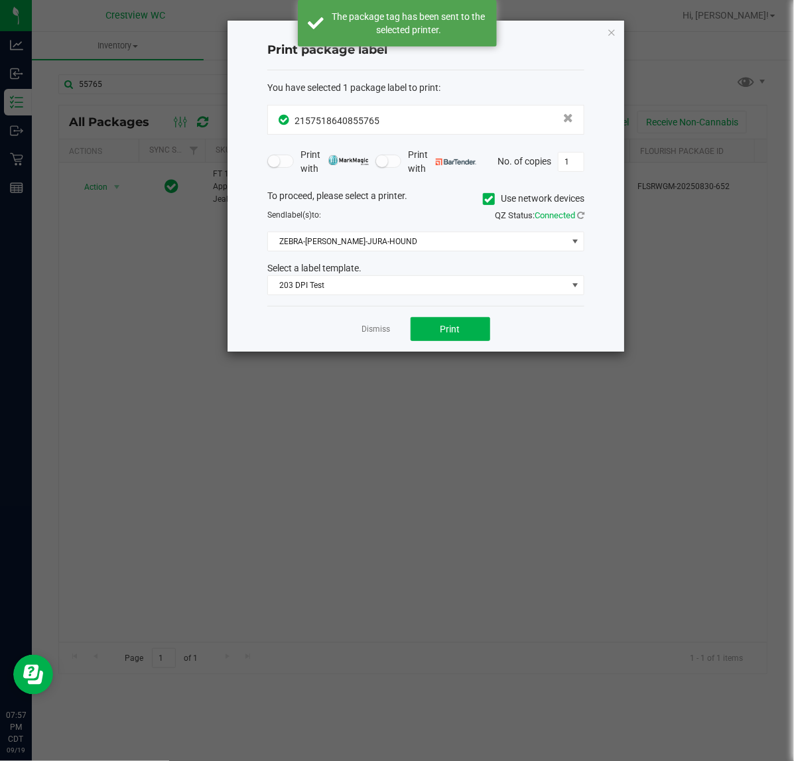
click at [383, 333] on link "Dismiss" at bounding box center [376, 329] width 29 height 11
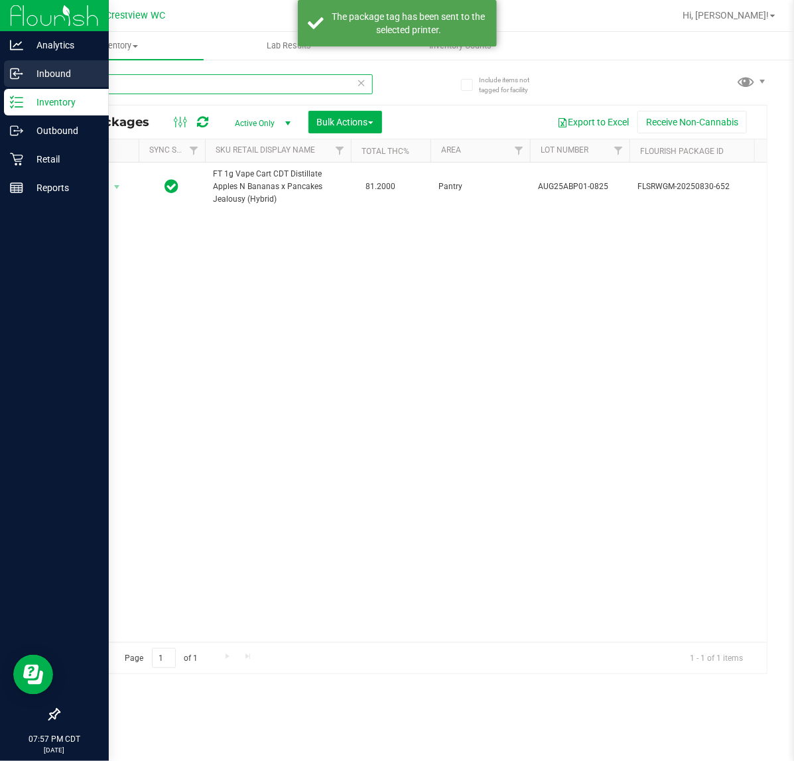
drag, startPoint x: 118, startPoint y: 81, endPoint x: 1, endPoint y: 84, distance: 116.7
click at [0, 84] on html "Analytics Inbound Inventory Outbound Retail Reports 07:57 PM CDT [DATE] 09/19 C…" at bounding box center [397, 380] width 794 height 761
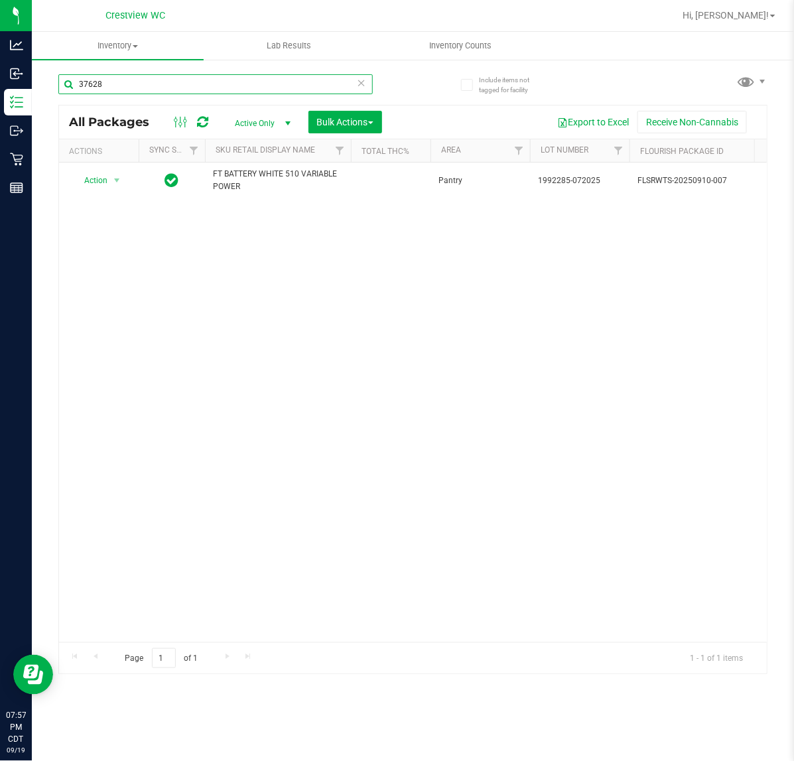
type input "37628"
